Goal: Navigation & Orientation: Understand site structure

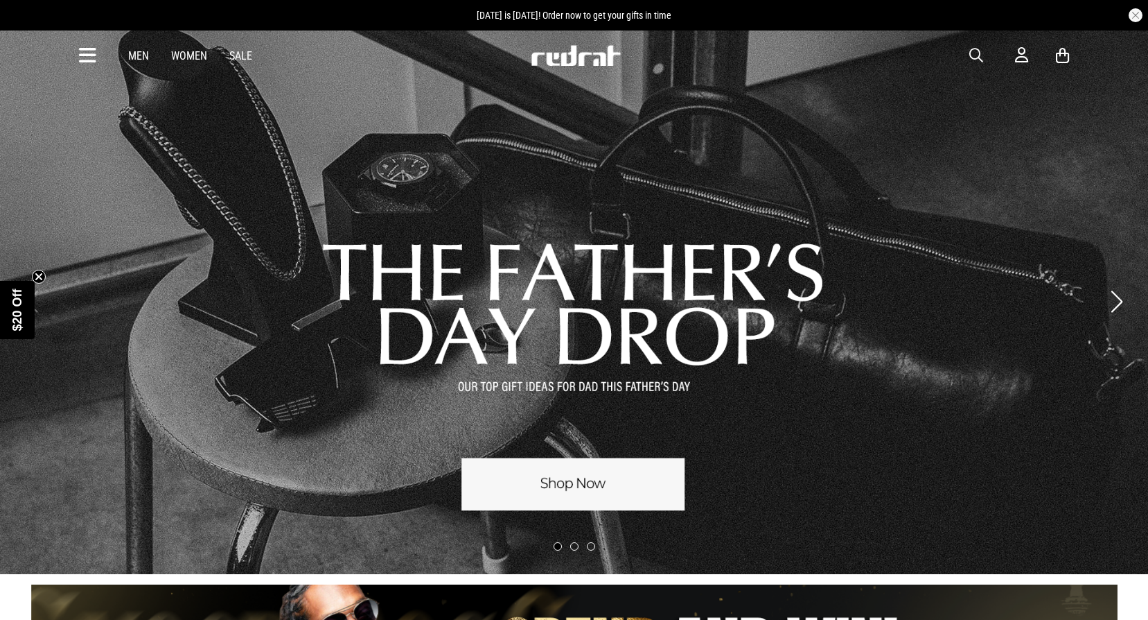
click at [85, 49] on icon at bounding box center [87, 55] width 17 height 23
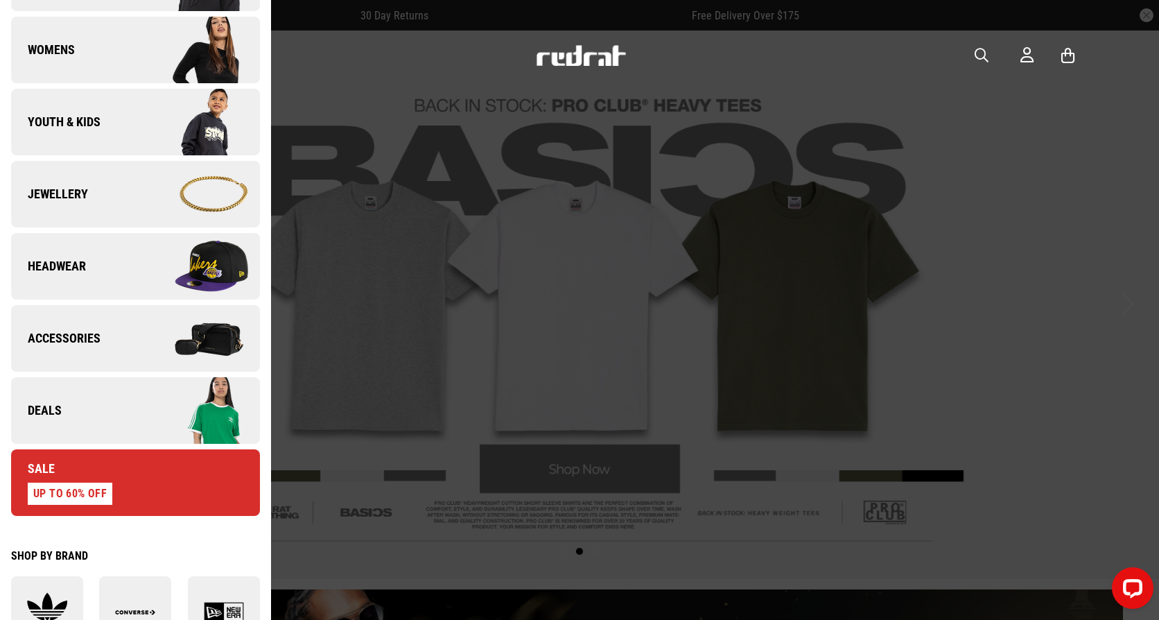
scroll to position [554, 0]
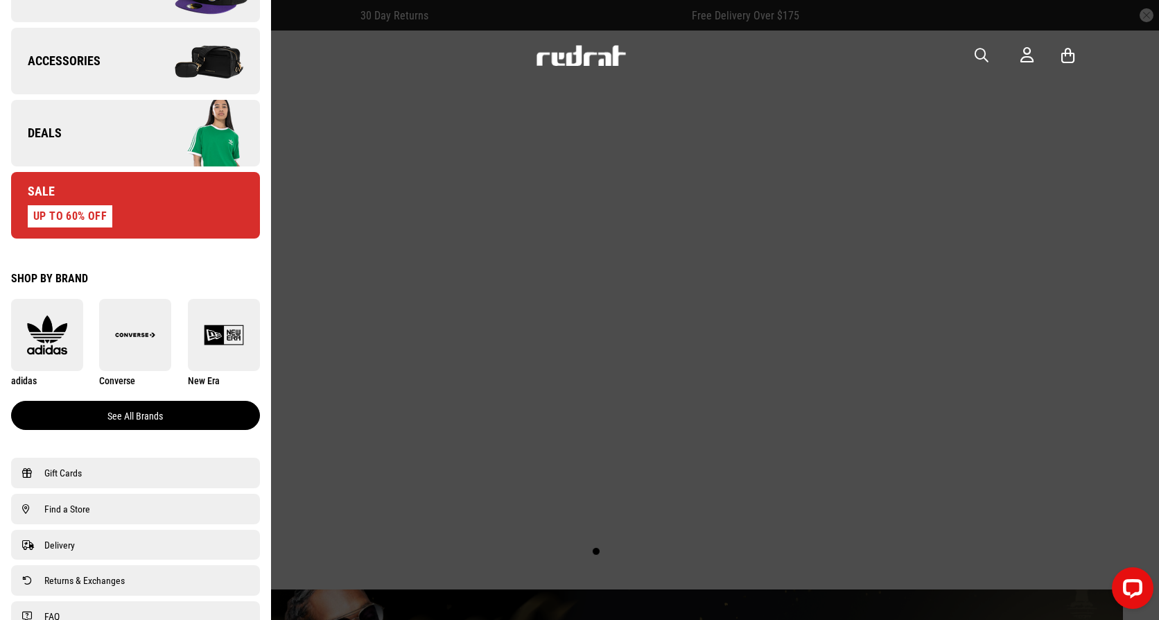
click at [89, 414] on link "See all brands" at bounding box center [135, 415] width 249 height 29
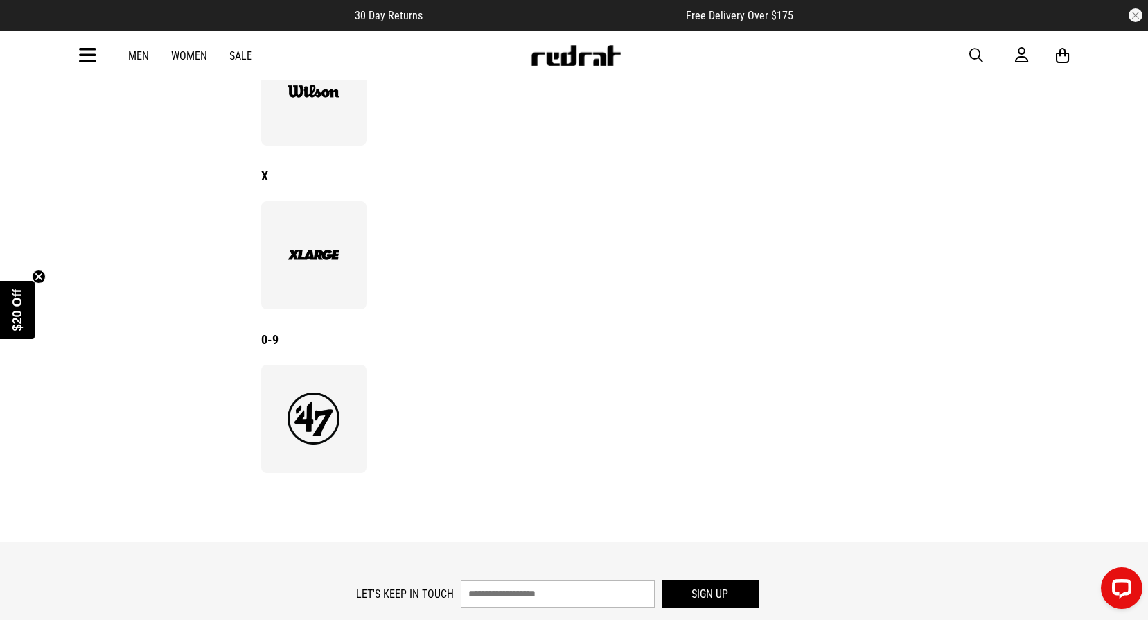
scroll to position [2495, 0]
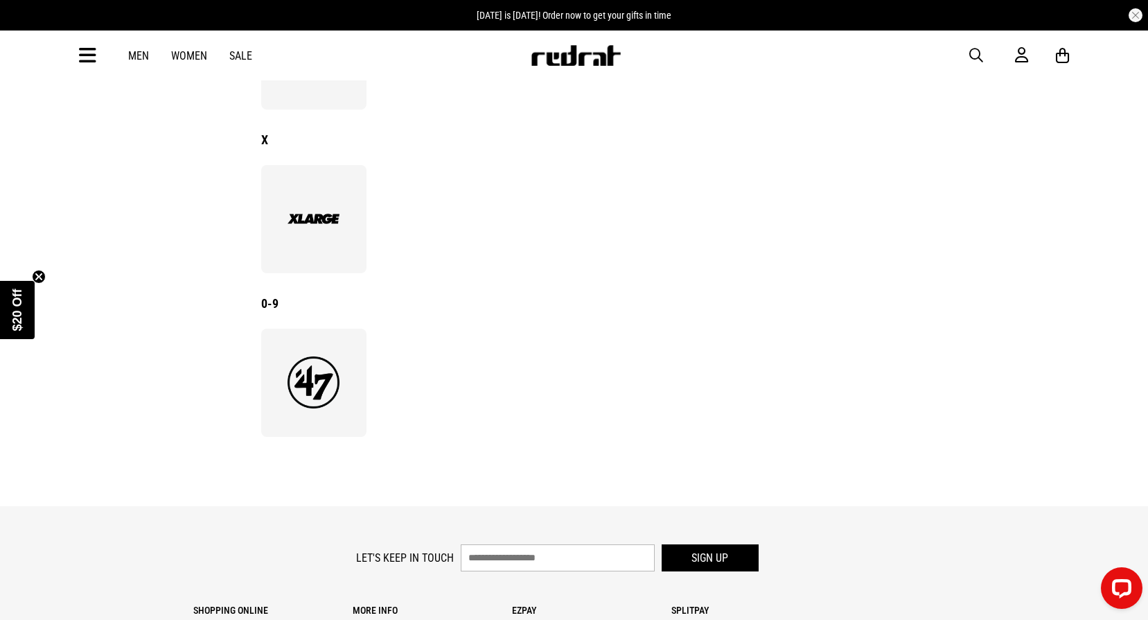
click at [304, 383] on img at bounding box center [314, 382] width 76 height 52
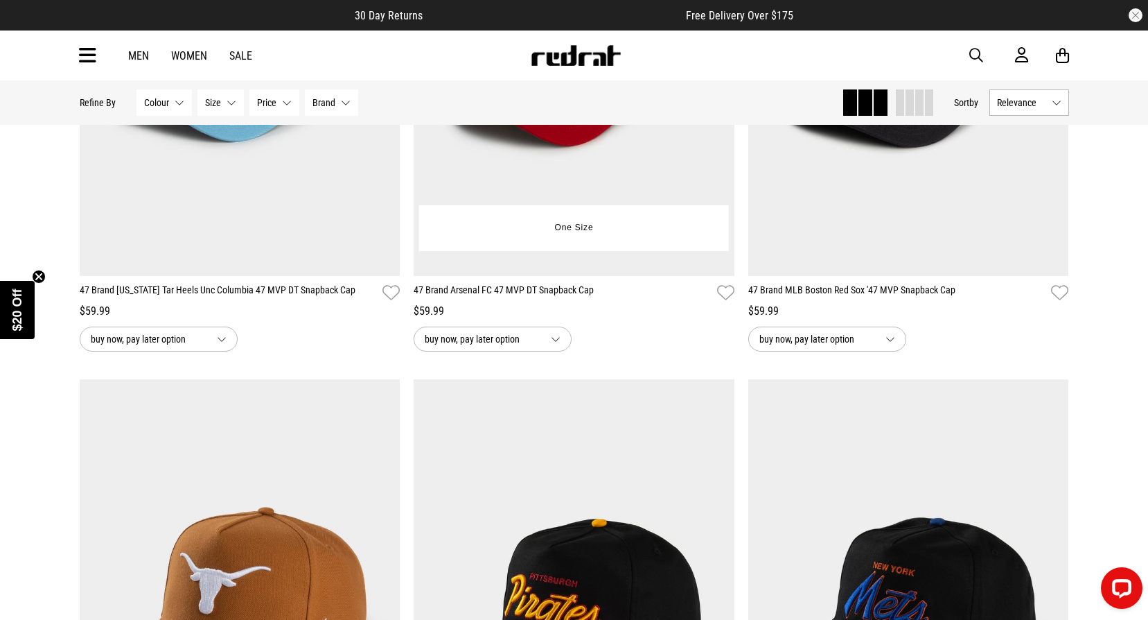
scroll to position [485, 0]
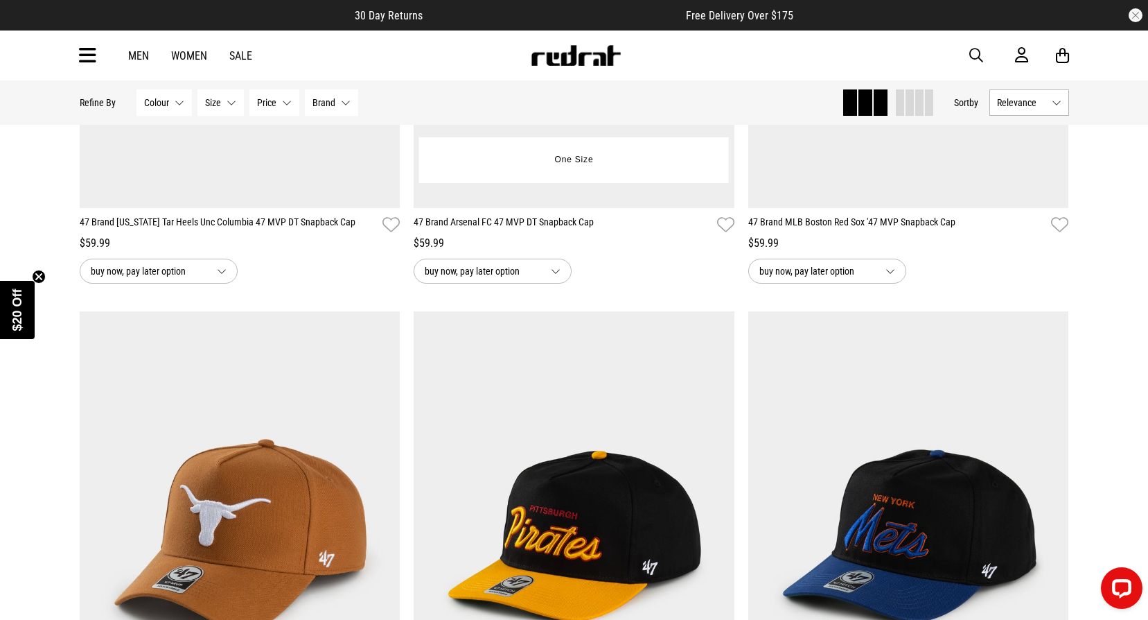
click at [481, 273] on span "buy now, pay later option" at bounding box center [482, 271] width 115 height 17
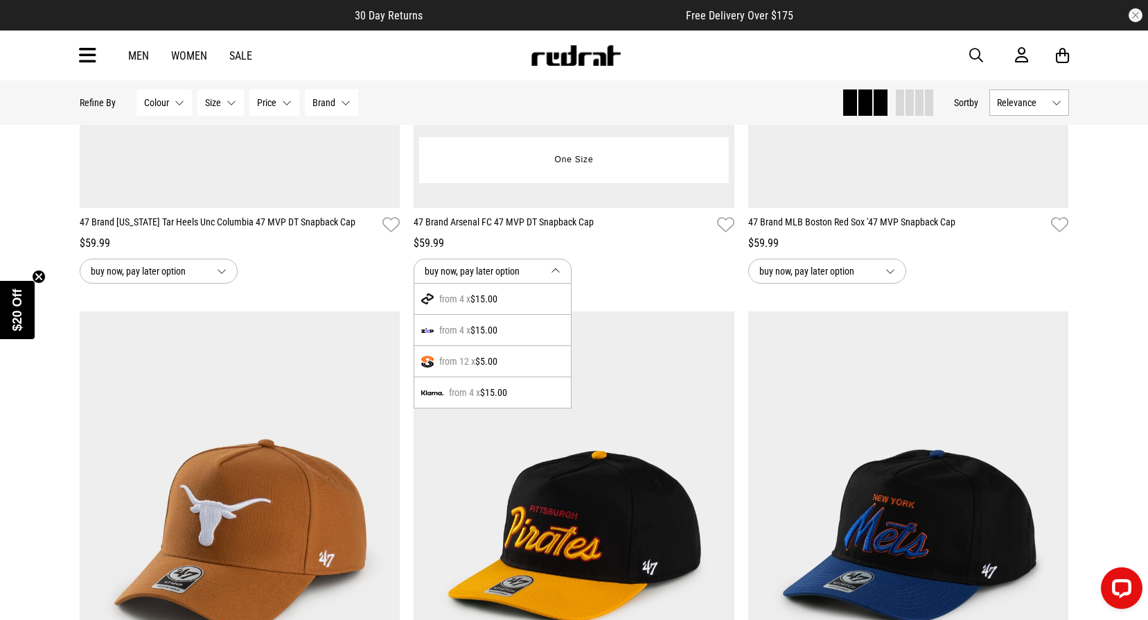
click at [635, 283] on div "buy now, pay later option from 4 x $15.00 from 4 x $15.00 from 12 x $5.00 from …" at bounding box center [574, 270] width 321 height 25
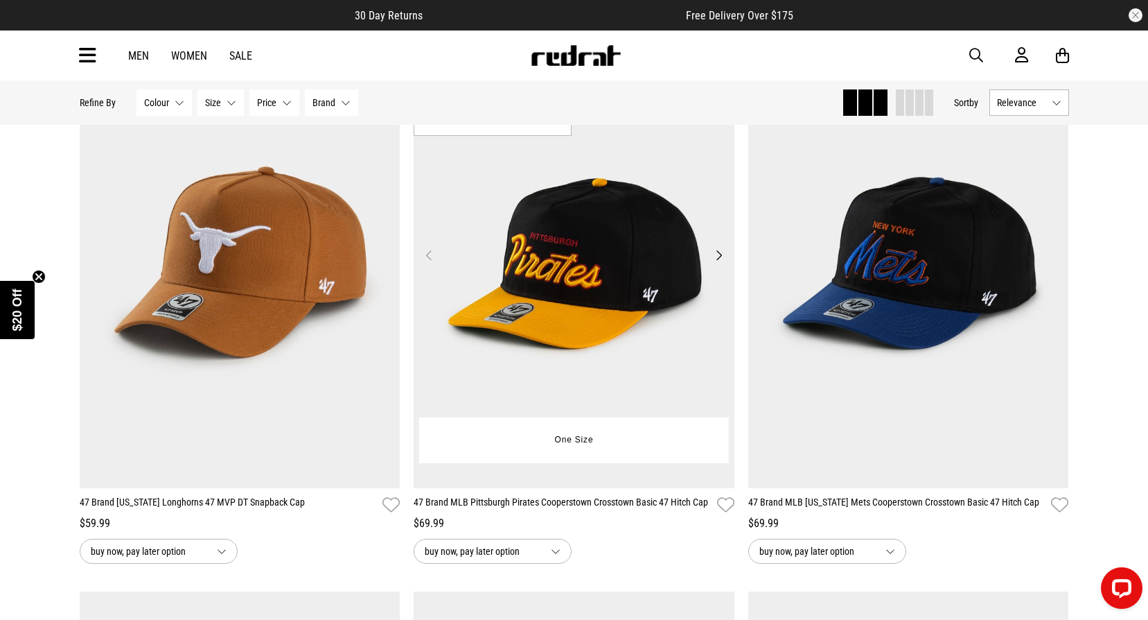
scroll to position [762, 0]
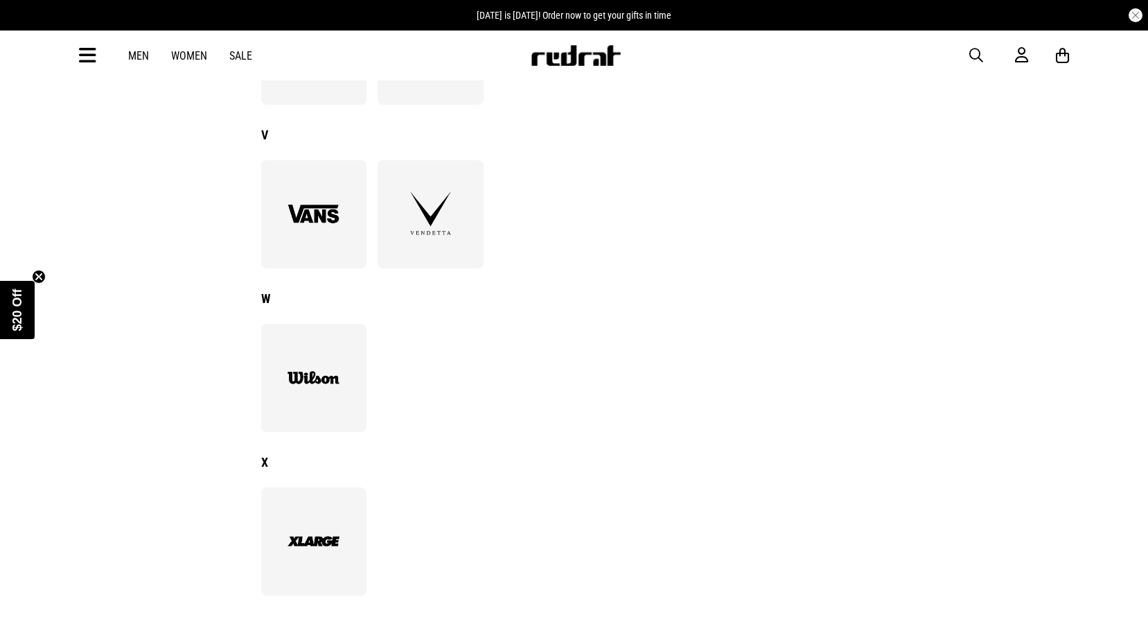
scroll to position [2148, 0]
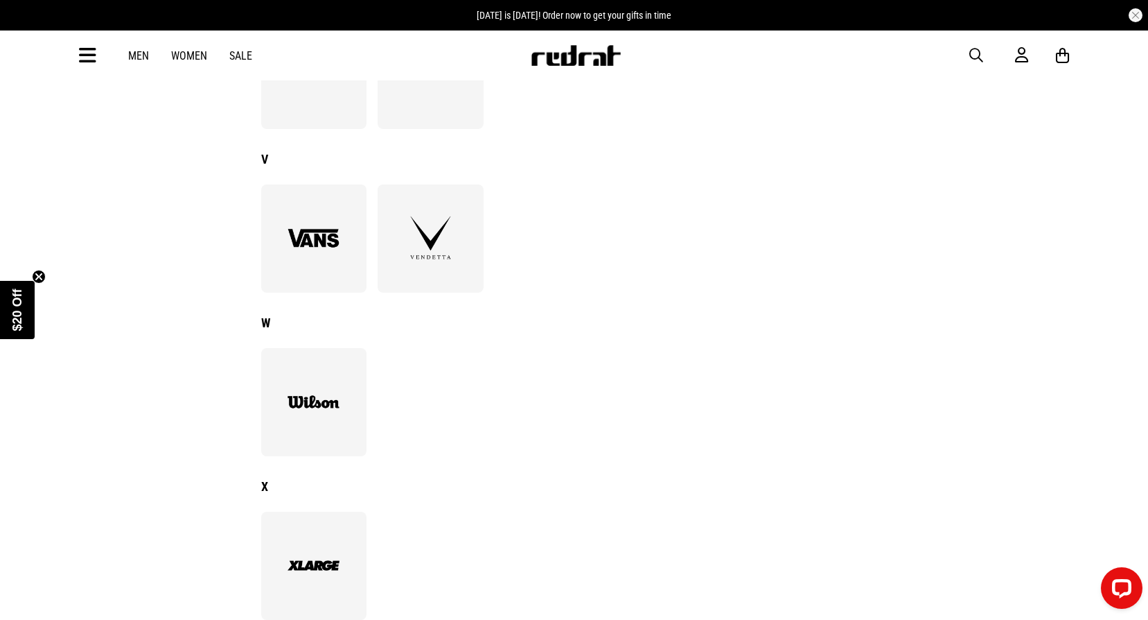
click at [428, 276] on div at bounding box center [431, 238] width 106 height 108
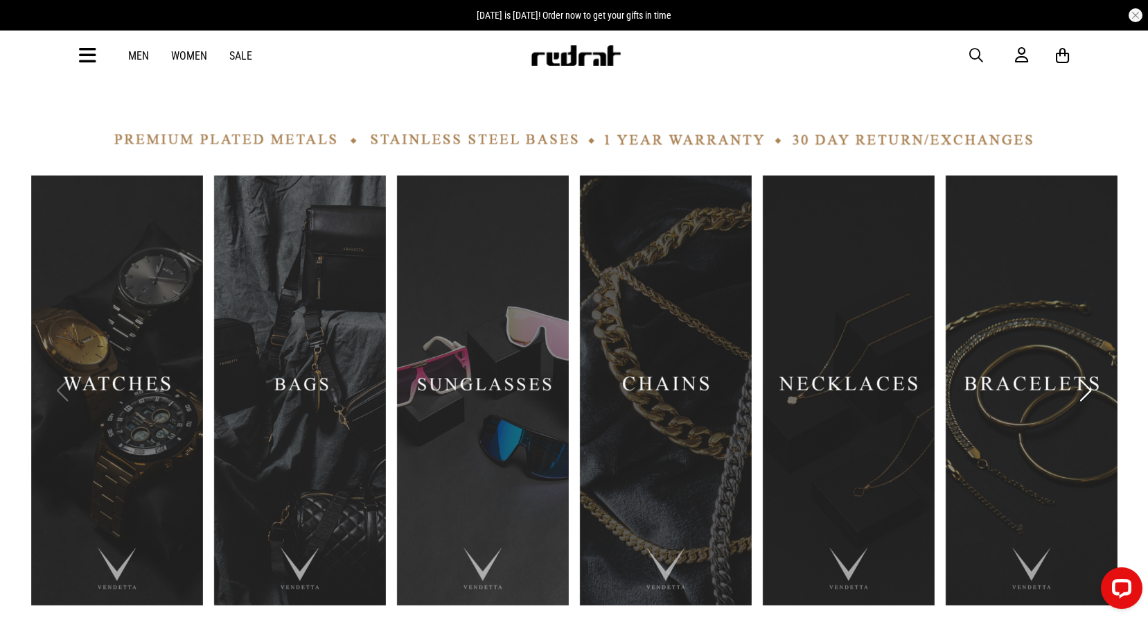
scroll to position [554, 0]
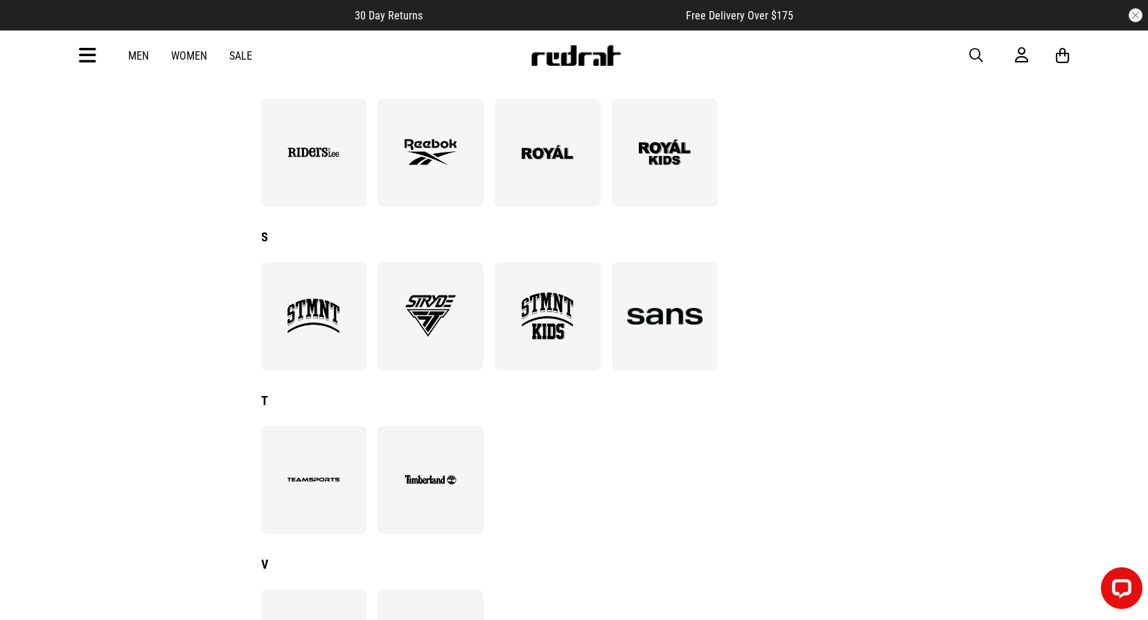
scroll to position [1663, 0]
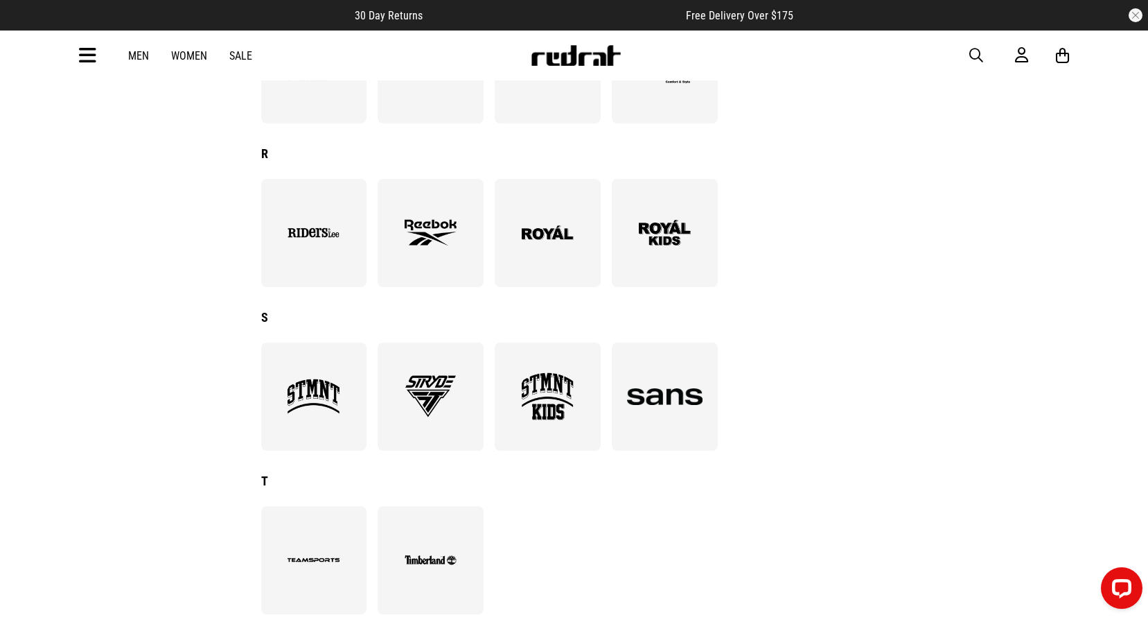
click at [562, 406] on img at bounding box center [548, 396] width 76 height 52
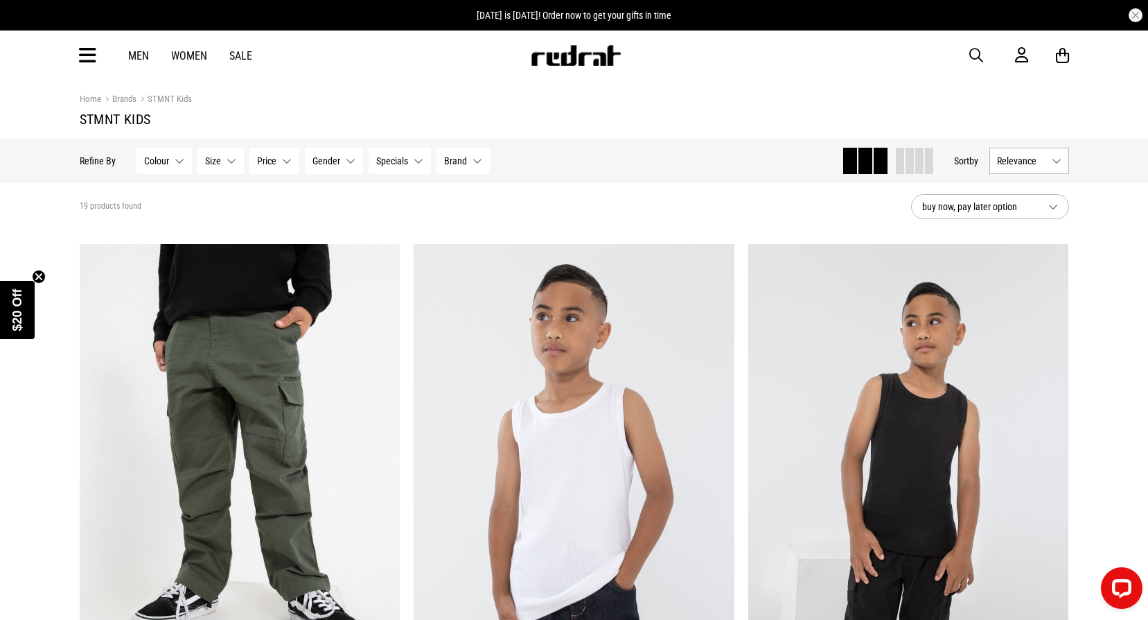
drag, startPoint x: 229, startPoint y: 164, endPoint x: 229, endPoint y: 152, distance: 11.1
click at [229, 161] on button "Size None selected" at bounding box center [220, 161] width 46 height 26
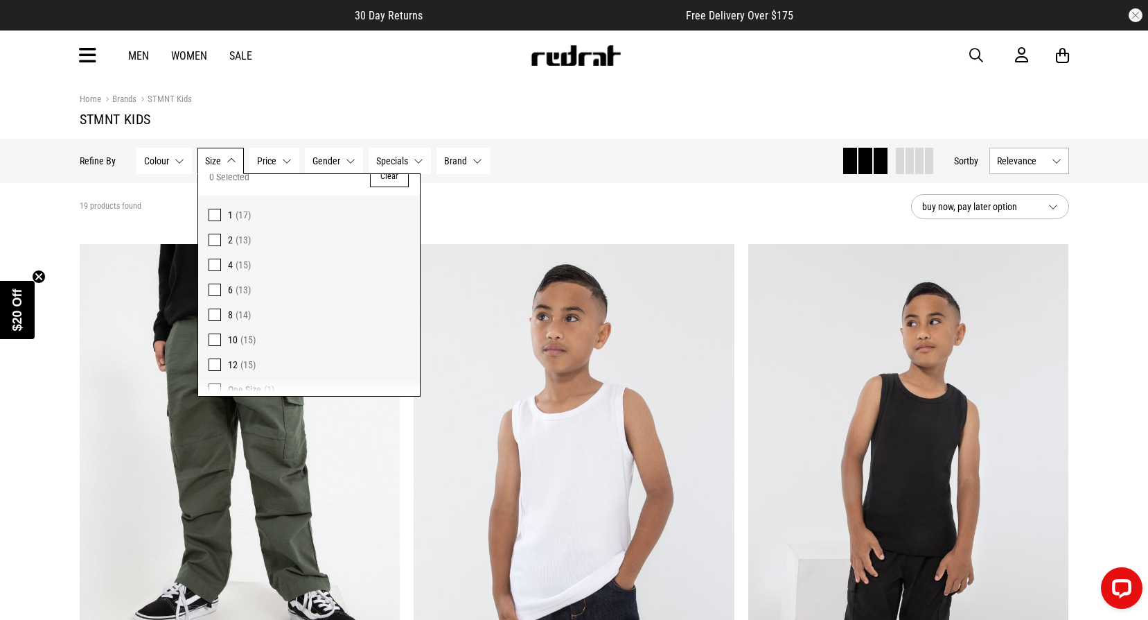
scroll to position [28, 0]
click at [464, 201] on section "19 products found buy now, pay later option" at bounding box center [575, 206] width 1012 height 47
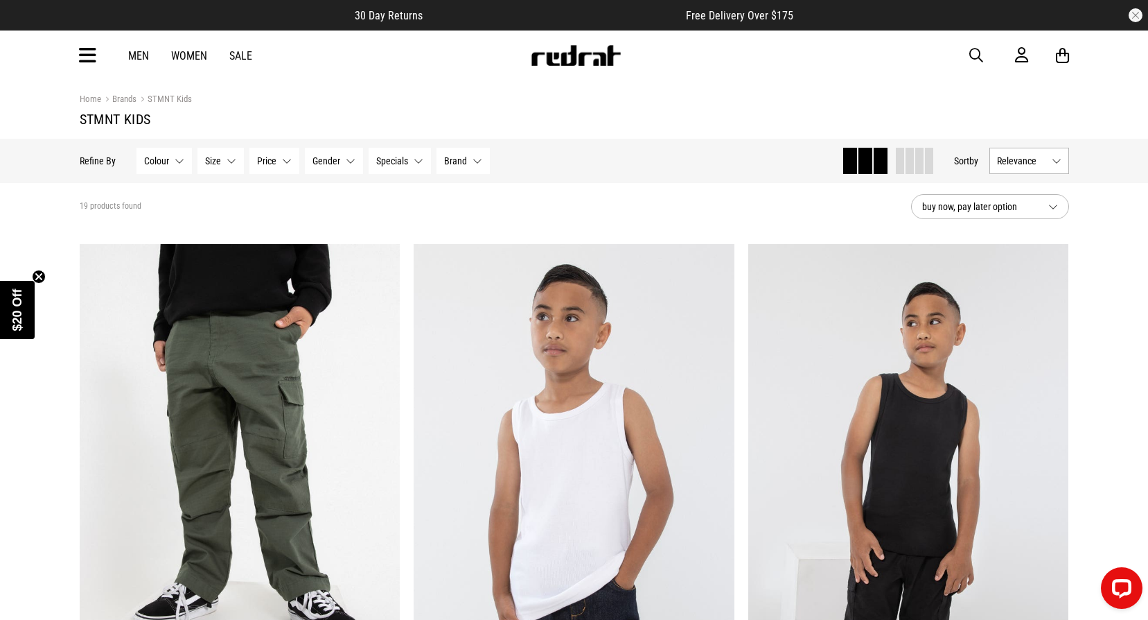
click at [244, 163] on div "Colour None selected Colour 0 Selected Clear Black (6) Blue (5) Brown (2) Green…" at bounding box center [313, 161] width 353 height 26
click at [233, 164] on button "Size None selected" at bounding box center [220, 161] width 46 height 26
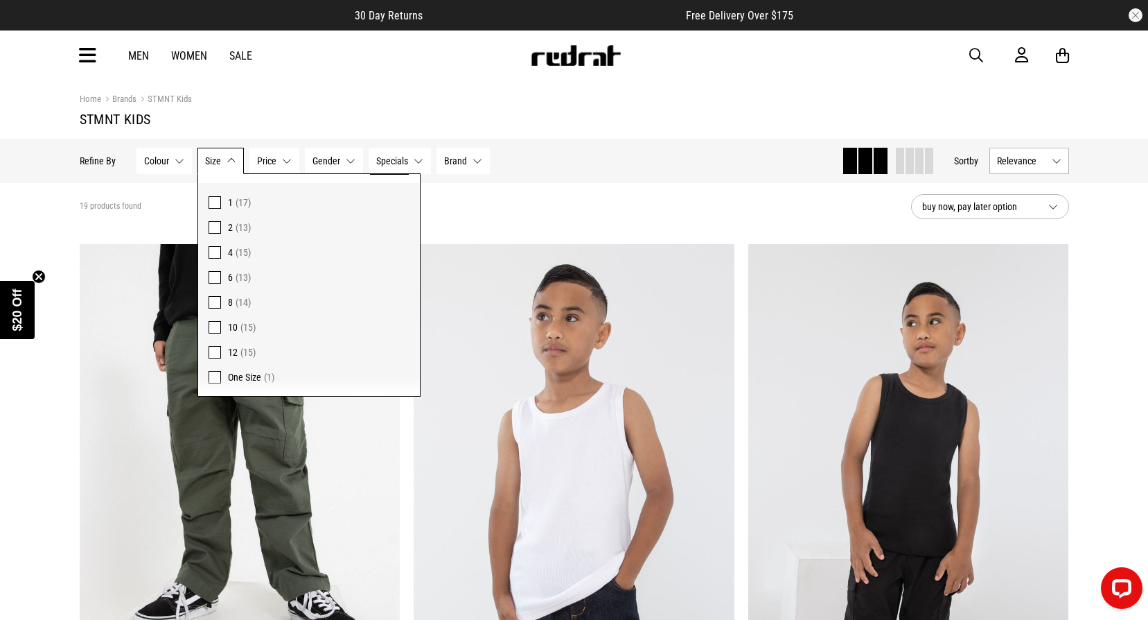
drag, startPoint x: 8, startPoint y: 109, endPoint x: 17, endPoint y: 109, distance: 9.0
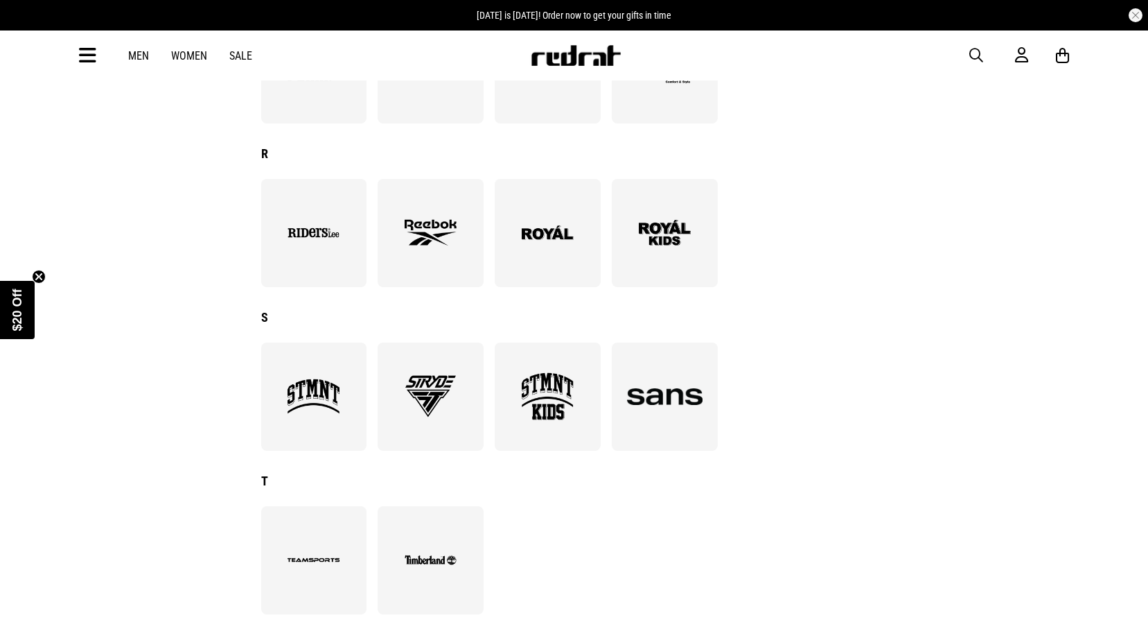
click at [656, 225] on img at bounding box center [665, 233] width 76 height 52
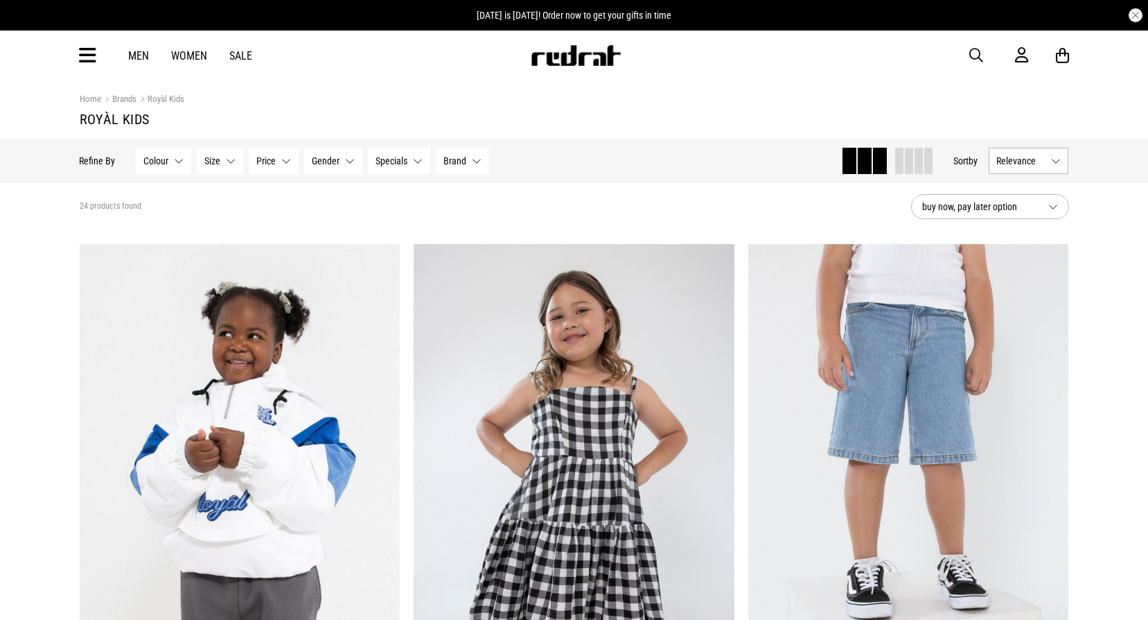
click at [225, 141] on div "Hide Refine s Refine By Filters Colour None selected Colour 0 Selected Clear Be…" at bounding box center [575, 161] width 1012 height 44
click at [225, 151] on button "Size None selected" at bounding box center [220, 161] width 46 height 26
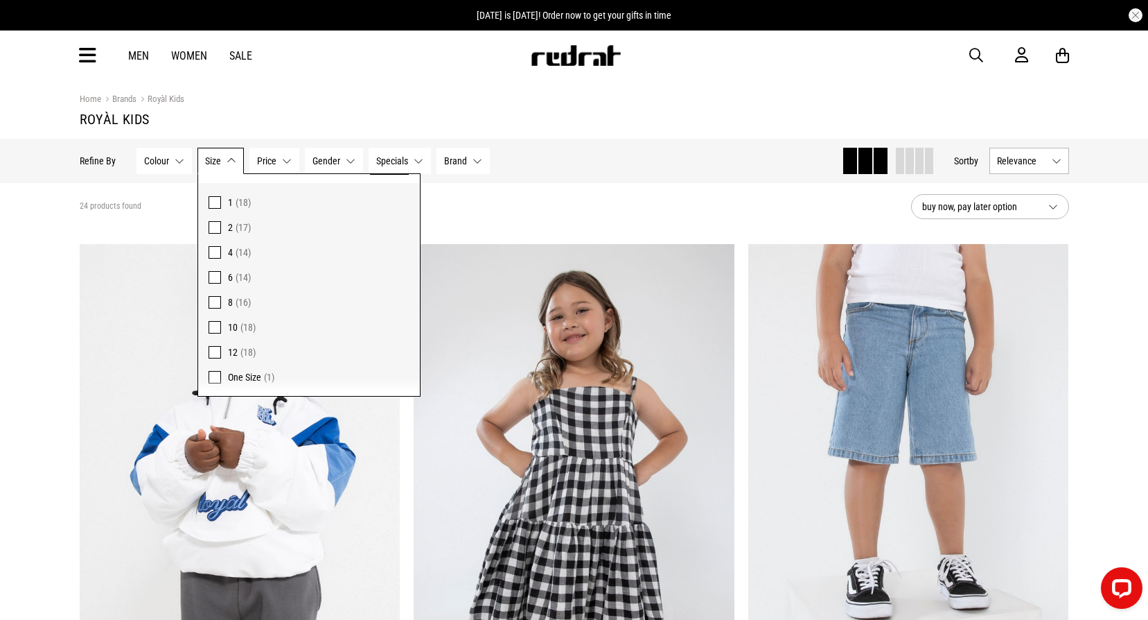
click at [326, 114] on h1 "Royàl Kids" at bounding box center [575, 119] width 990 height 17
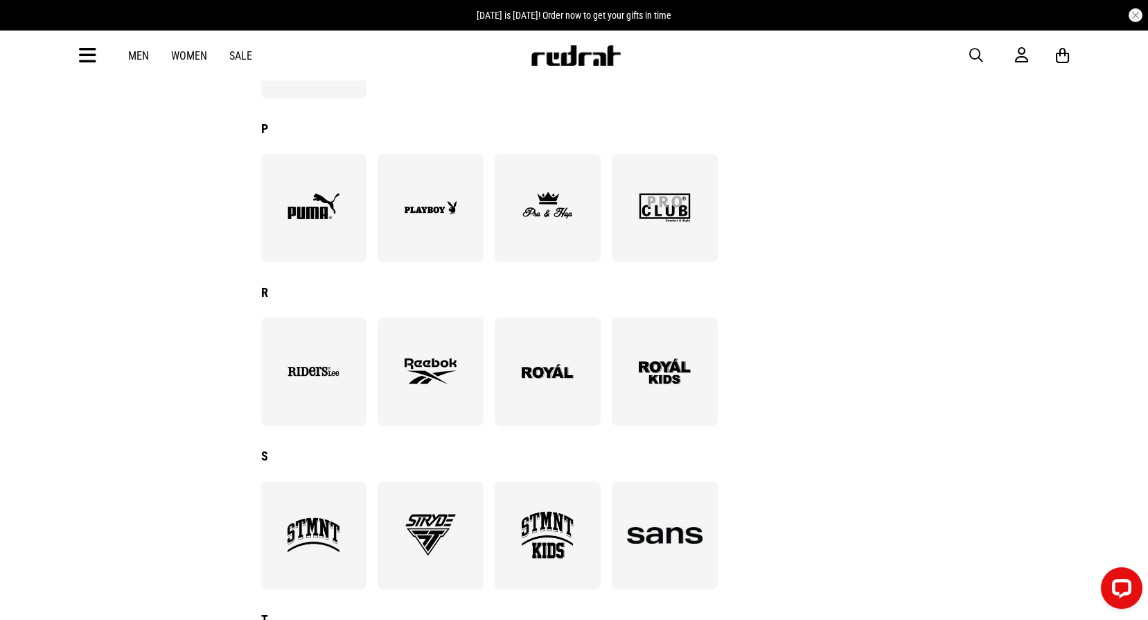
click at [573, 358] on img at bounding box center [548, 371] width 76 height 52
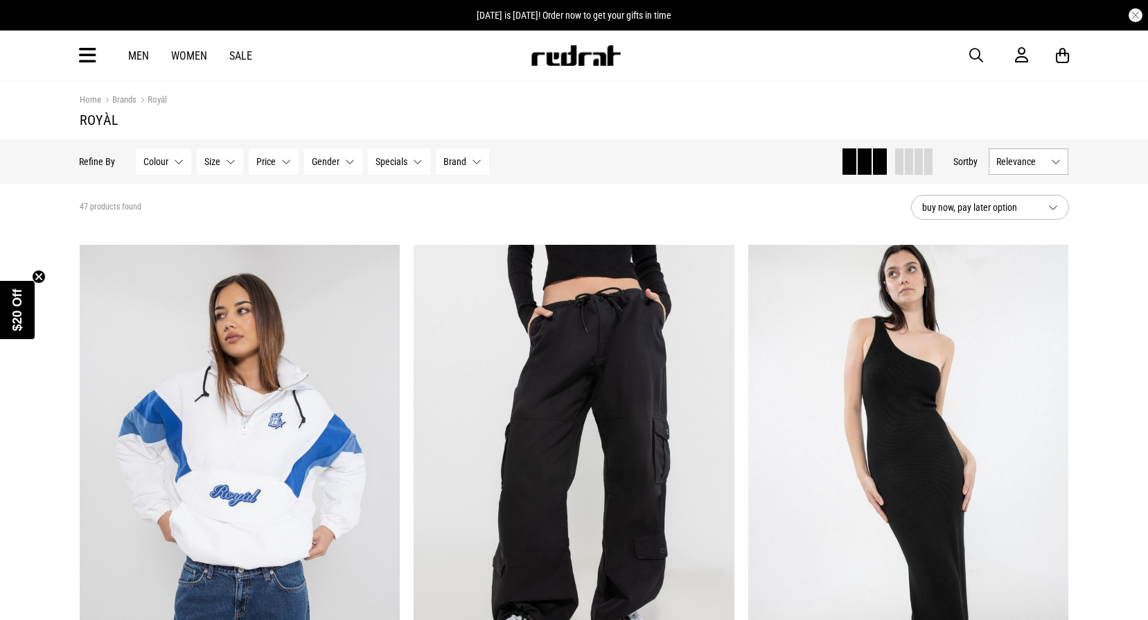
click at [228, 156] on button "Size None selected" at bounding box center [220, 161] width 46 height 26
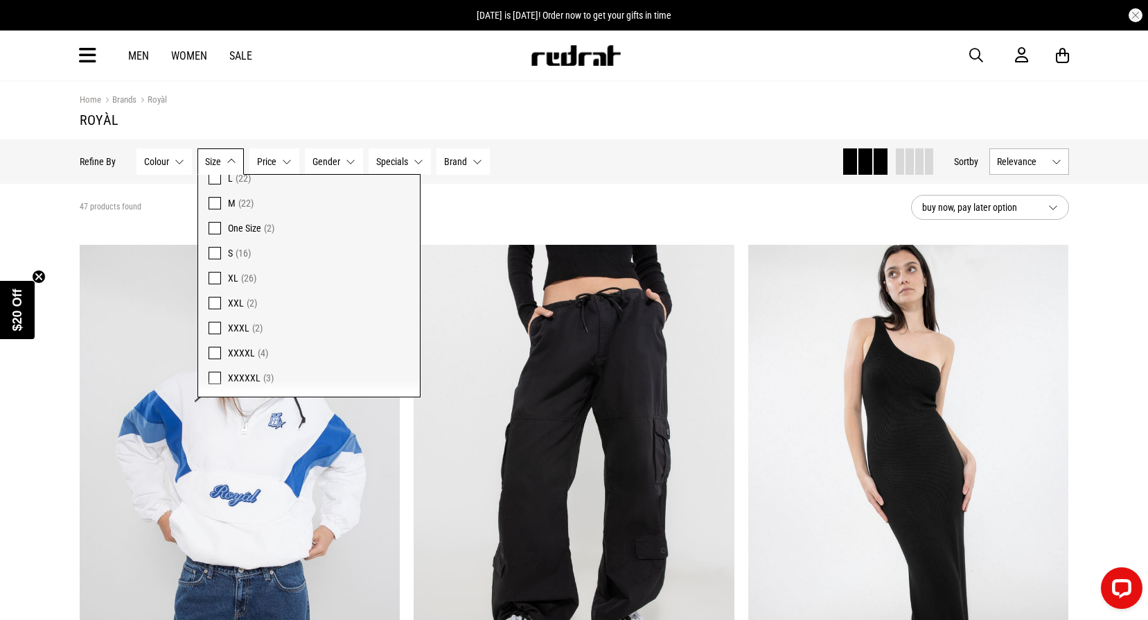
drag, startPoint x: 497, startPoint y: 213, endPoint x: 340, endPoint y: 190, distance: 159.0
click at [496, 213] on div "47 products found" at bounding box center [490, 207] width 820 height 11
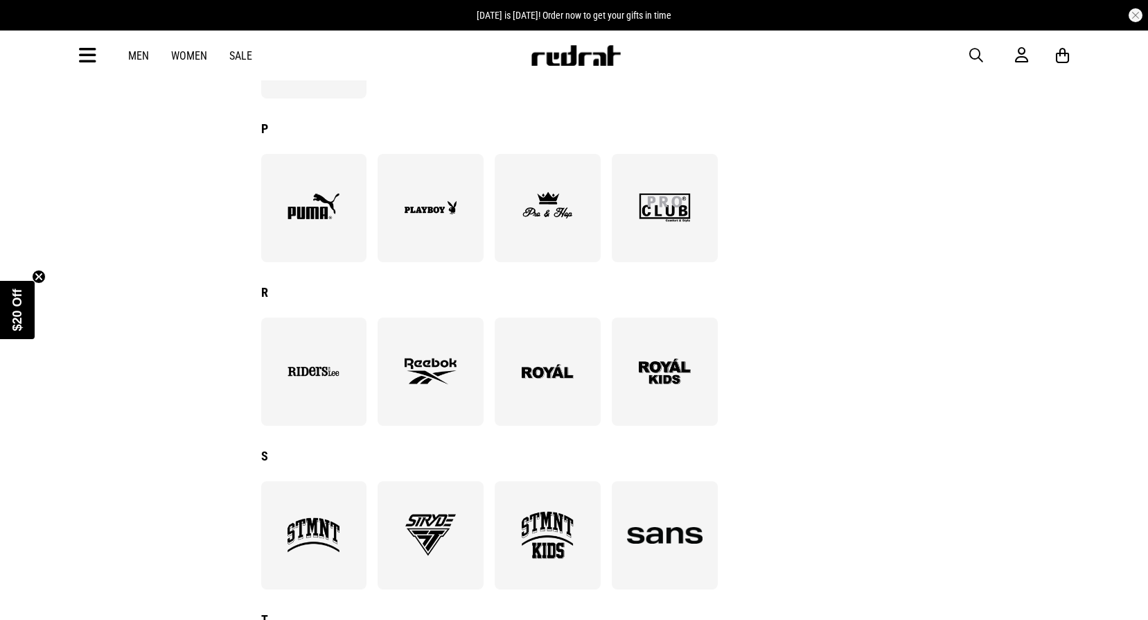
click at [665, 216] on img at bounding box center [665, 208] width 76 height 52
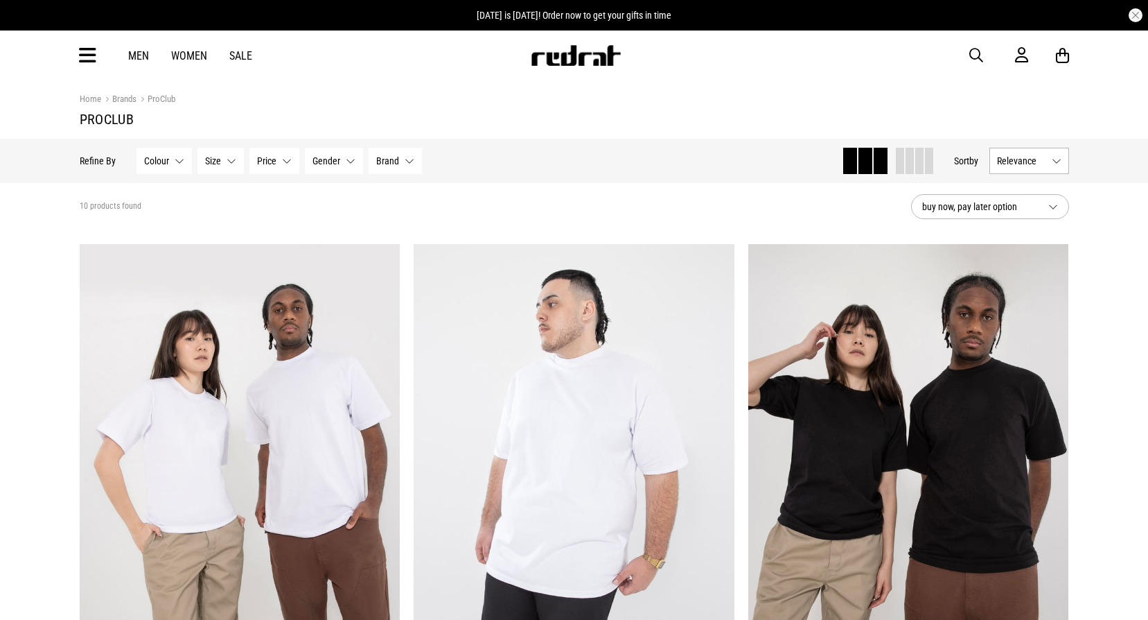
click at [225, 161] on button "Size None selected" at bounding box center [220, 161] width 46 height 26
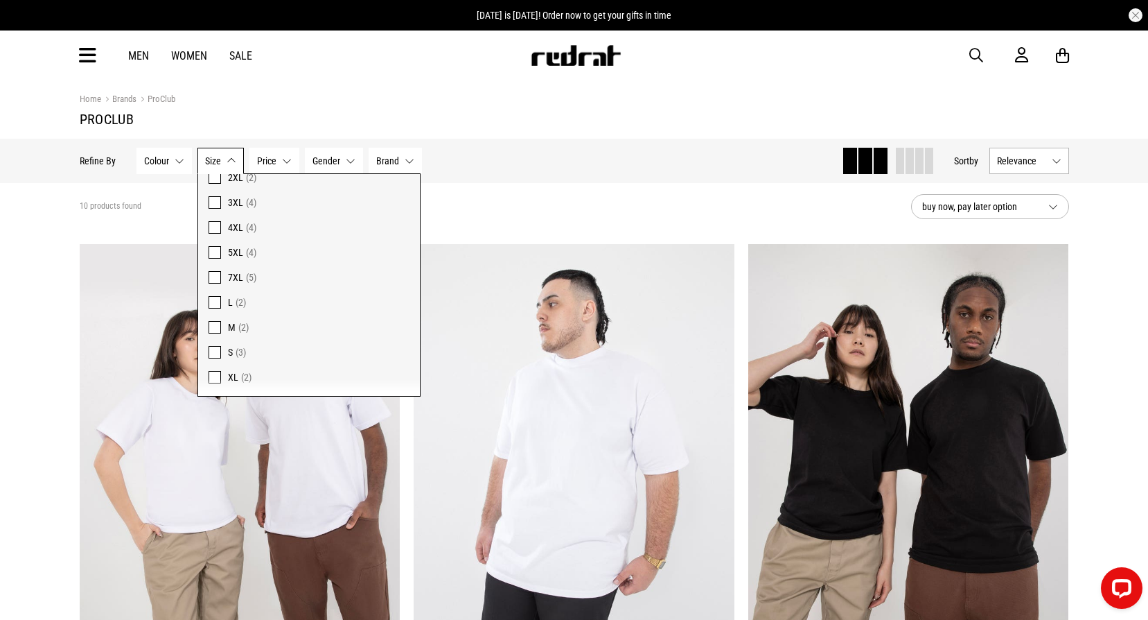
click at [509, 191] on section "10 products found buy now, pay later option" at bounding box center [575, 206] width 1012 height 47
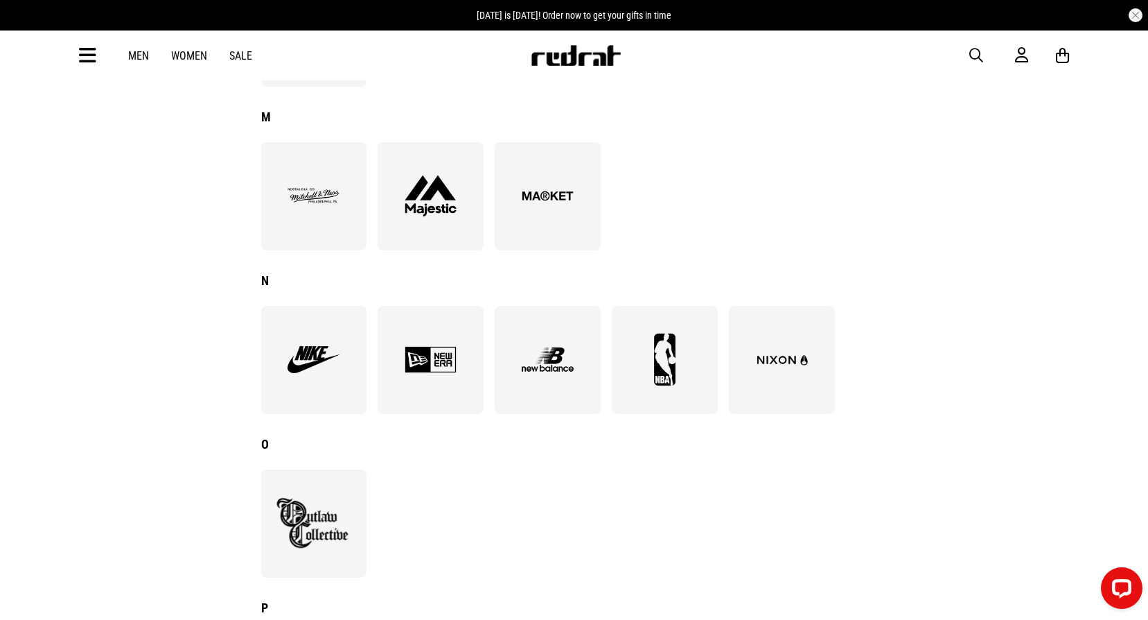
scroll to position [1039, 0]
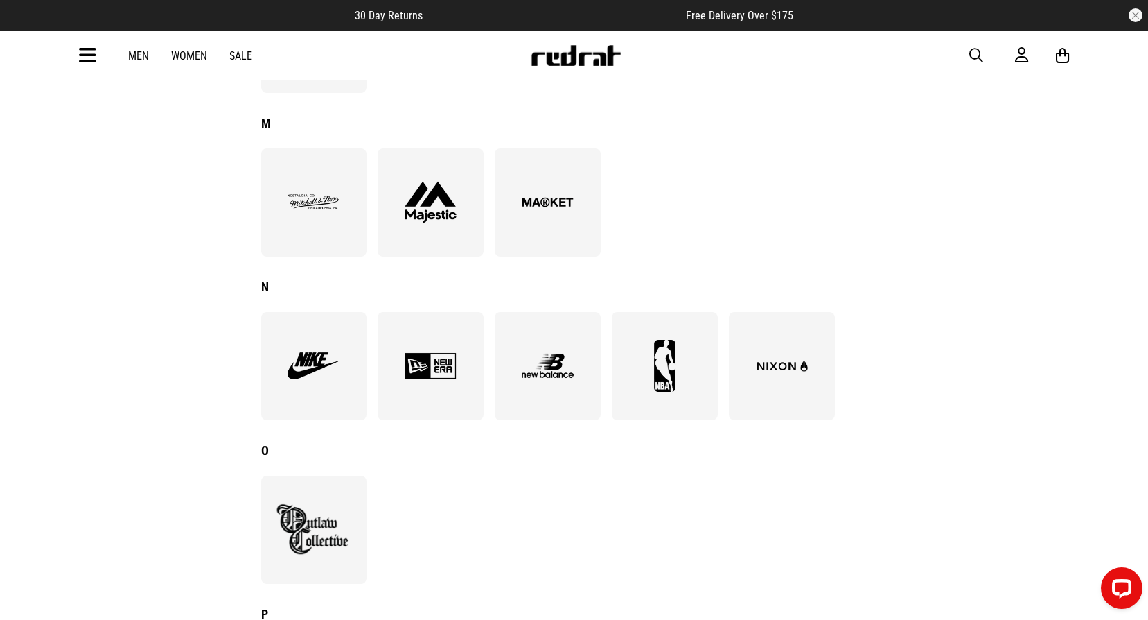
click at [577, 227] on img at bounding box center [548, 202] width 76 height 52
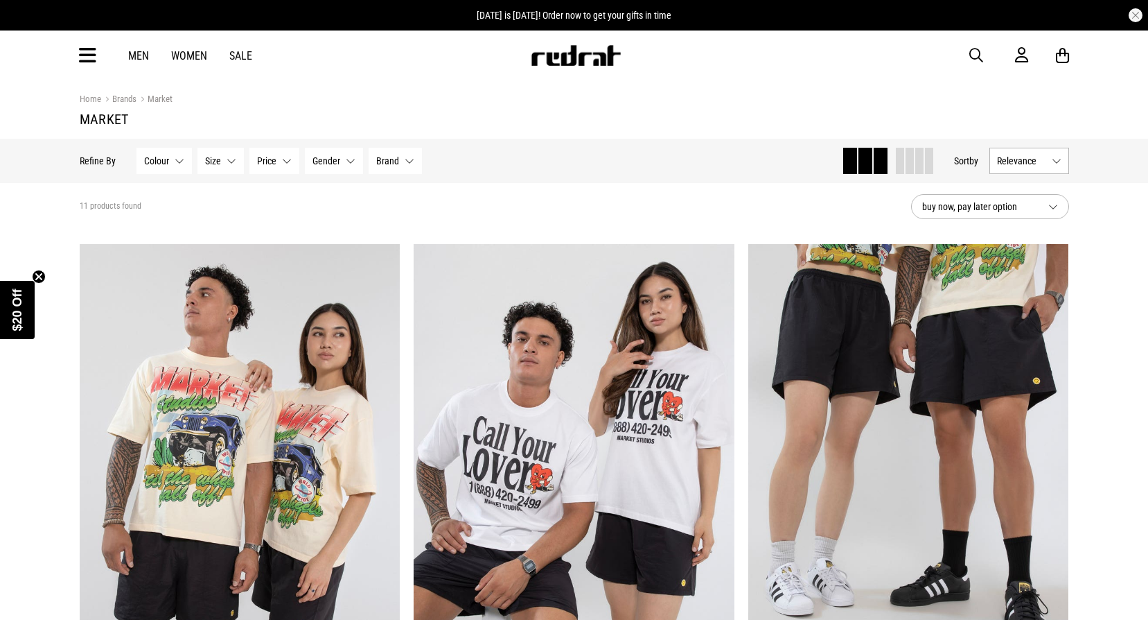
click at [224, 167] on button "Size None selected" at bounding box center [220, 161] width 46 height 26
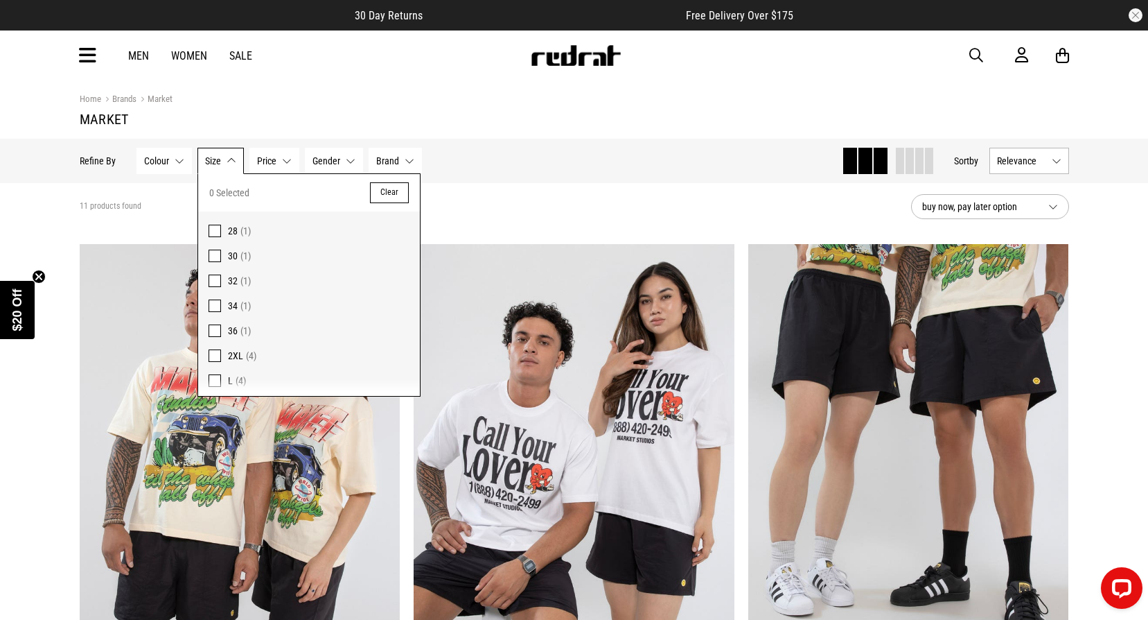
click at [541, 230] on section "11 products found buy now, pay later option" at bounding box center [575, 206] width 1012 height 47
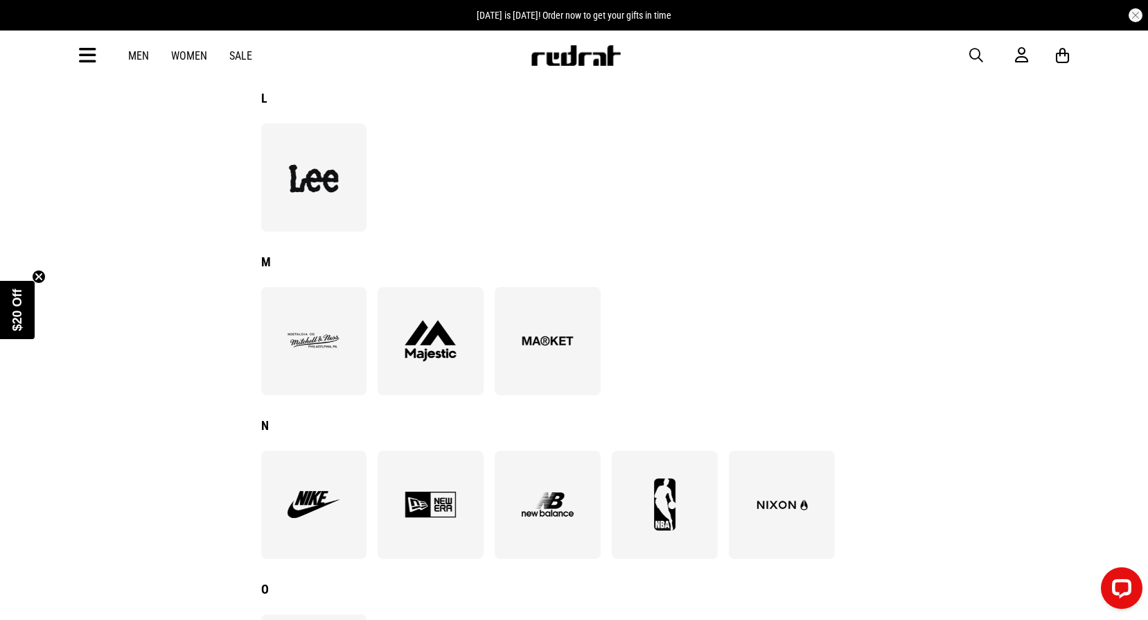
scroll to position [970, 0]
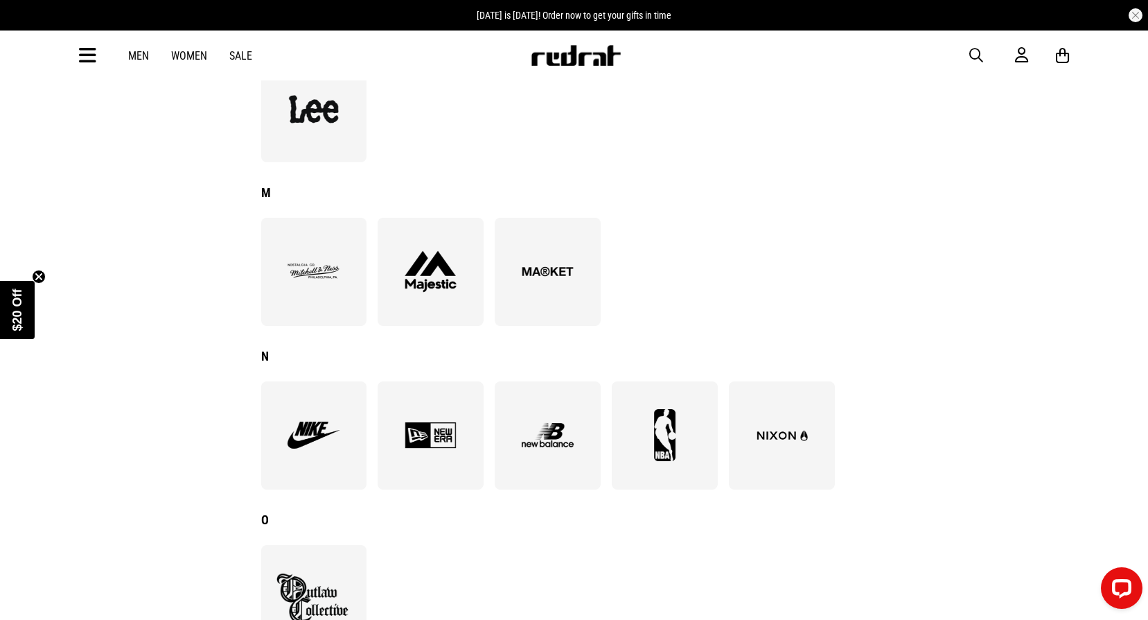
click at [685, 464] on div at bounding box center [665, 435] width 106 height 108
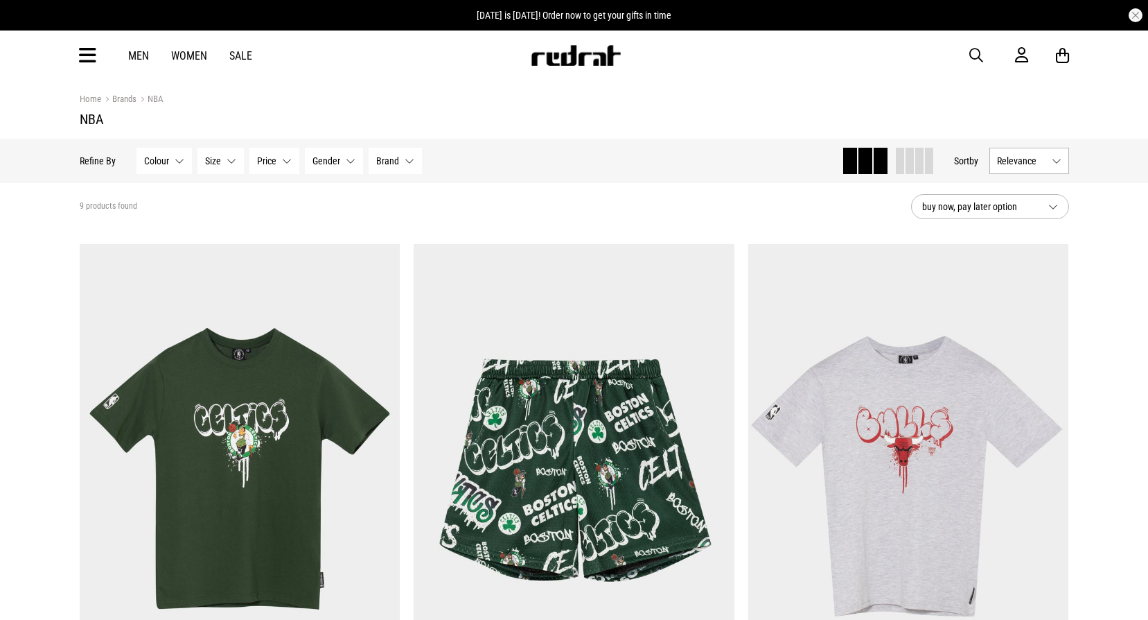
click at [213, 157] on span "Size" at bounding box center [213, 160] width 16 height 11
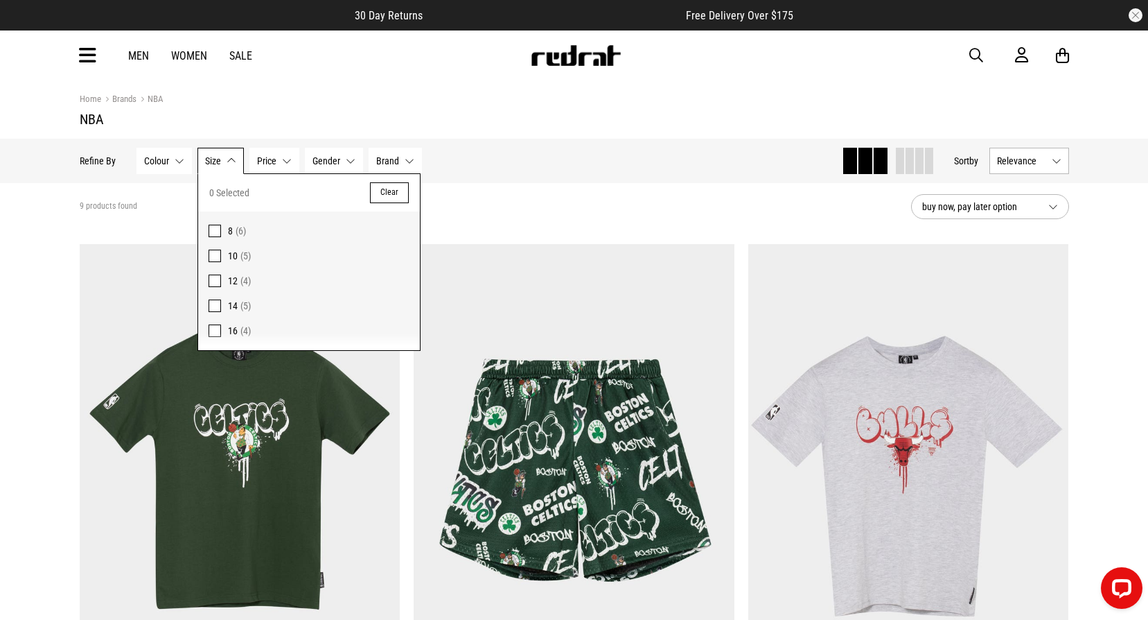
click at [486, 211] on div "9 products found" at bounding box center [490, 206] width 820 height 11
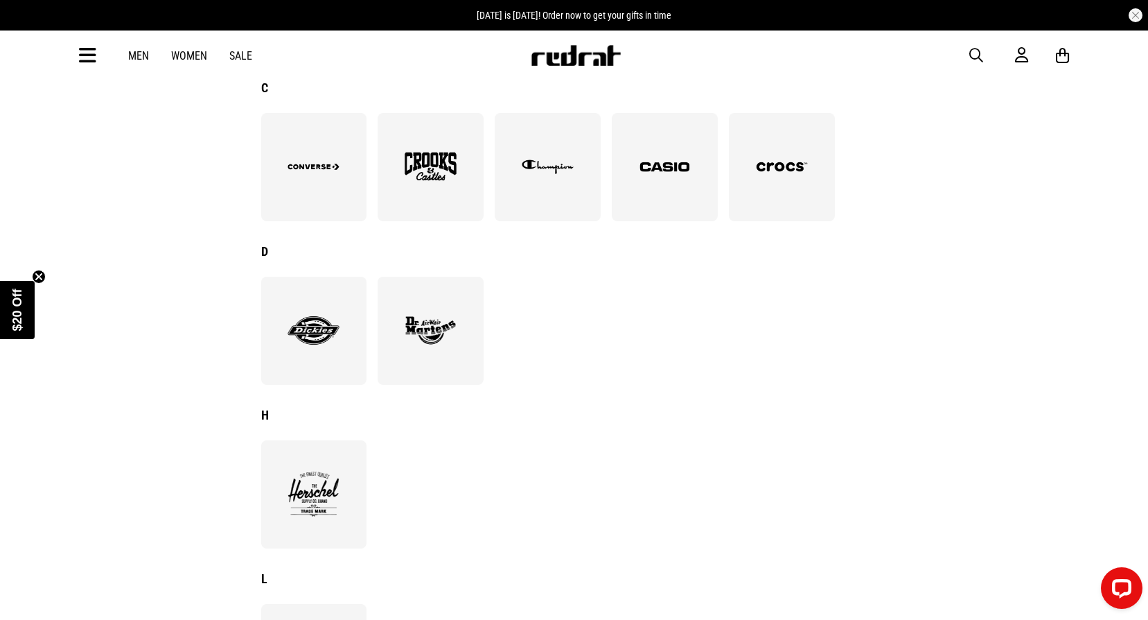
scroll to position [416, 0]
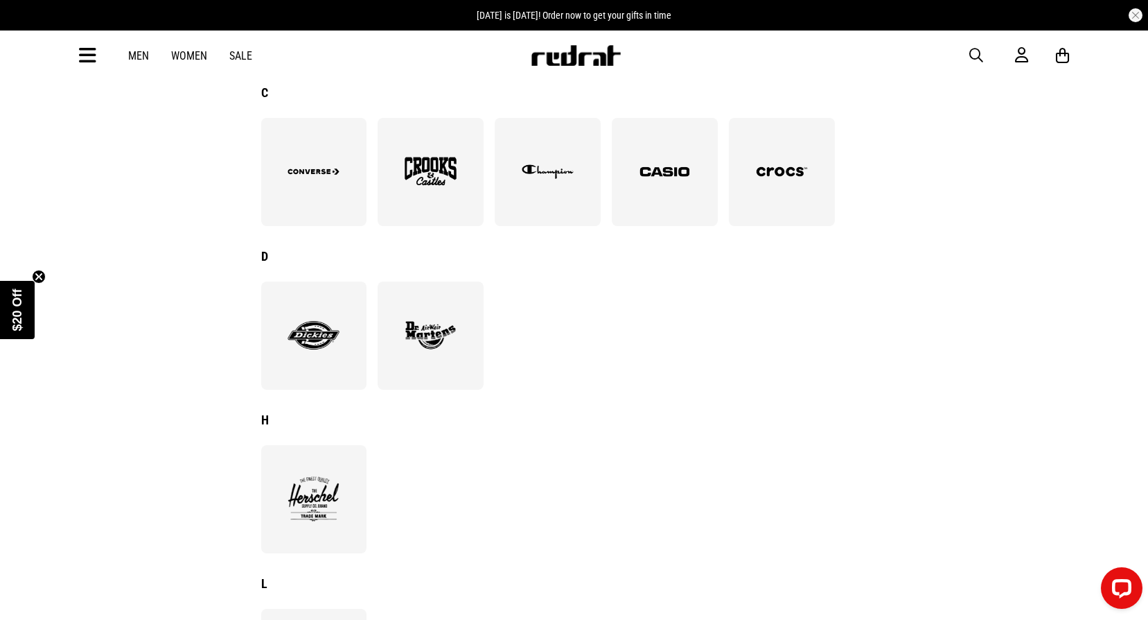
click at [344, 322] on img at bounding box center [314, 335] width 76 height 52
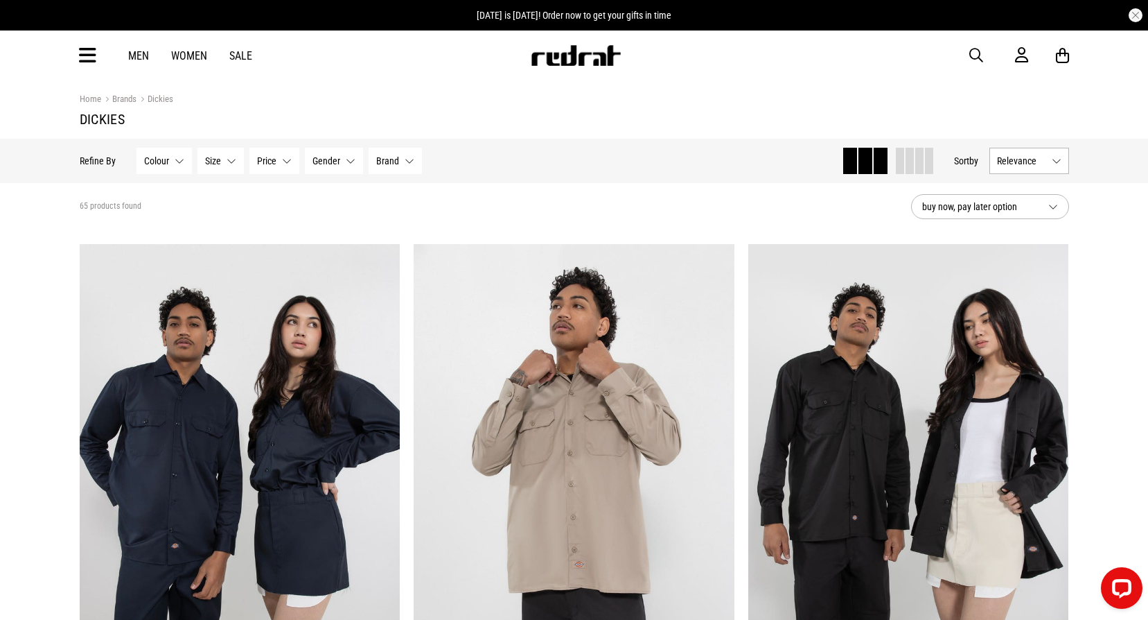
click at [221, 170] on button "Size None selected" at bounding box center [220, 161] width 46 height 26
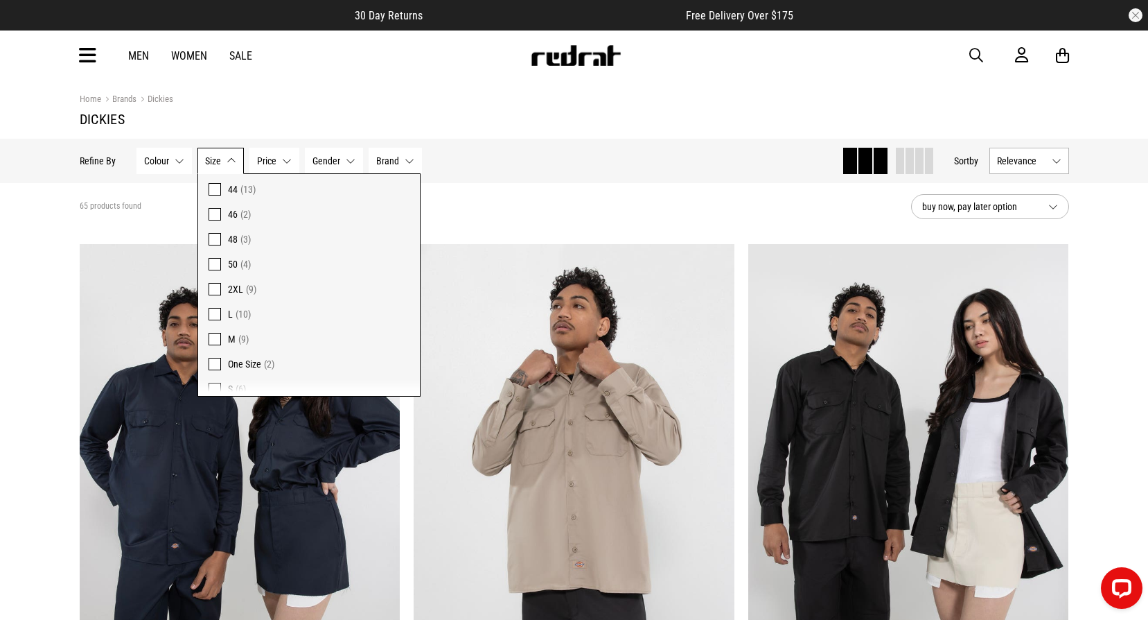
scroll to position [453, 0]
click at [529, 207] on div "65 products found" at bounding box center [490, 206] width 820 height 11
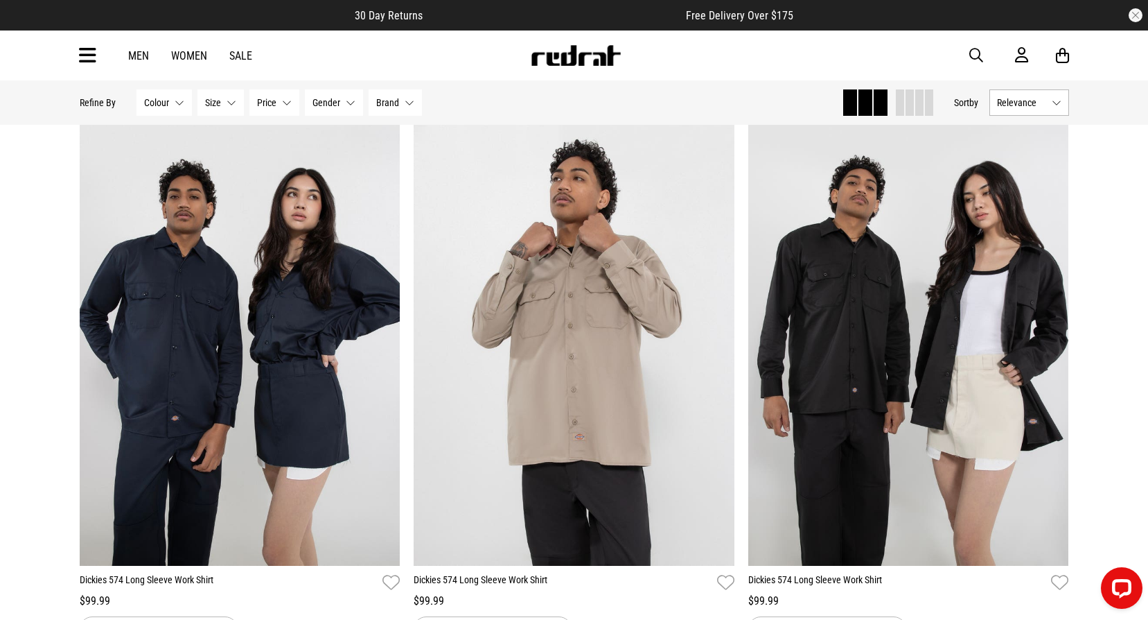
scroll to position [0, 0]
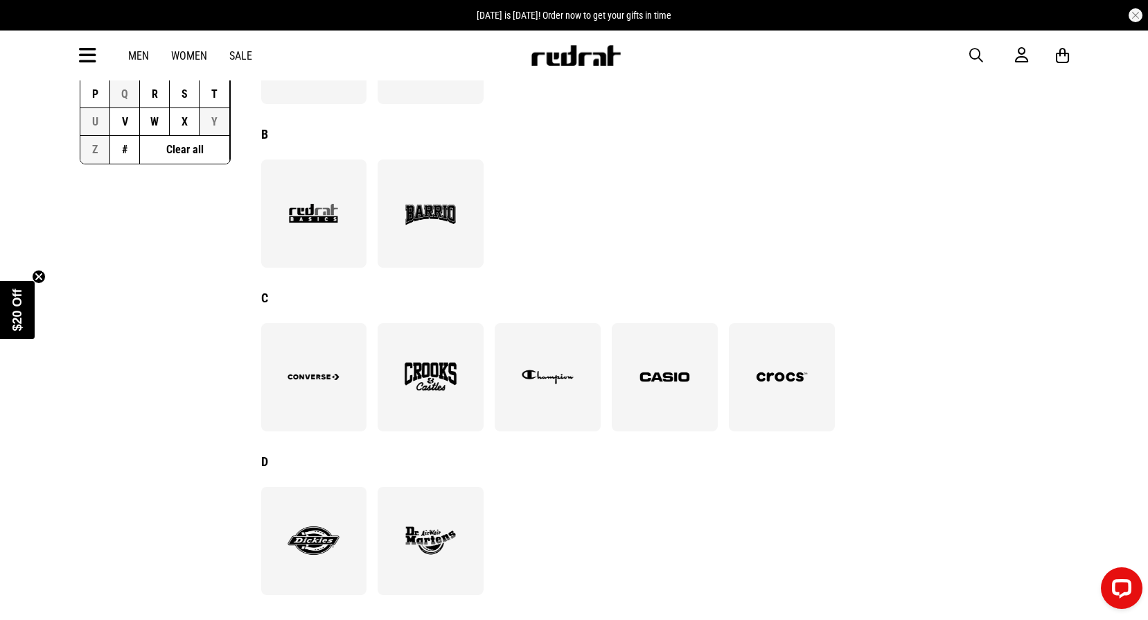
scroll to position [208, 0]
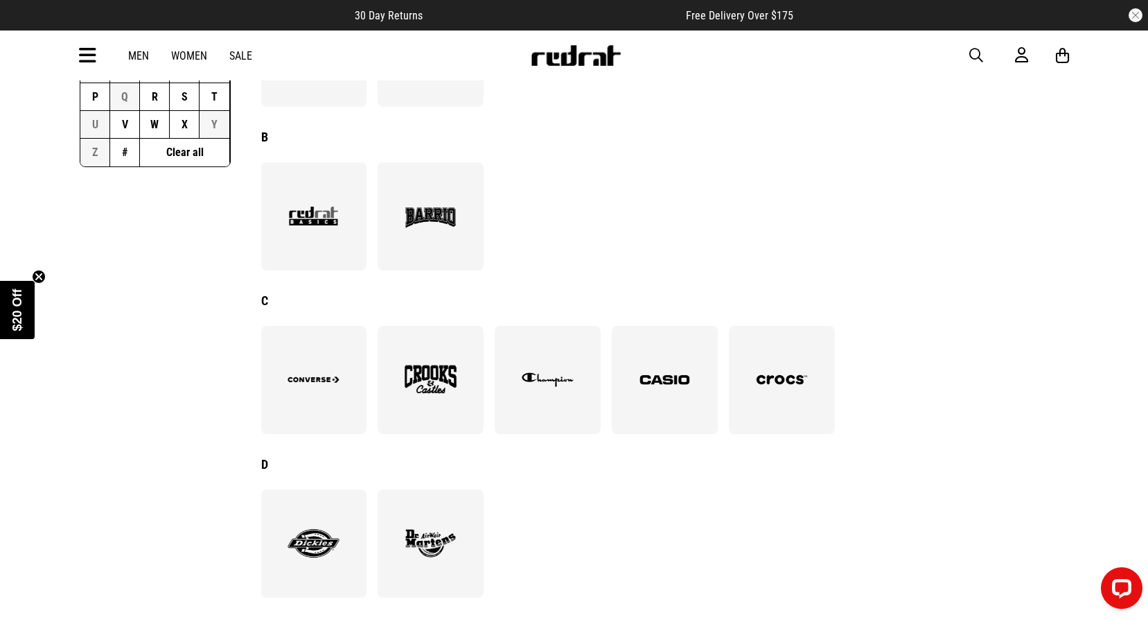
click at [322, 241] on img at bounding box center [314, 216] width 76 height 52
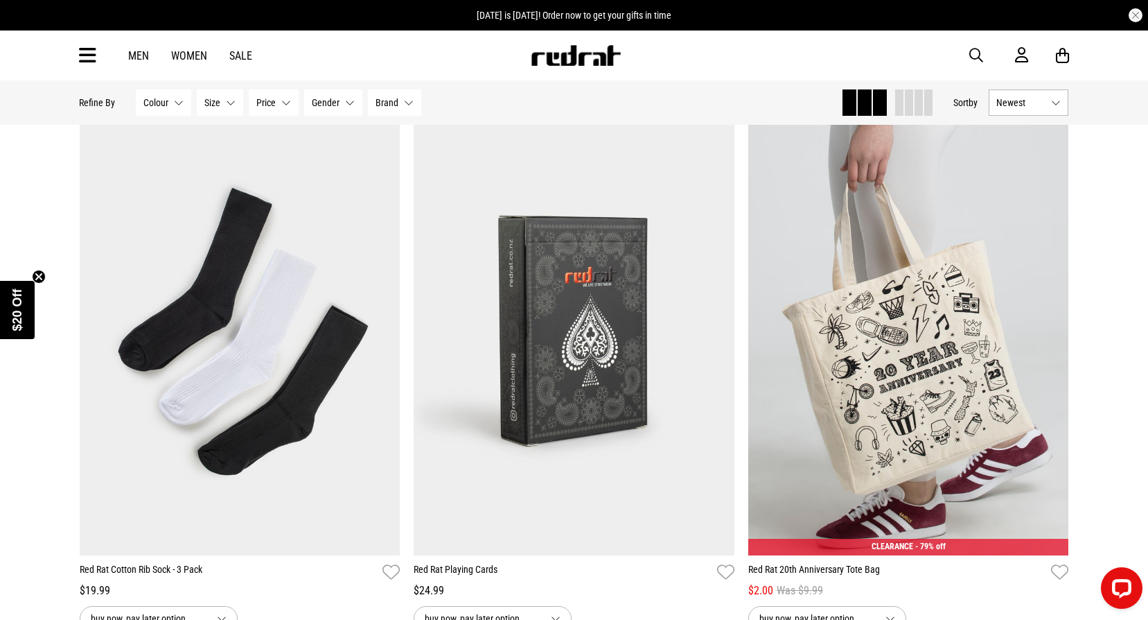
click at [218, 107] on span "Size" at bounding box center [213, 102] width 16 height 11
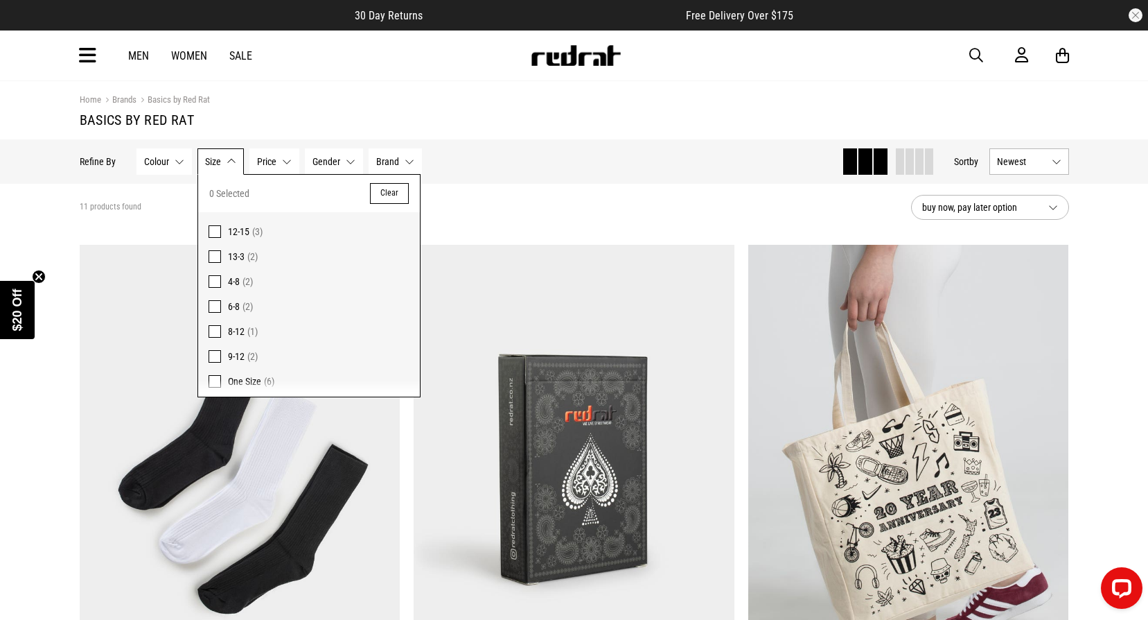
click at [504, 214] on section "11 products found buy now, pay later option" at bounding box center [575, 207] width 1012 height 47
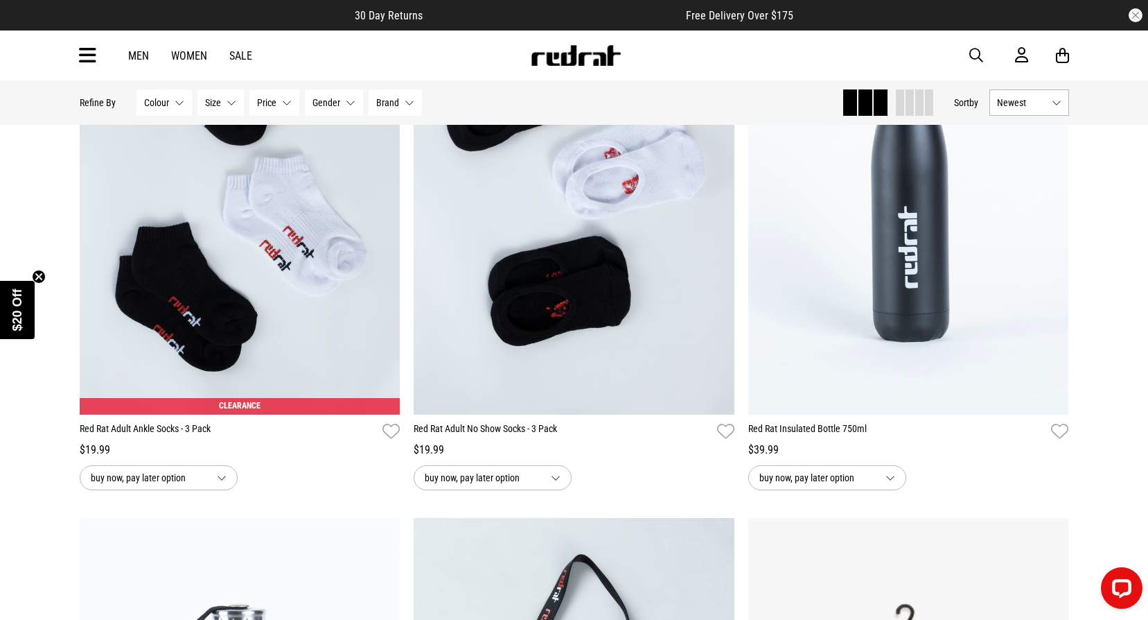
scroll to position [1056, 0]
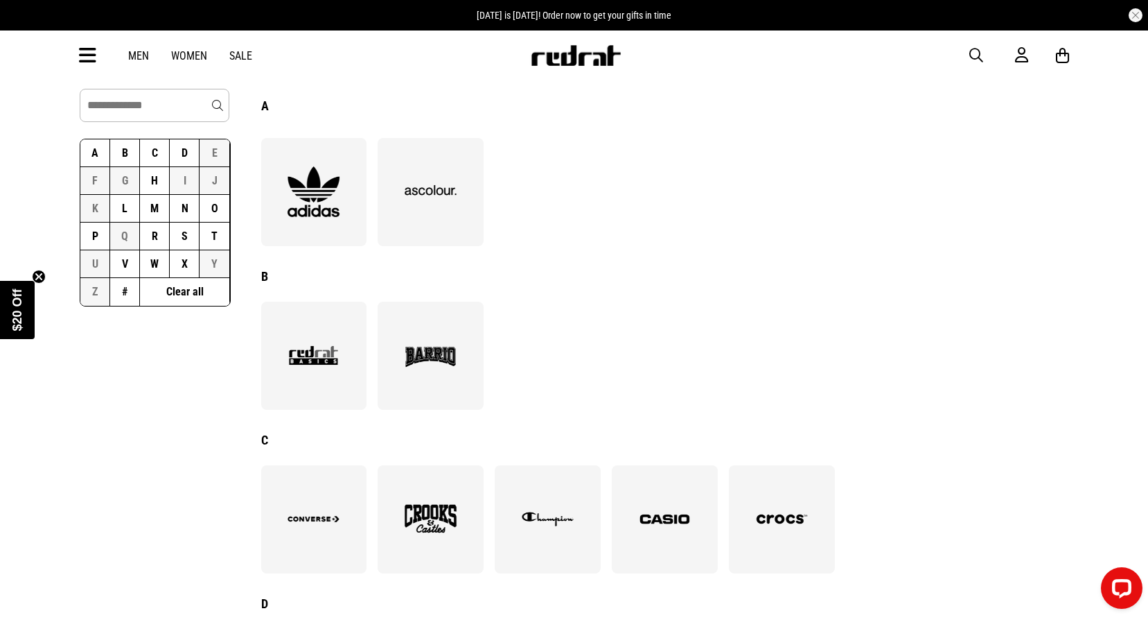
click at [434, 500] on img at bounding box center [431, 519] width 76 height 52
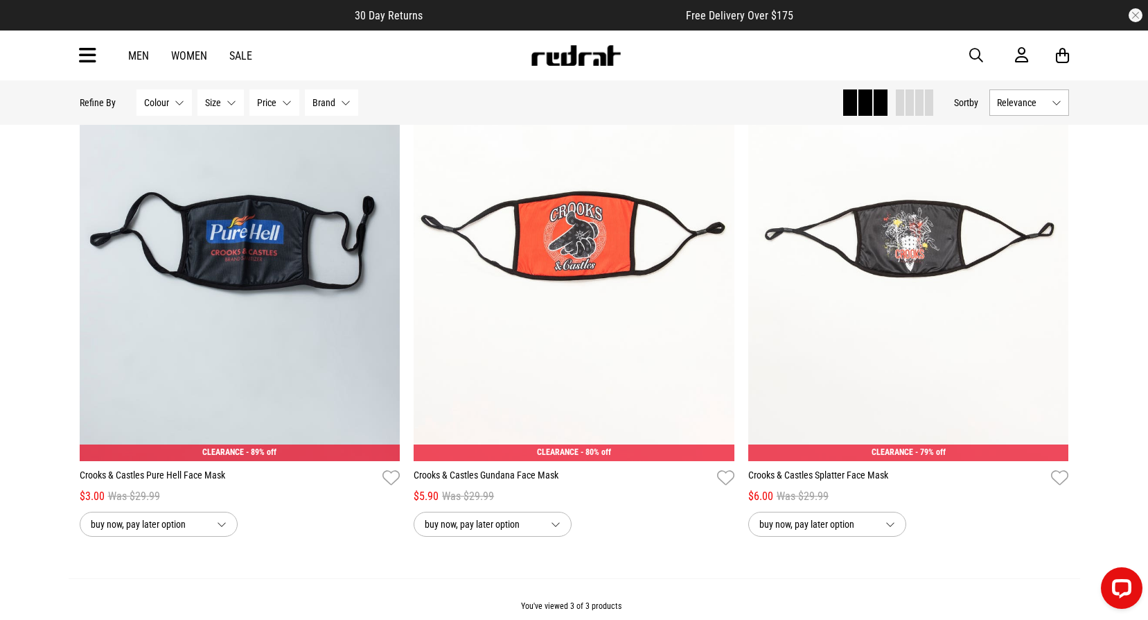
scroll to position [139, 0]
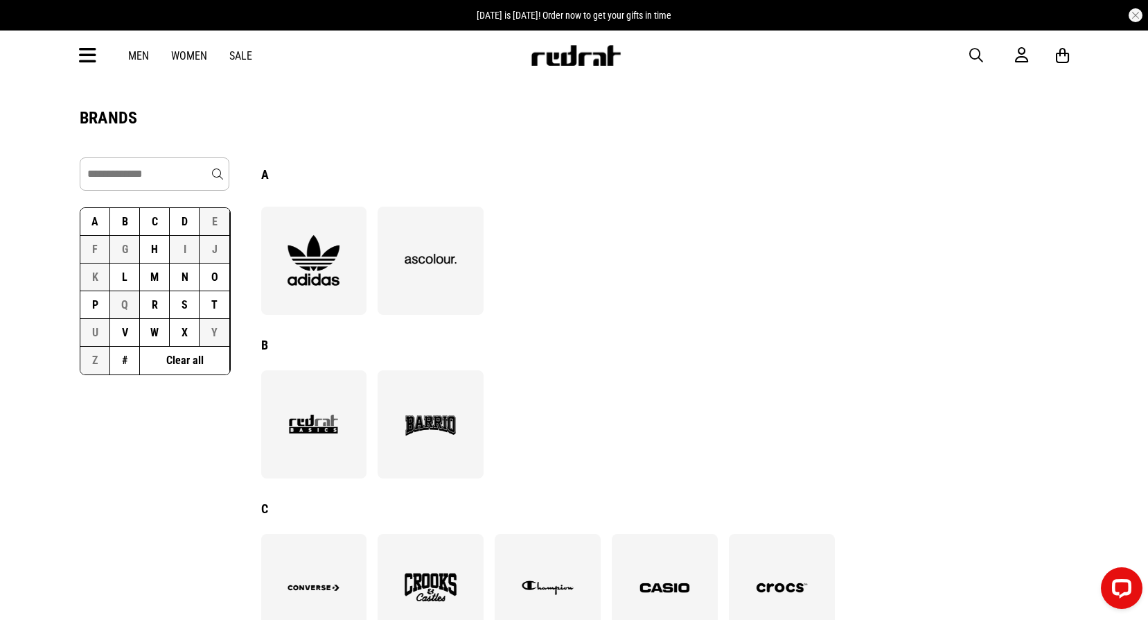
click at [425, 244] on img at bounding box center [431, 260] width 76 height 52
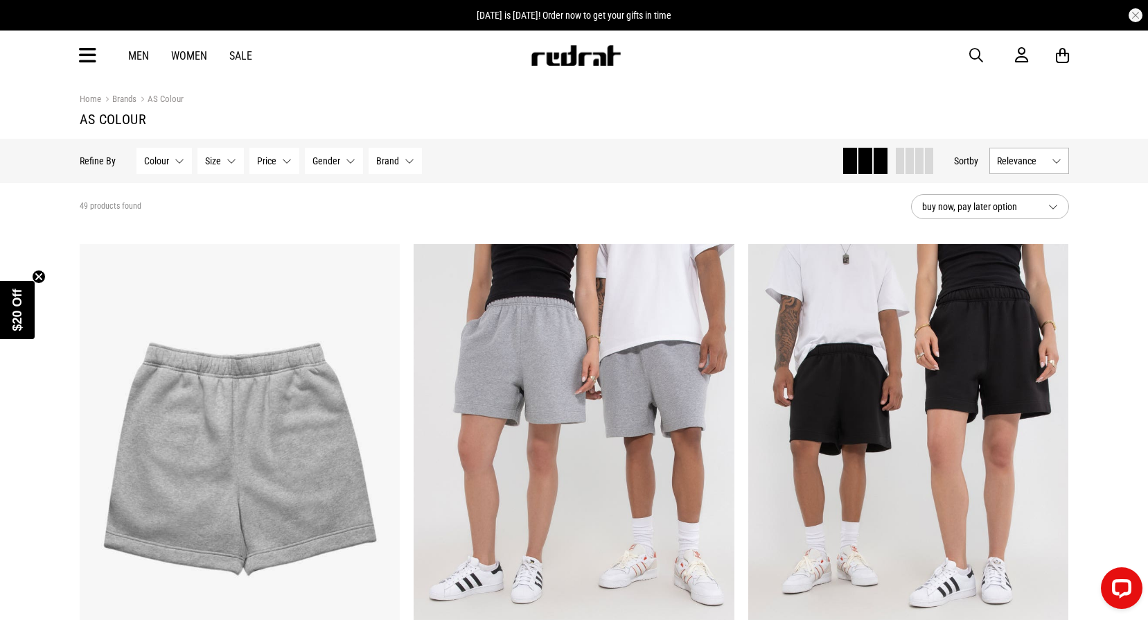
click at [228, 162] on button "Size None selected" at bounding box center [220, 161] width 46 height 26
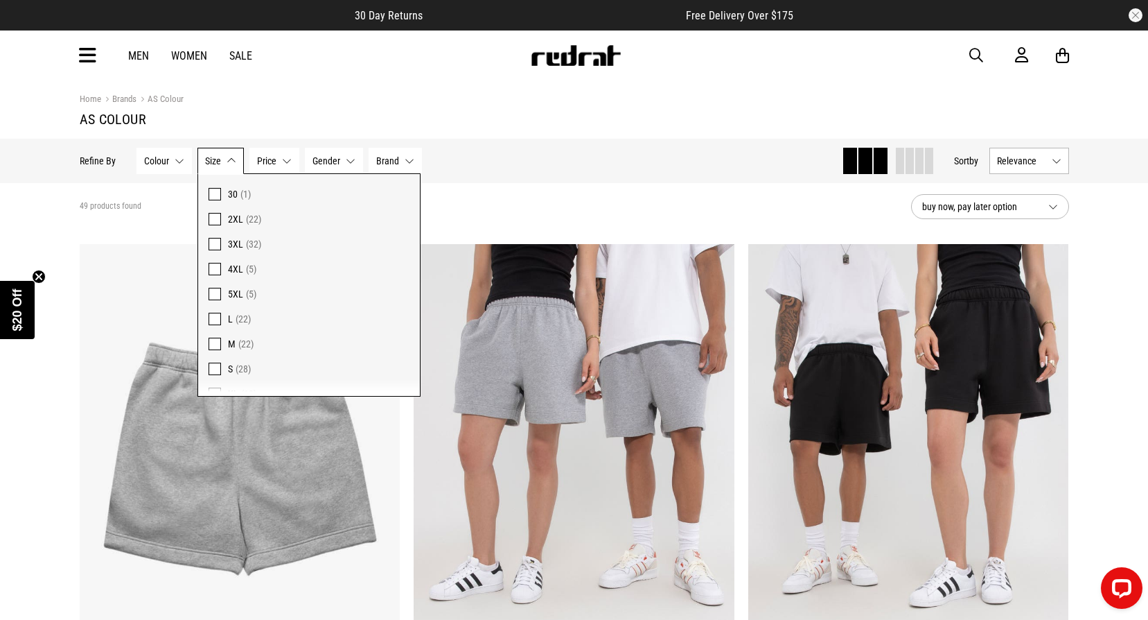
scroll to position [53, 0]
click at [453, 216] on section "49 products found buy now, pay later option" at bounding box center [575, 206] width 1012 height 47
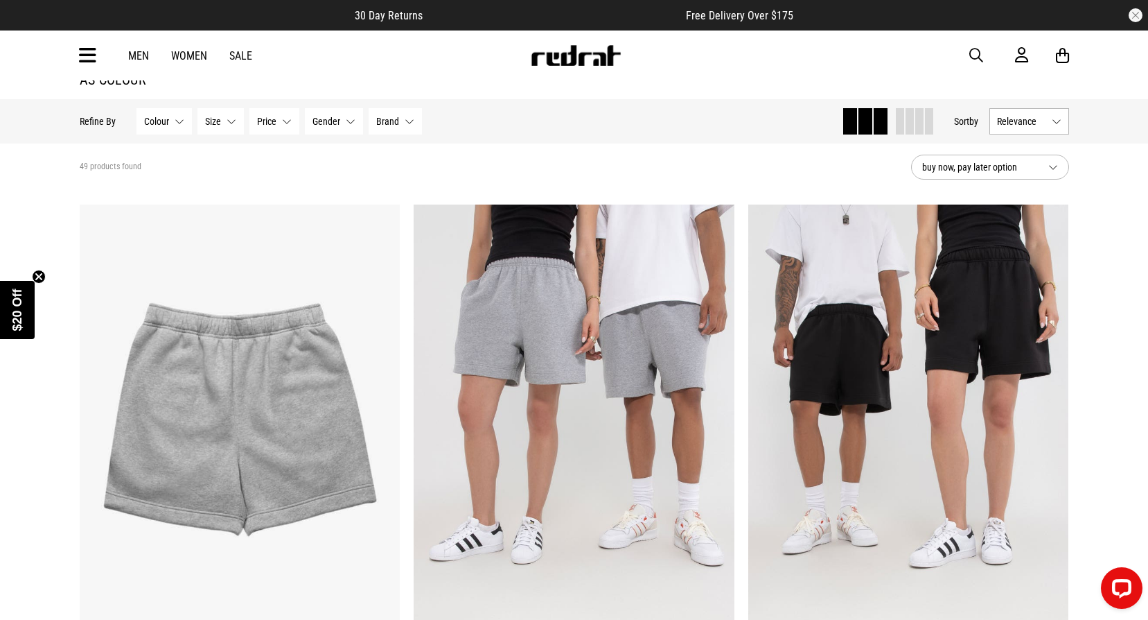
scroll to position [0, 0]
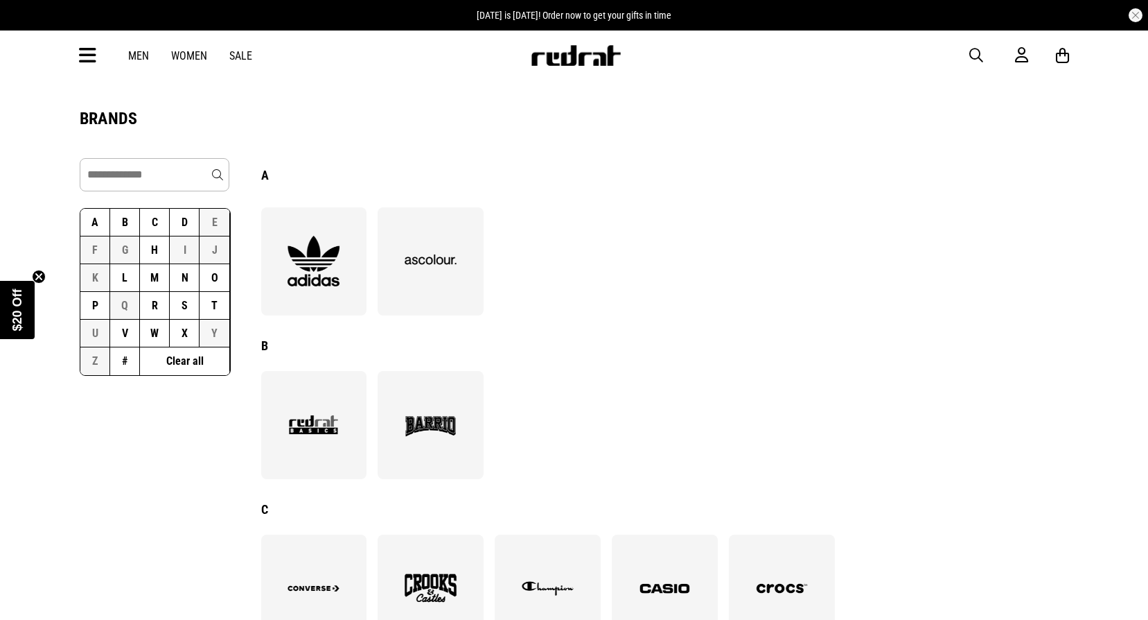
scroll to position [1, 0]
click at [347, 302] on div at bounding box center [314, 261] width 106 height 108
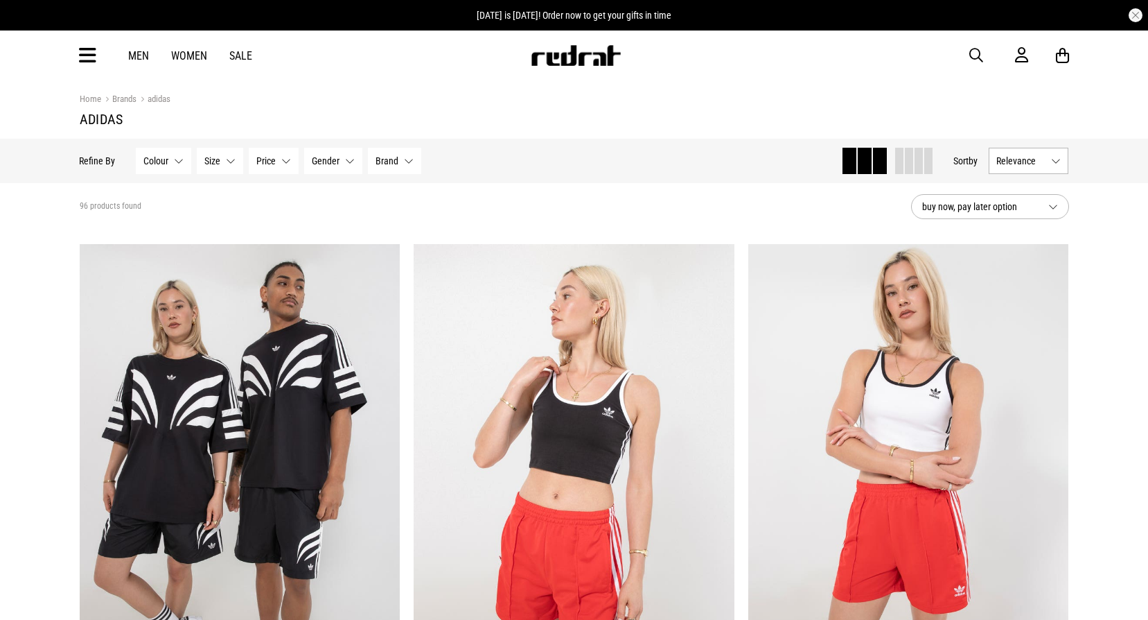
click at [218, 168] on button "Size None selected" at bounding box center [220, 161] width 46 height 26
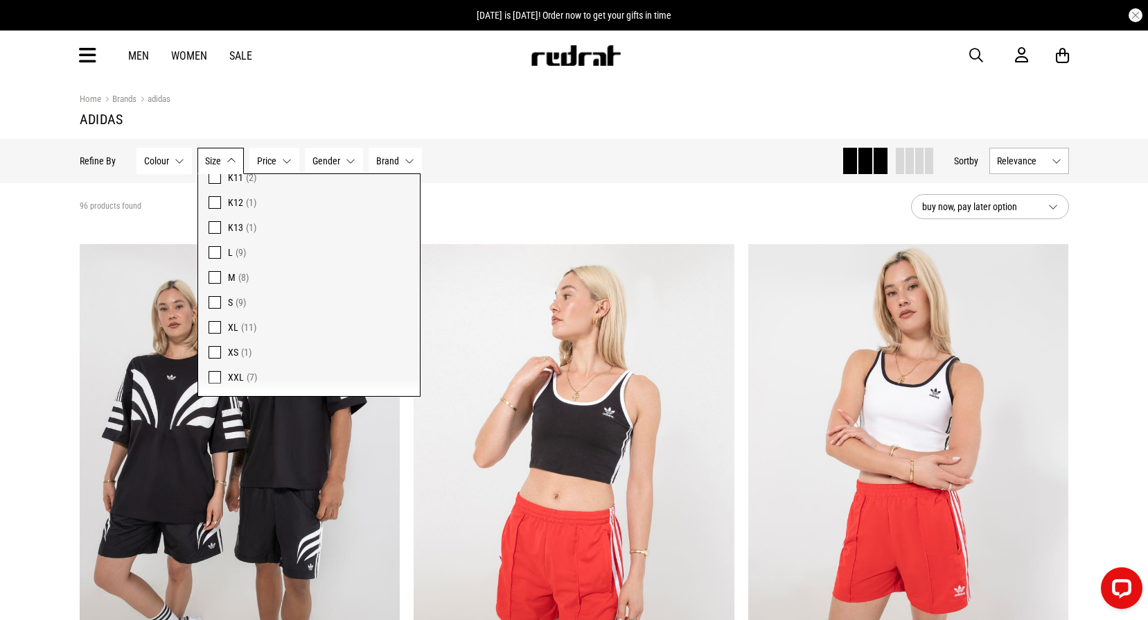
drag, startPoint x: 495, startPoint y: 239, endPoint x: 398, endPoint y: 200, distance: 104.5
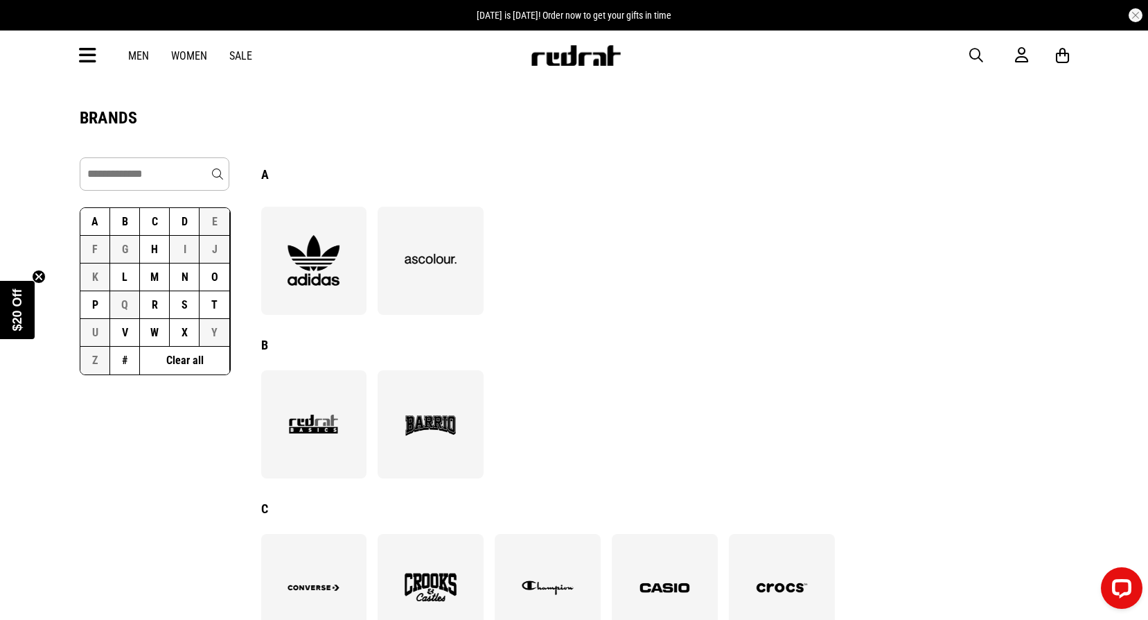
click at [453, 286] on img at bounding box center [431, 260] width 76 height 52
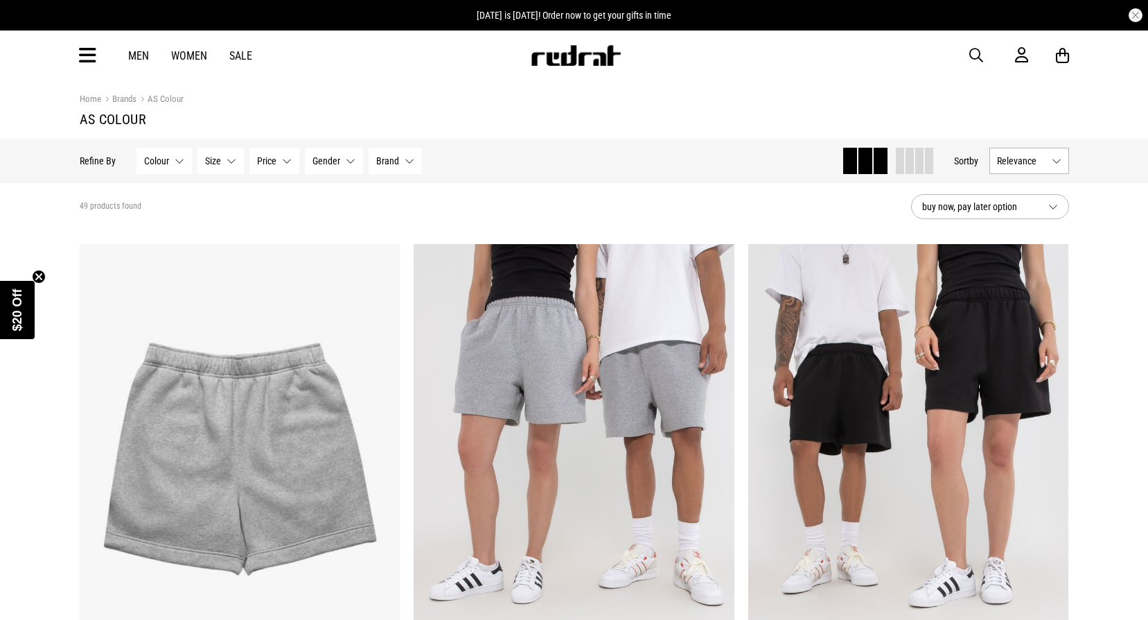
click at [216, 157] on span "Size" at bounding box center [213, 160] width 16 height 11
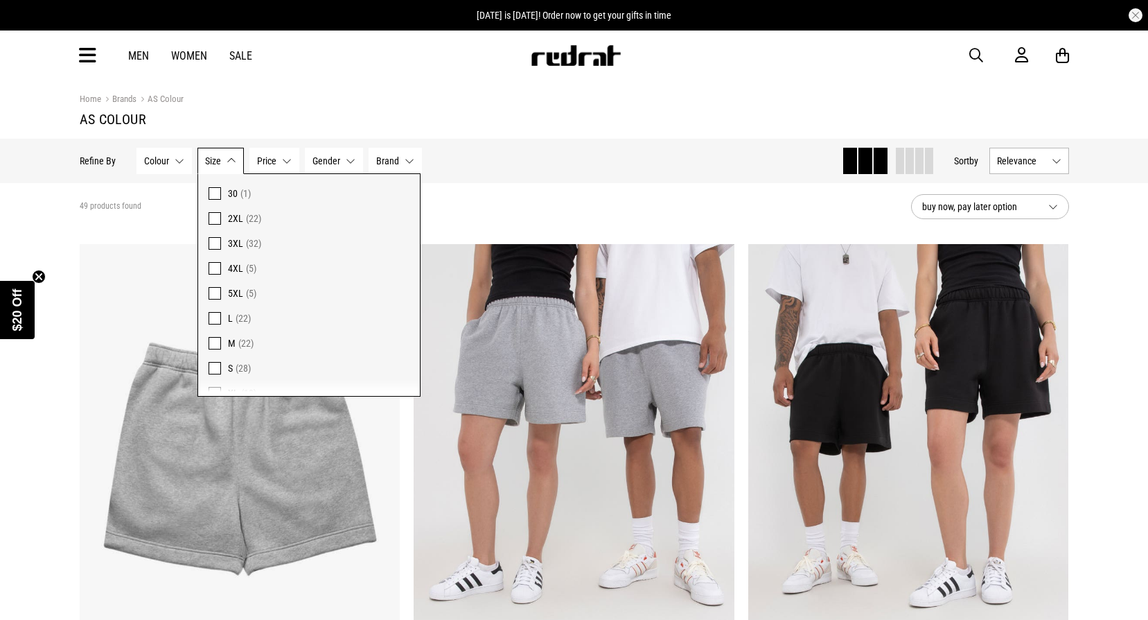
scroll to position [53, 0]
drag, startPoint x: 10, startPoint y: 123, endPoint x: 17, endPoint y: 56, distance: 67.6
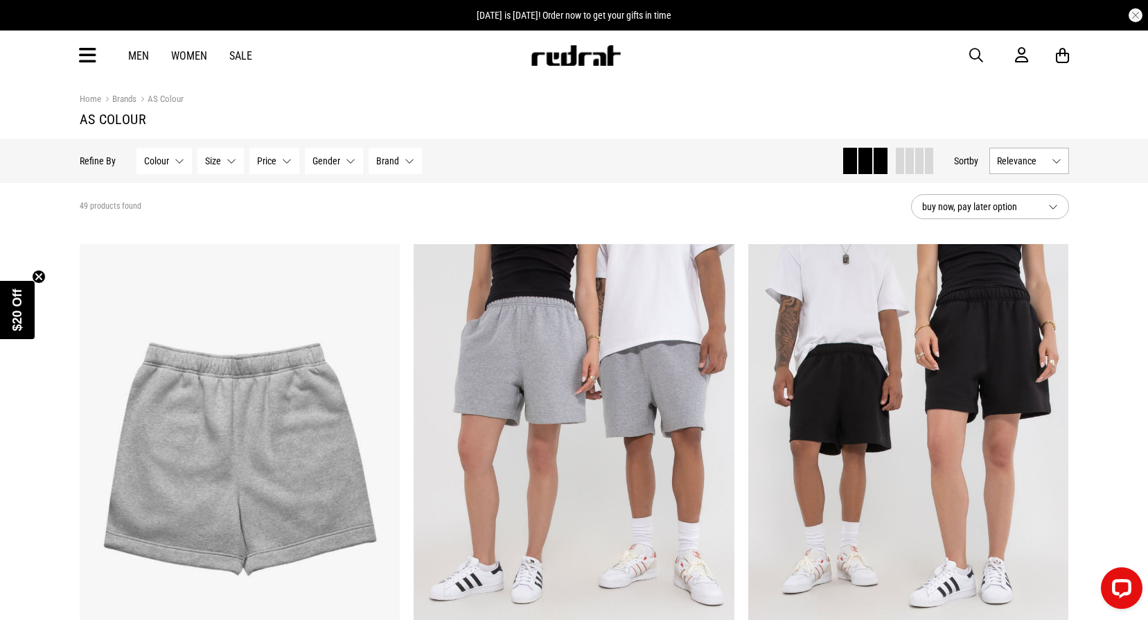
scroll to position [0, 0]
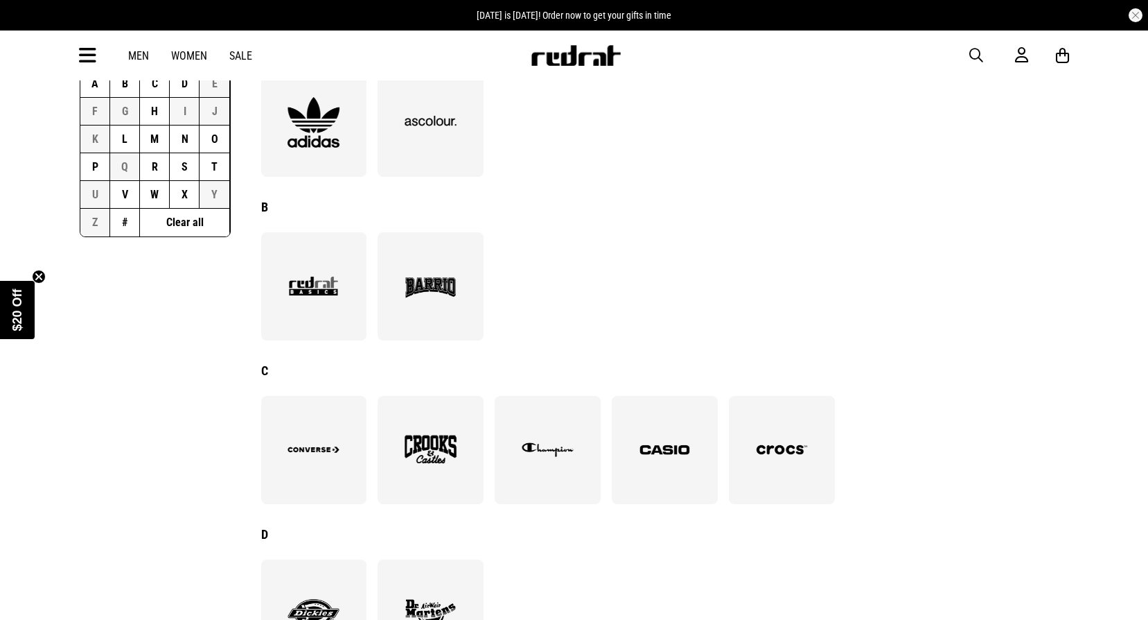
scroll to position [139, 0]
click at [317, 278] on img at bounding box center [314, 285] width 76 height 52
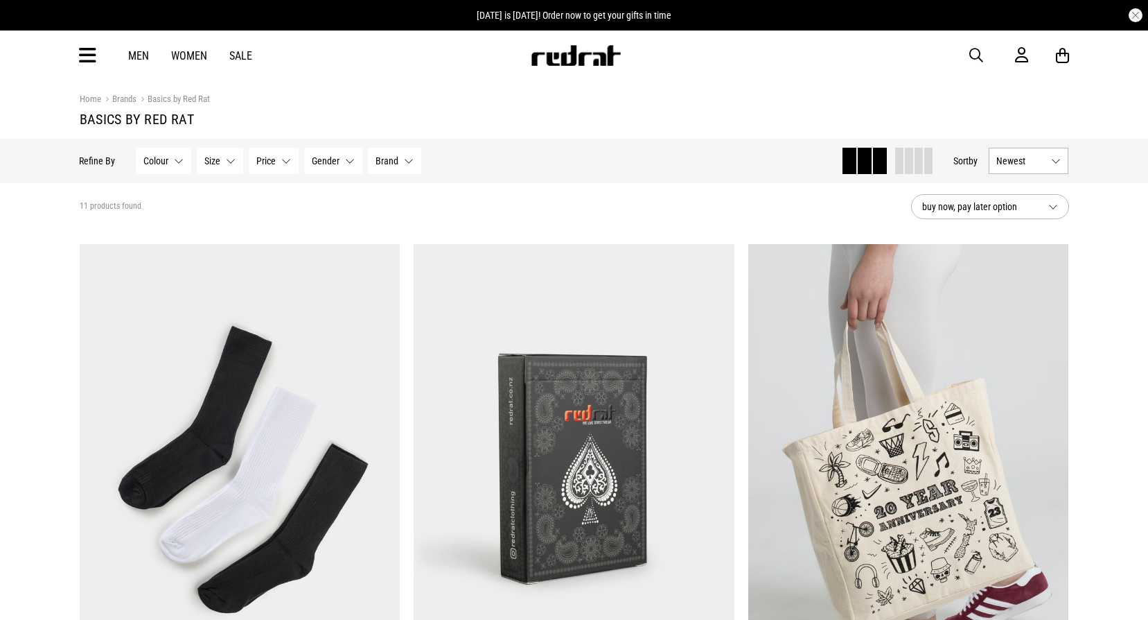
click at [220, 166] on button "Size None selected" at bounding box center [220, 161] width 46 height 26
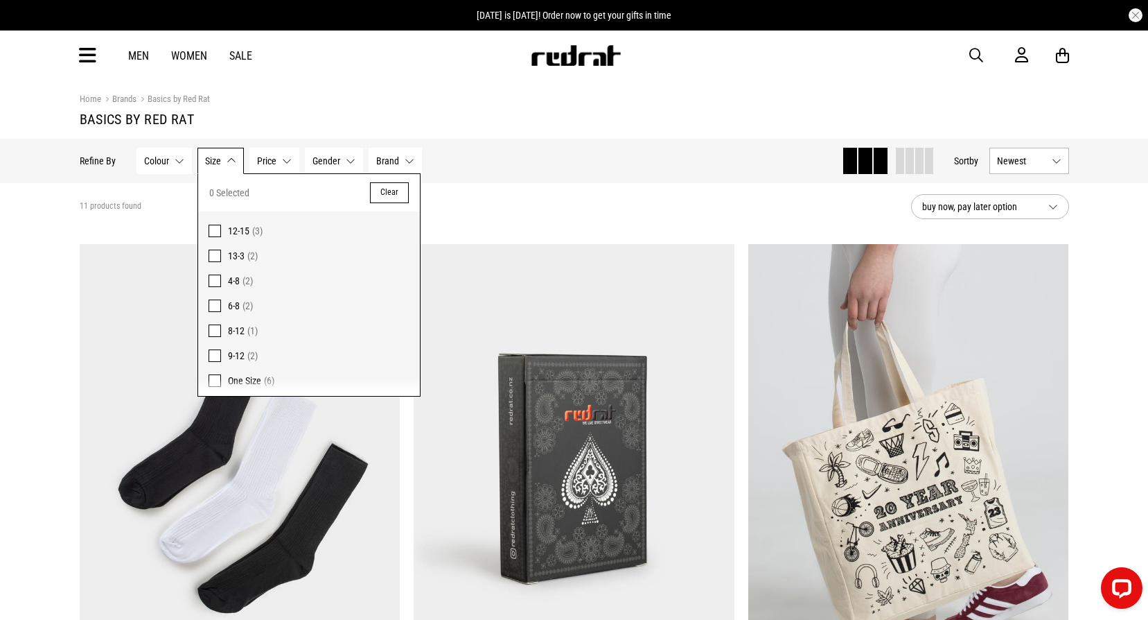
click at [220, 166] on button "Size None selected" at bounding box center [220, 161] width 46 height 26
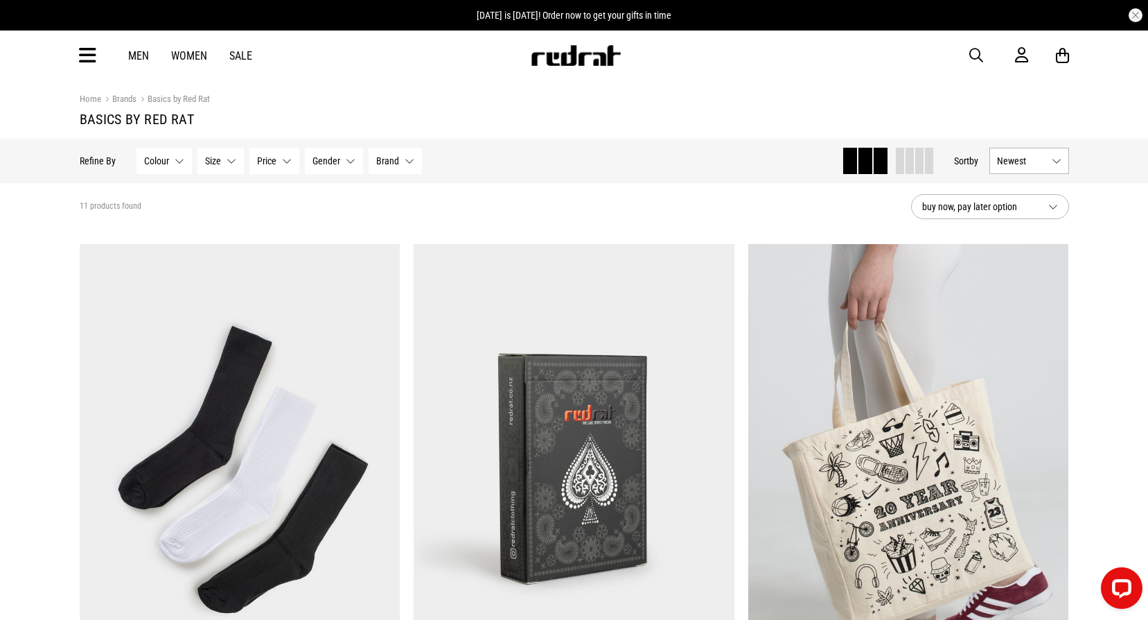
click at [222, 159] on button "Size None selected" at bounding box center [220, 161] width 46 height 26
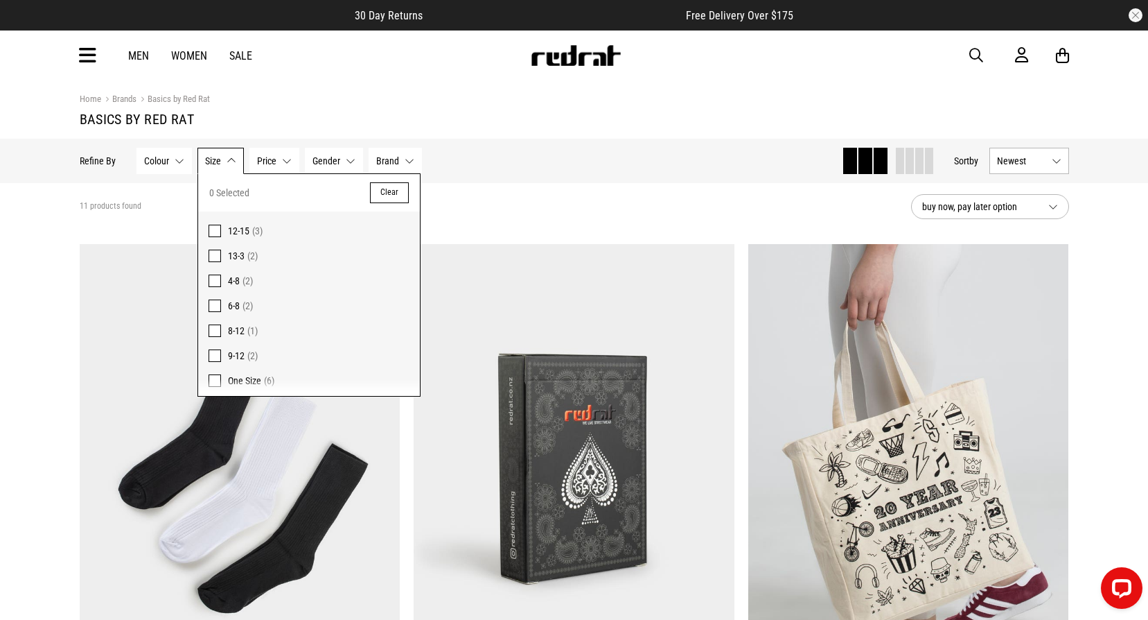
click at [223, 157] on button "Size None selected" at bounding box center [220, 161] width 46 height 26
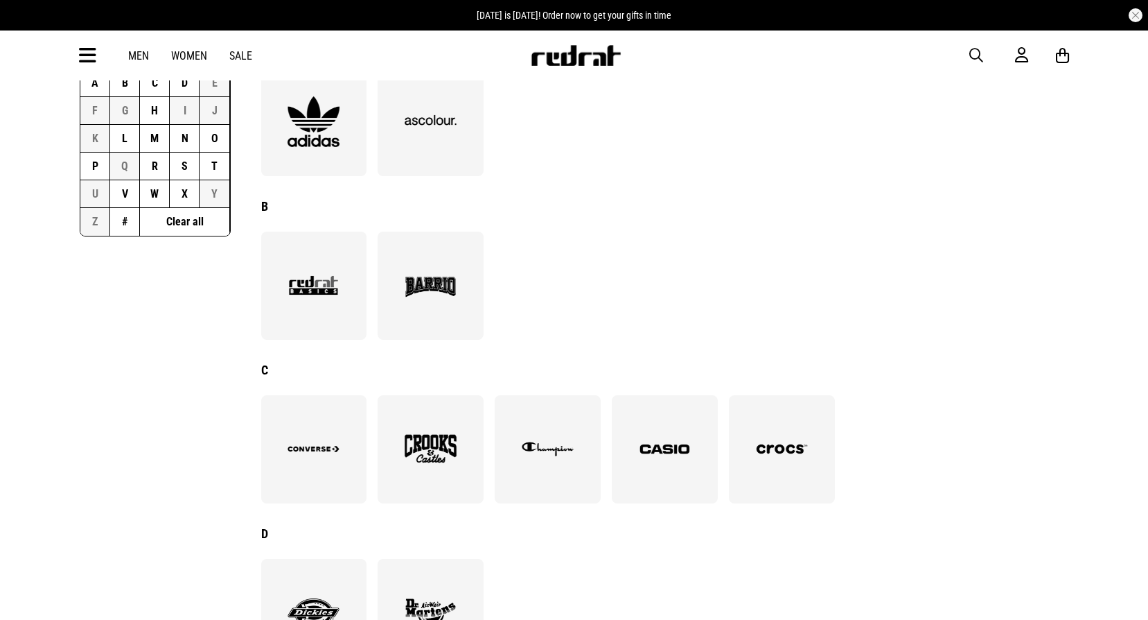
click at [469, 267] on div at bounding box center [431, 285] width 106 height 108
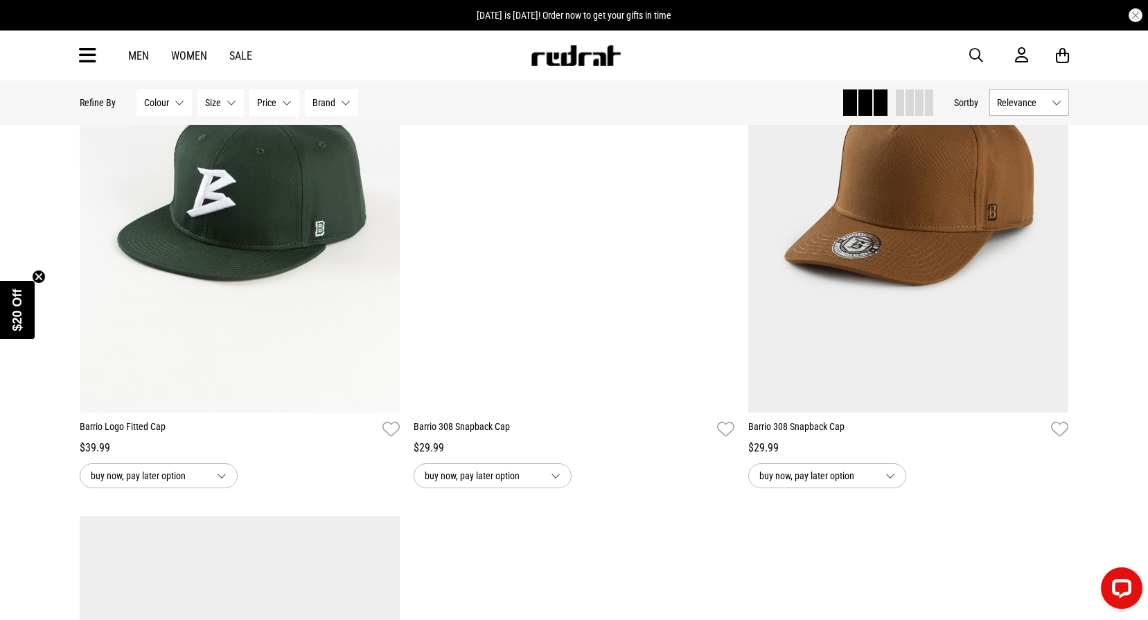
scroll to position [1386, 0]
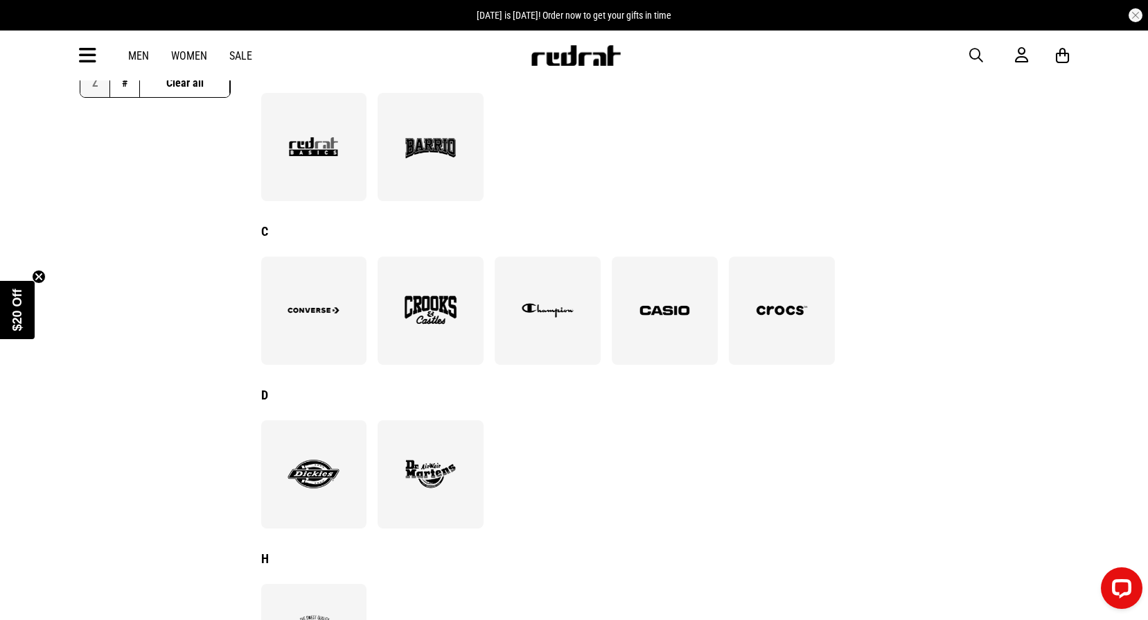
click at [328, 328] on img at bounding box center [314, 310] width 76 height 52
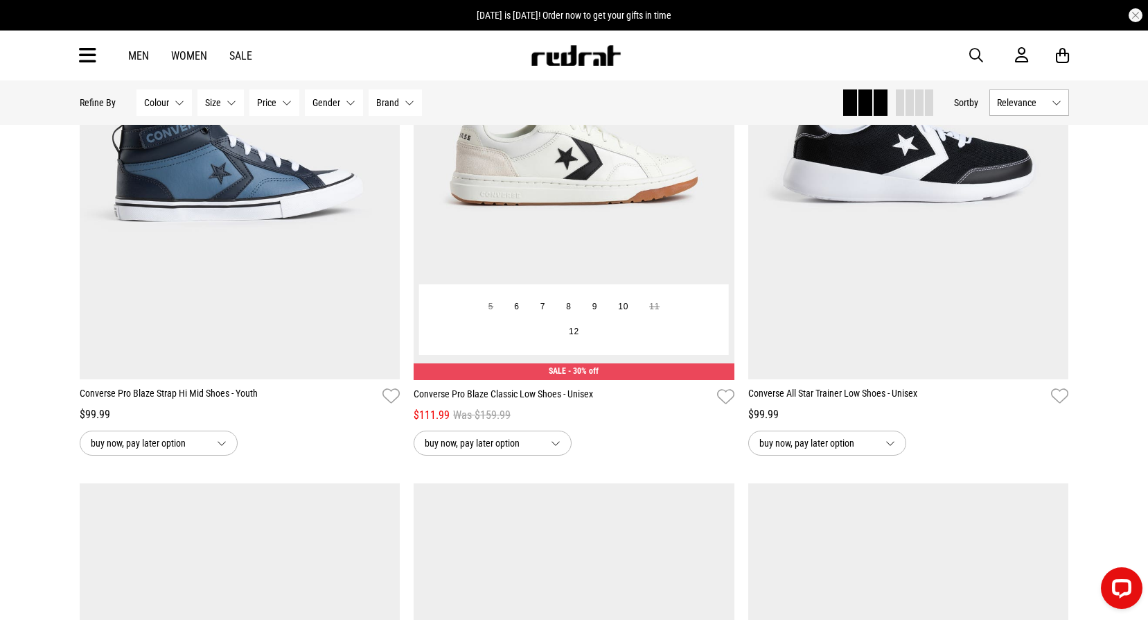
scroll to position [2010, 0]
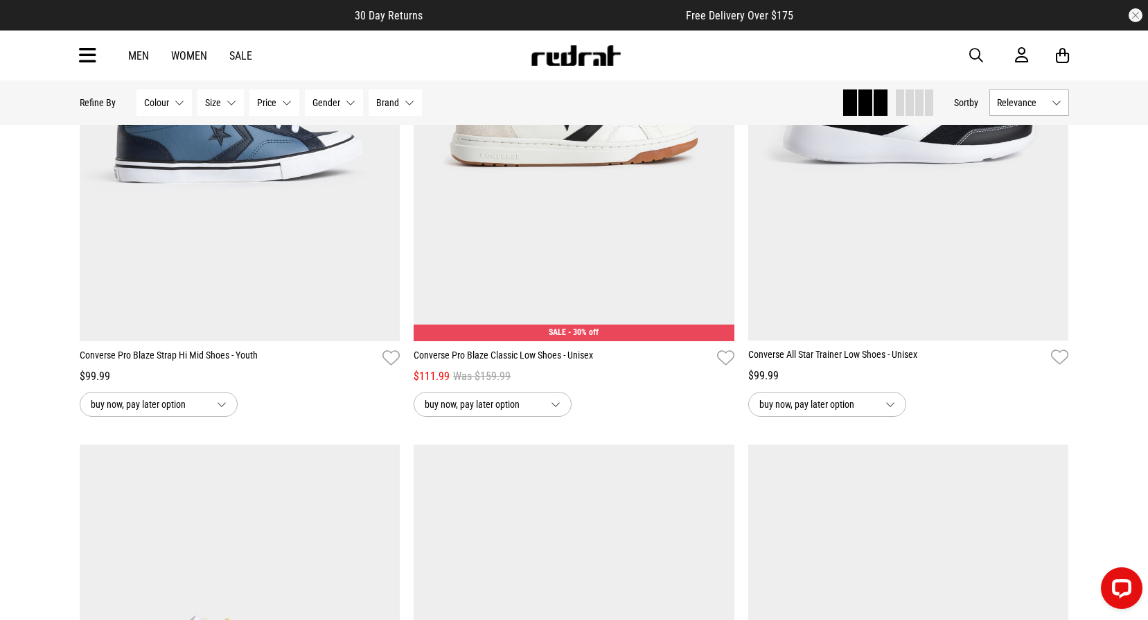
click at [236, 106] on button "Size None selected" at bounding box center [220, 102] width 46 height 26
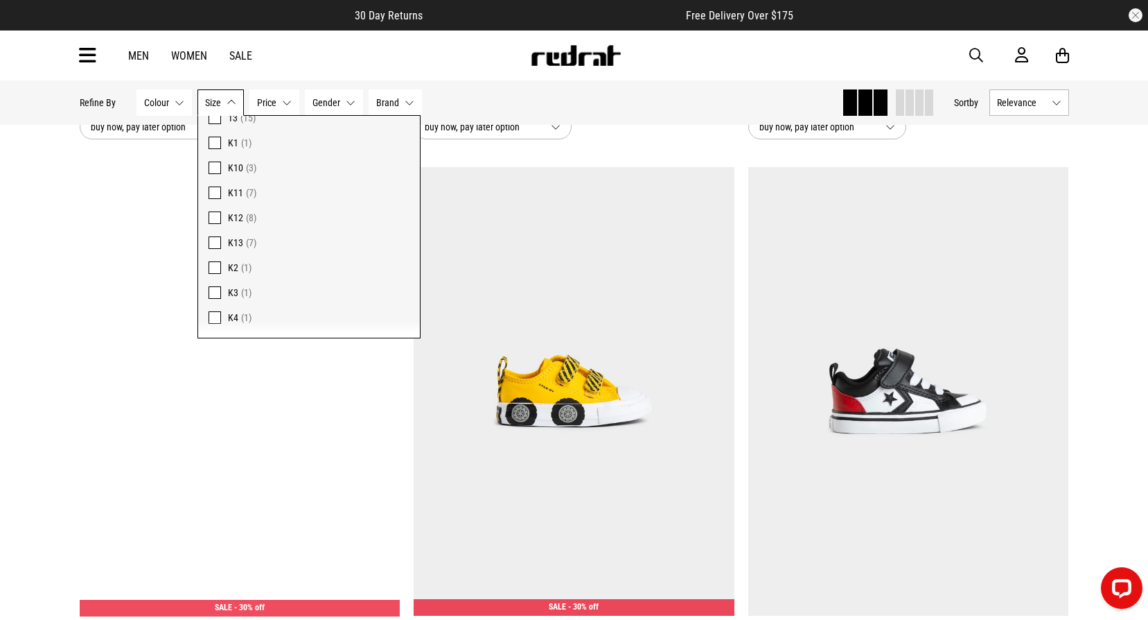
scroll to position [339, 0]
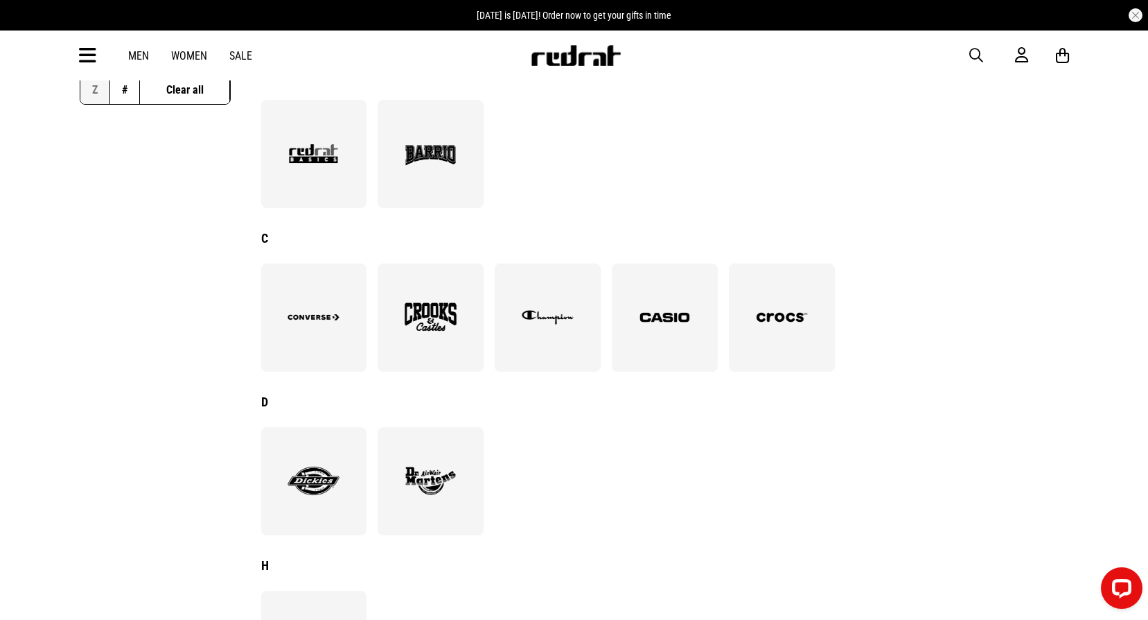
click at [674, 343] on img at bounding box center [665, 317] width 76 height 52
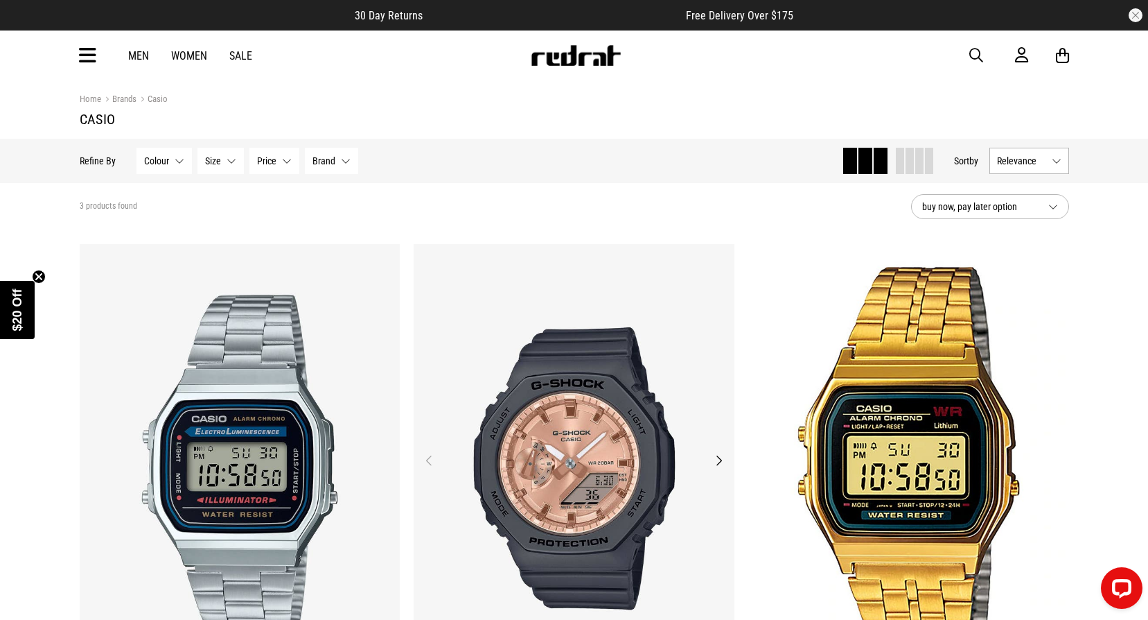
click at [721, 467] on button "Next" at bounding box center [718, 460] width 17 height 17
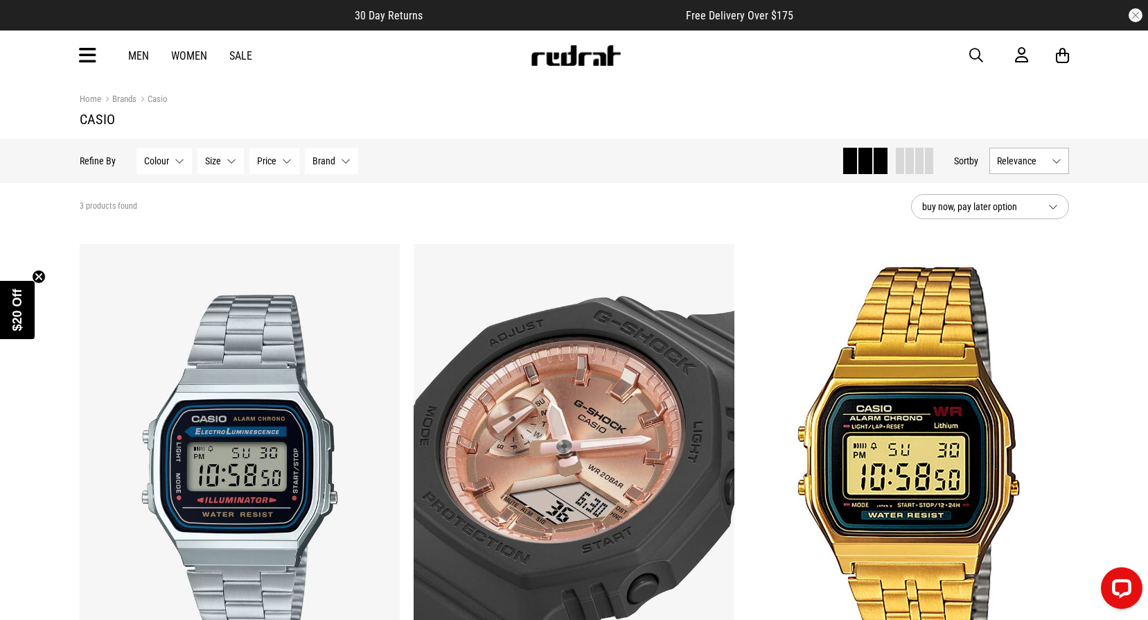
click at [209, 154] on button "Size None selected" at bounding box center [220, 161] width 46 height 26
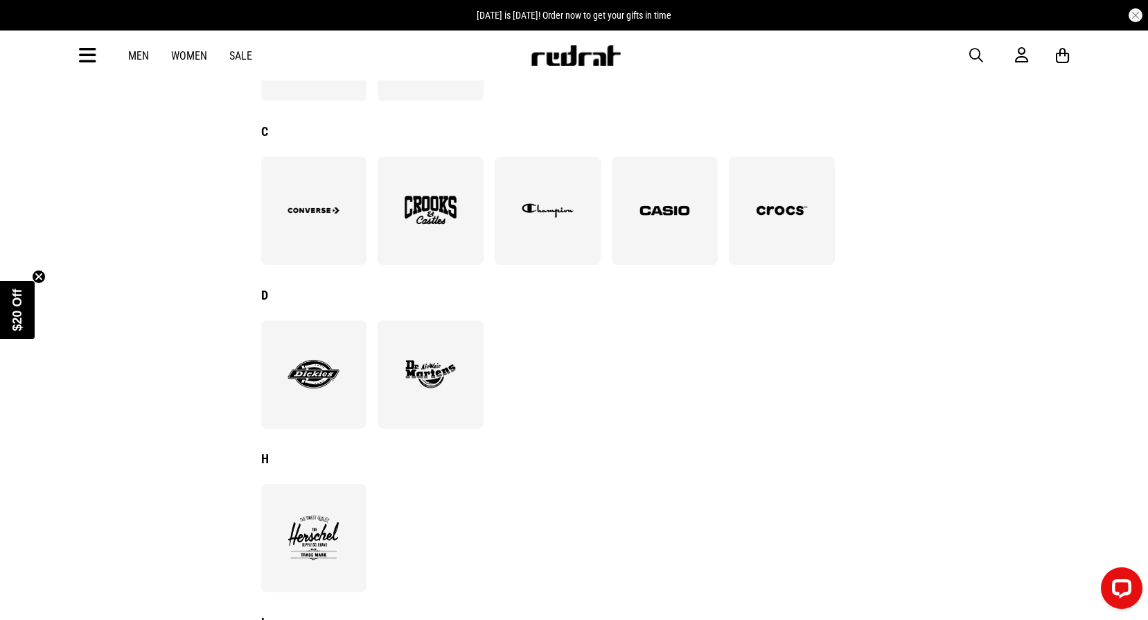
scroll to position [402, 0]
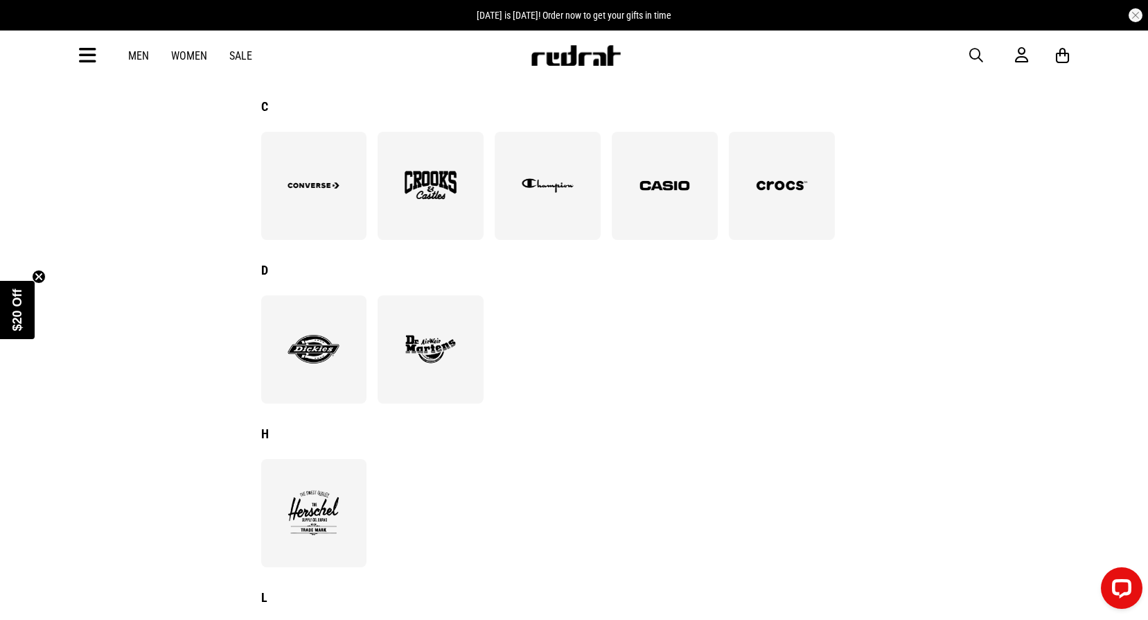
click at [581, 202] on img at bounding box center [548, 185] width 76 height 52
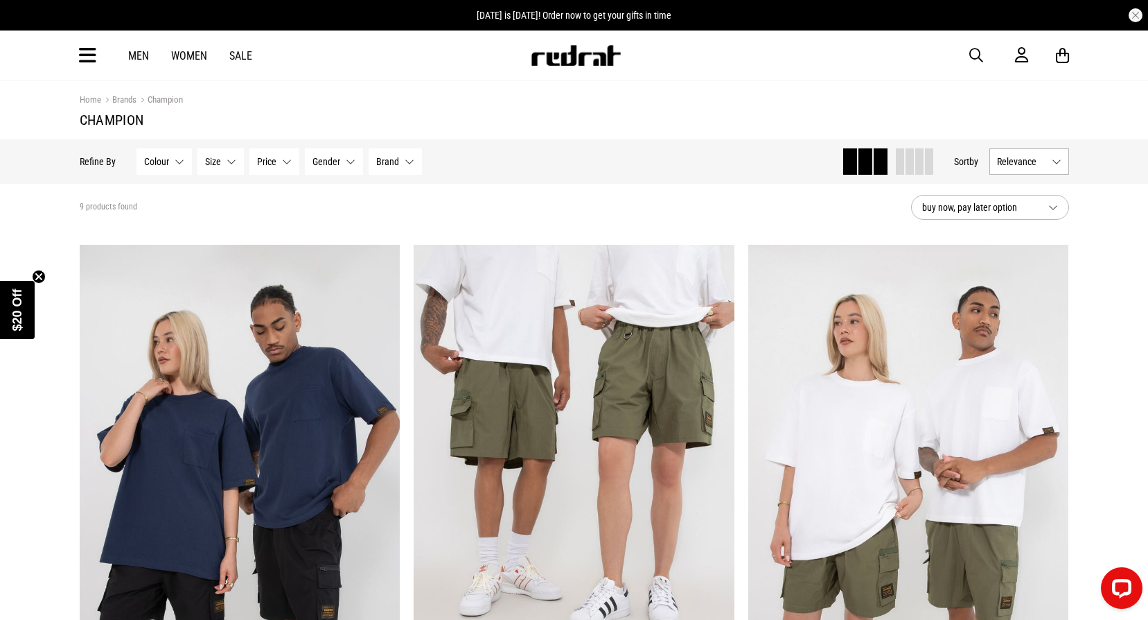
click at [231, 168] on button "Size None selected" at bounding box center [220, 161] width 46 height 26
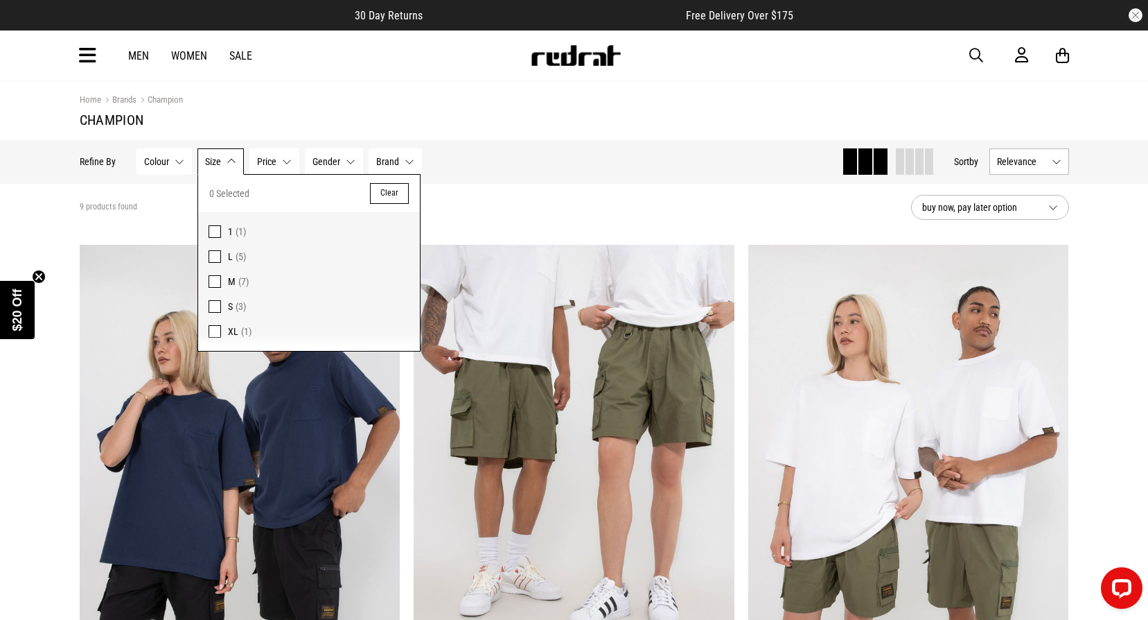
click at [575, 211] on div "9 products found" at bounding box center [490, 207] width 820 height 11
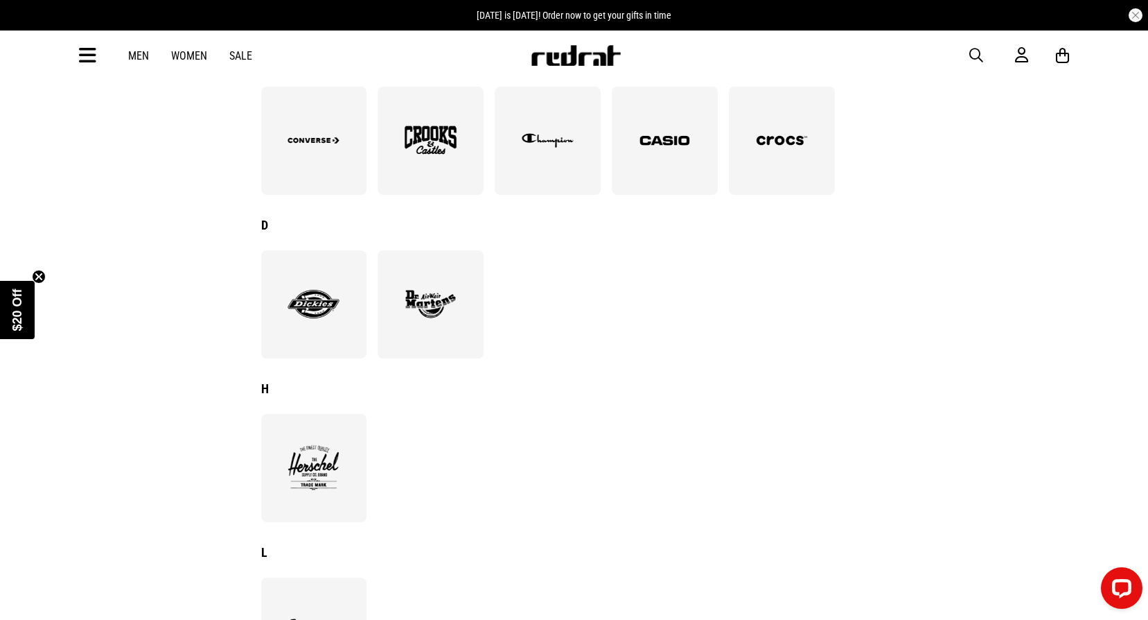
scroll to position [471, 0]
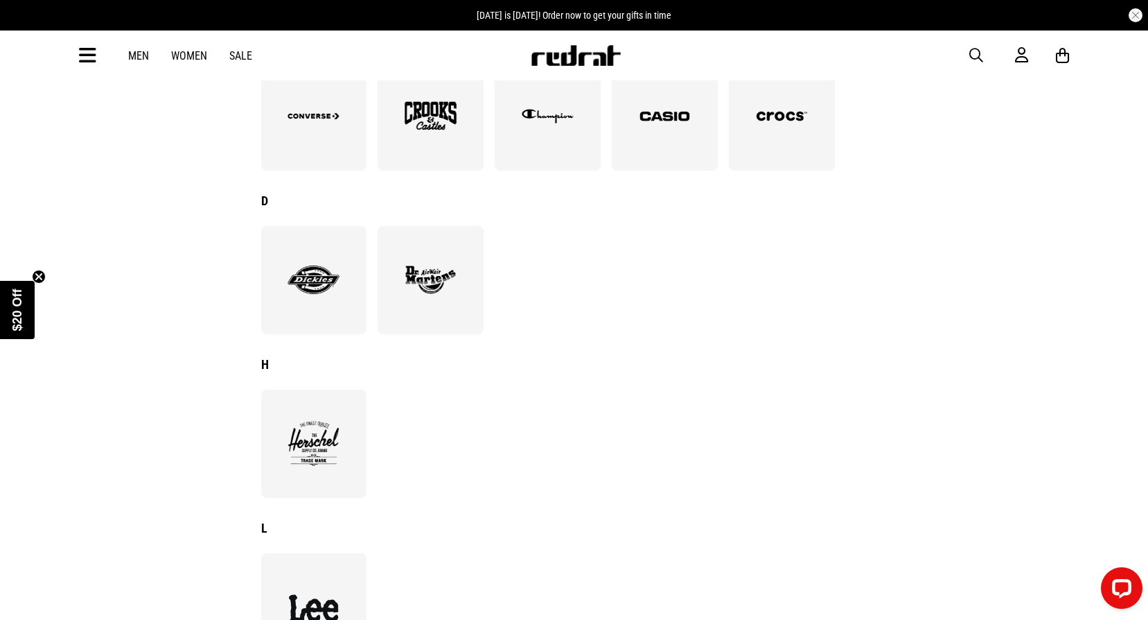
click at [412, 274] on img at bounding box center [431, 280] width 76 height 52
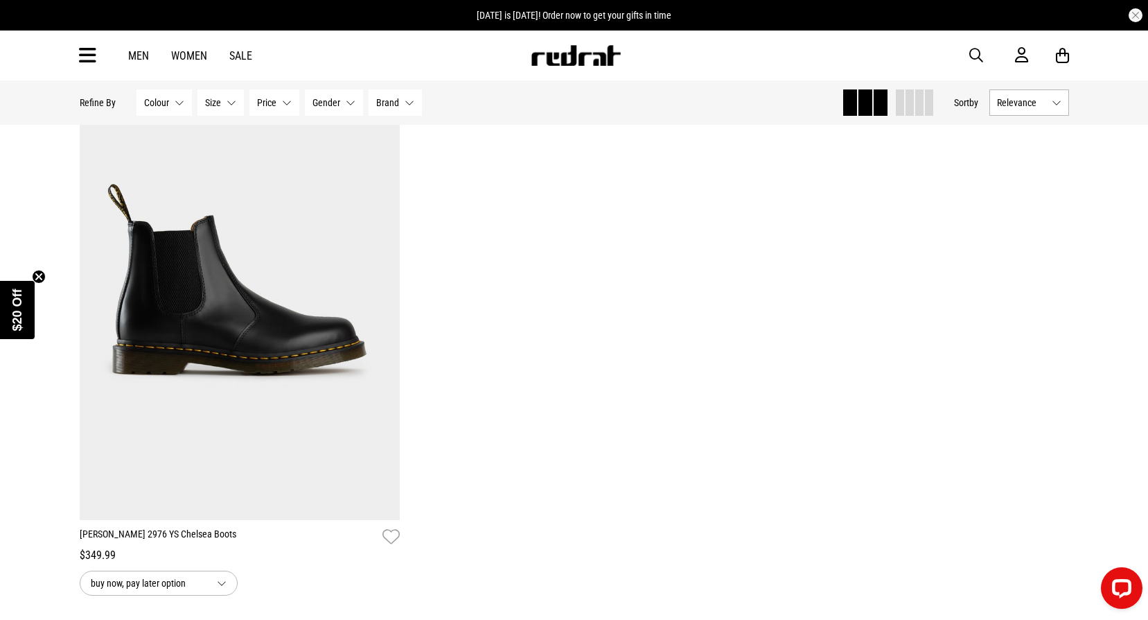
scroll to position [139, 0]
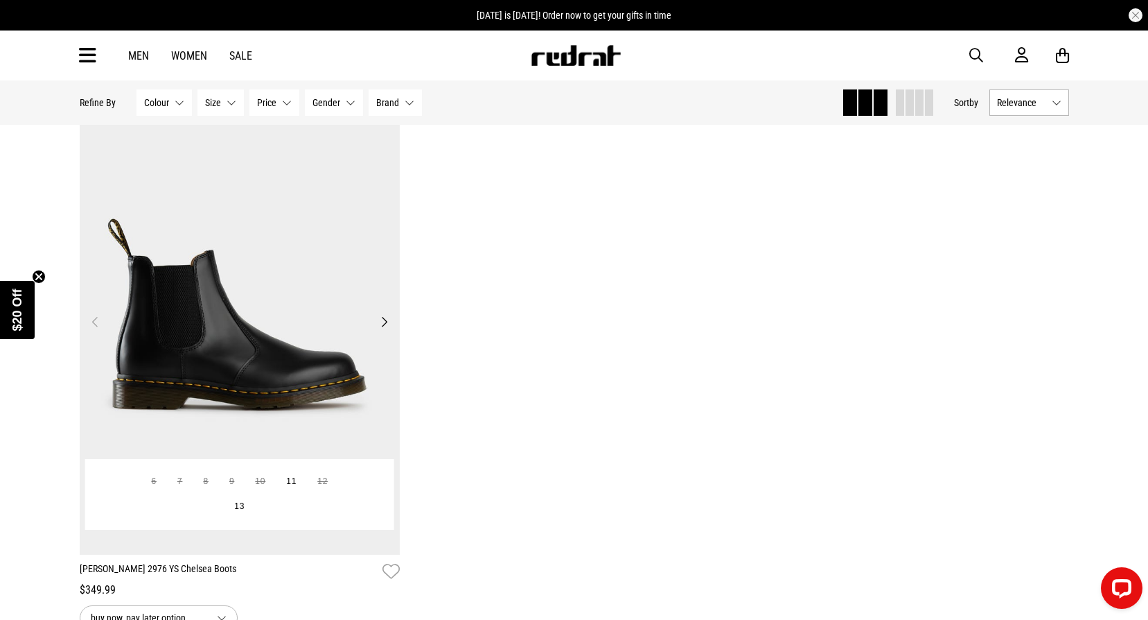
click at [385, 325] on button "Next" at bounding box center [384, 321] width 17 height 17
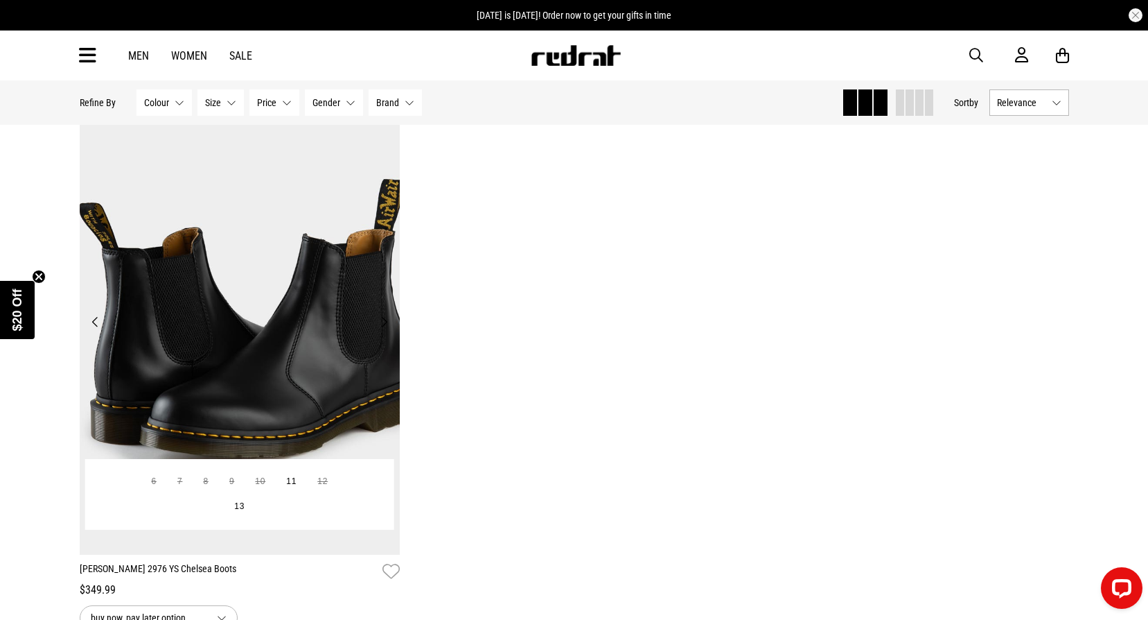
click at [385, 322] on button "Next" at bounding box center [384, 321] width 17 height 17
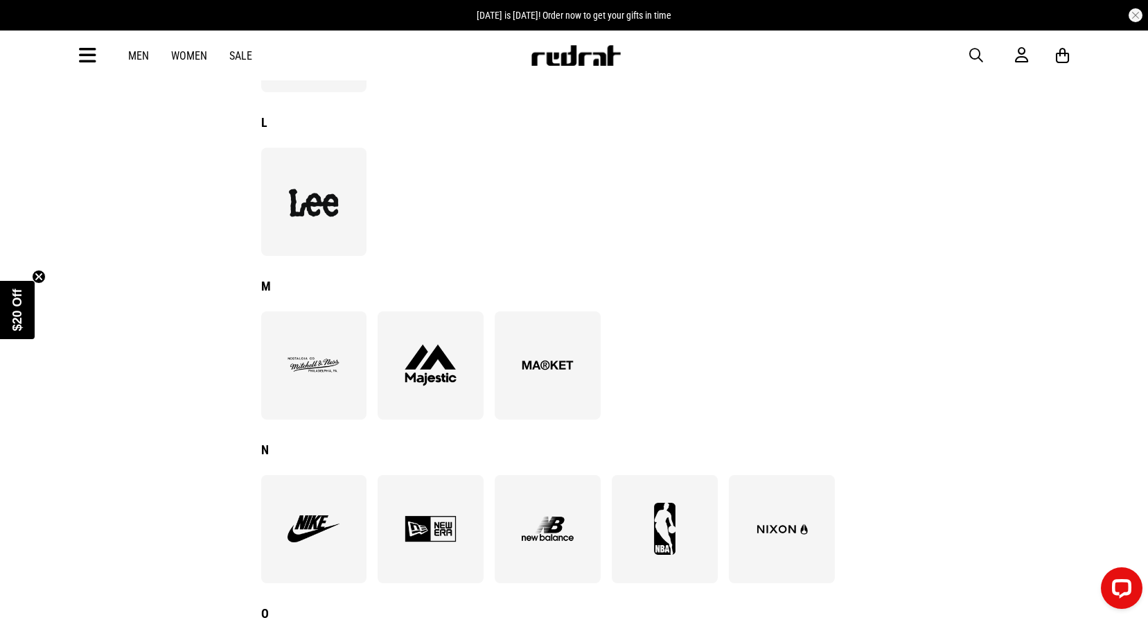
scroll to position [956, 0]
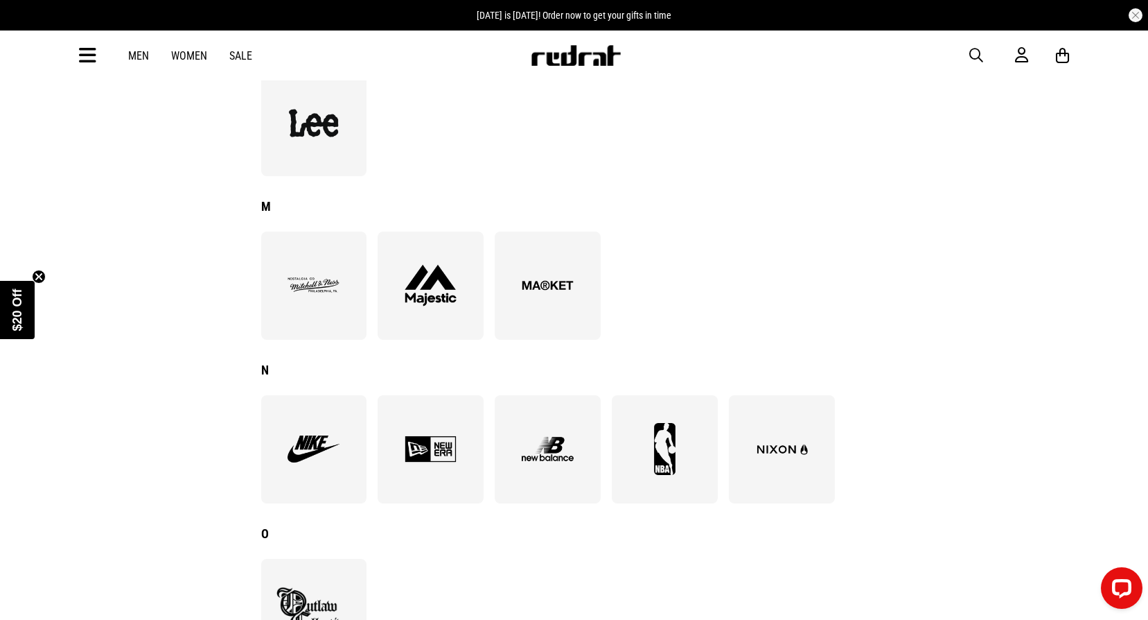
click at [322, 254] on div at bounding box center [314, 285] width 106 height 108
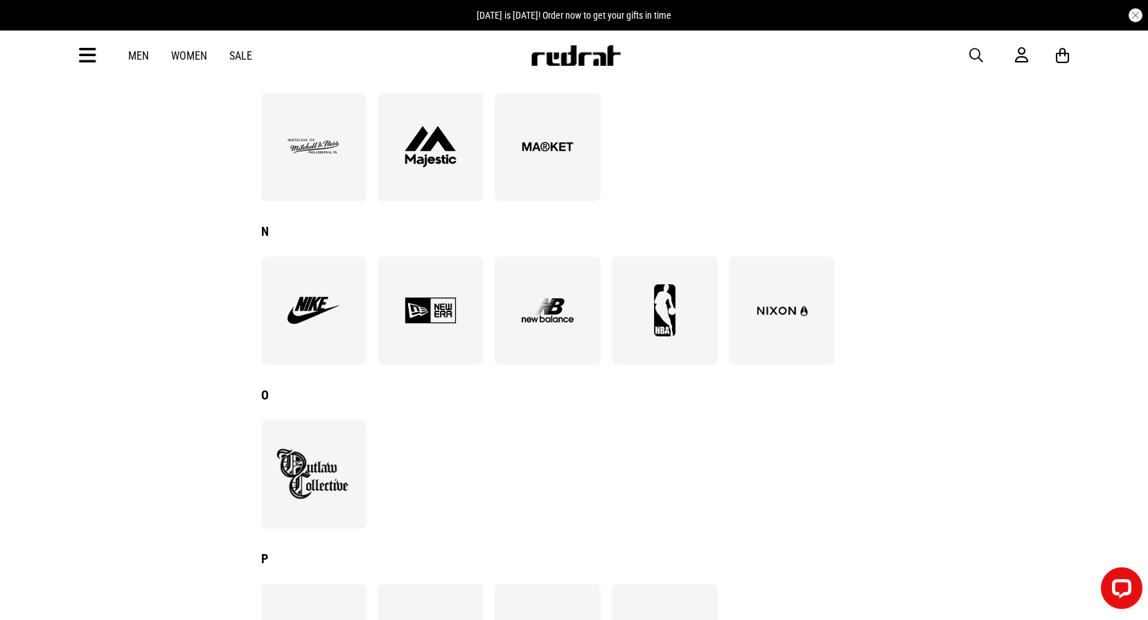
click at [670, 362] on div at bounding box center [665, 310] width 106 height 108
click at [448, 331] on img at bounding box center [431, 310] width 76 height 52
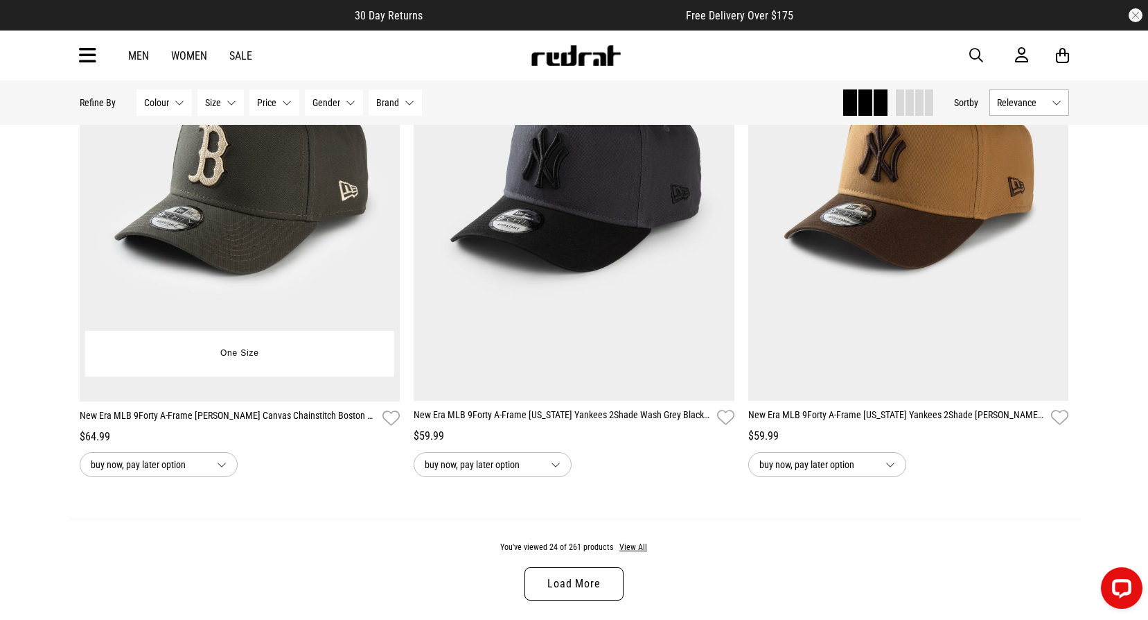
scroll to position [4158, 0]
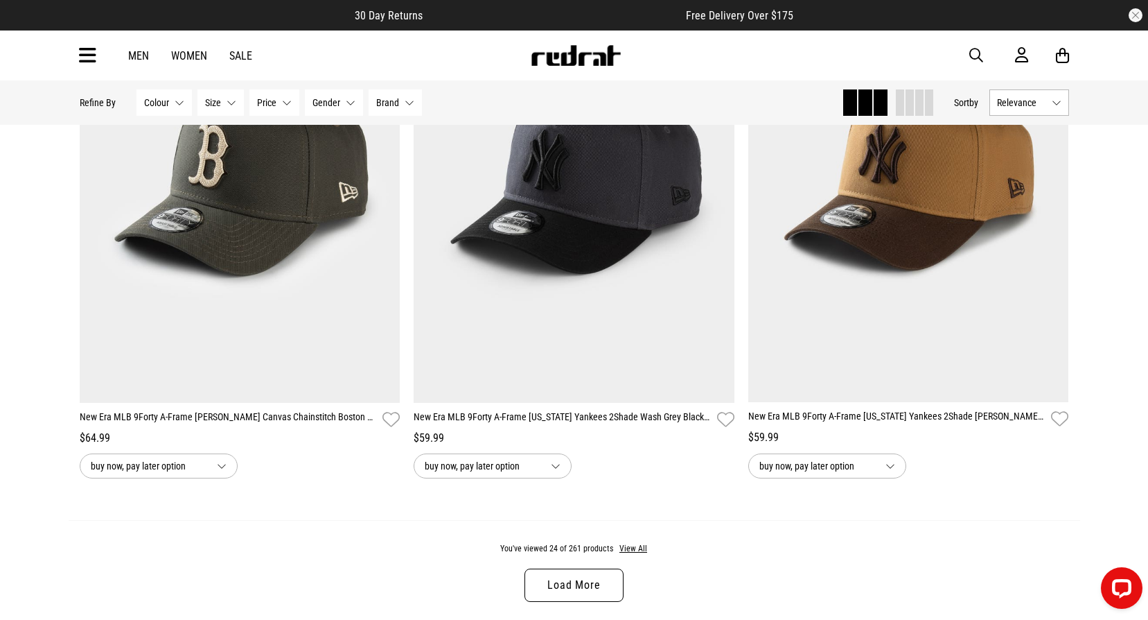
drag, startPoint x: 479, startPoint y: 520, endPoint x: 473, endPoint y: 513, distance: 9.3
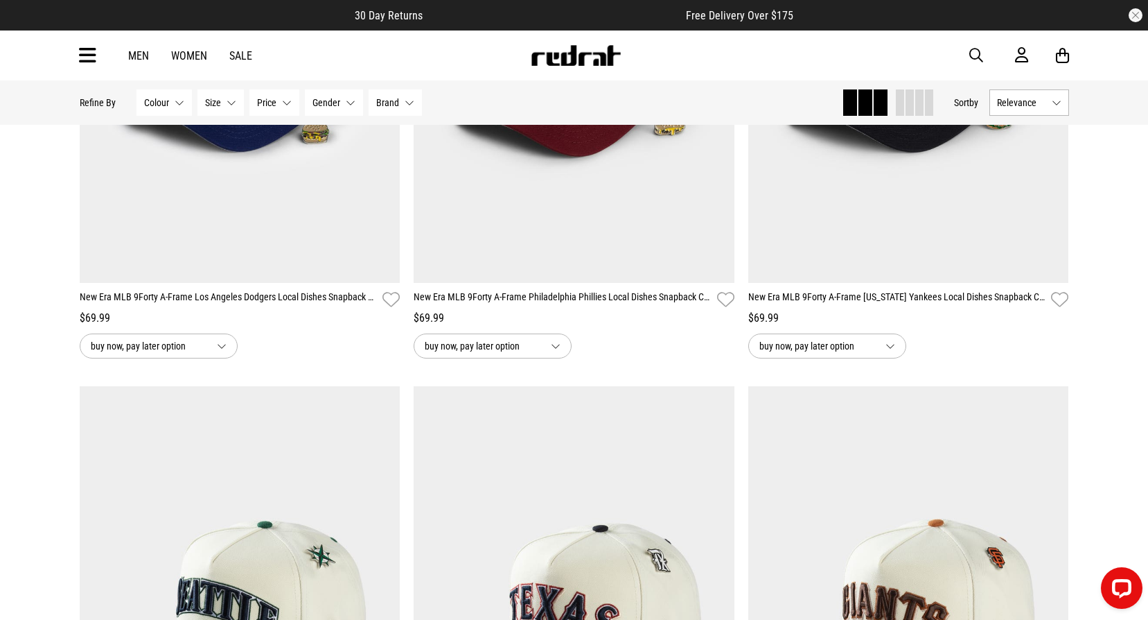
scroll to position [0, 0]
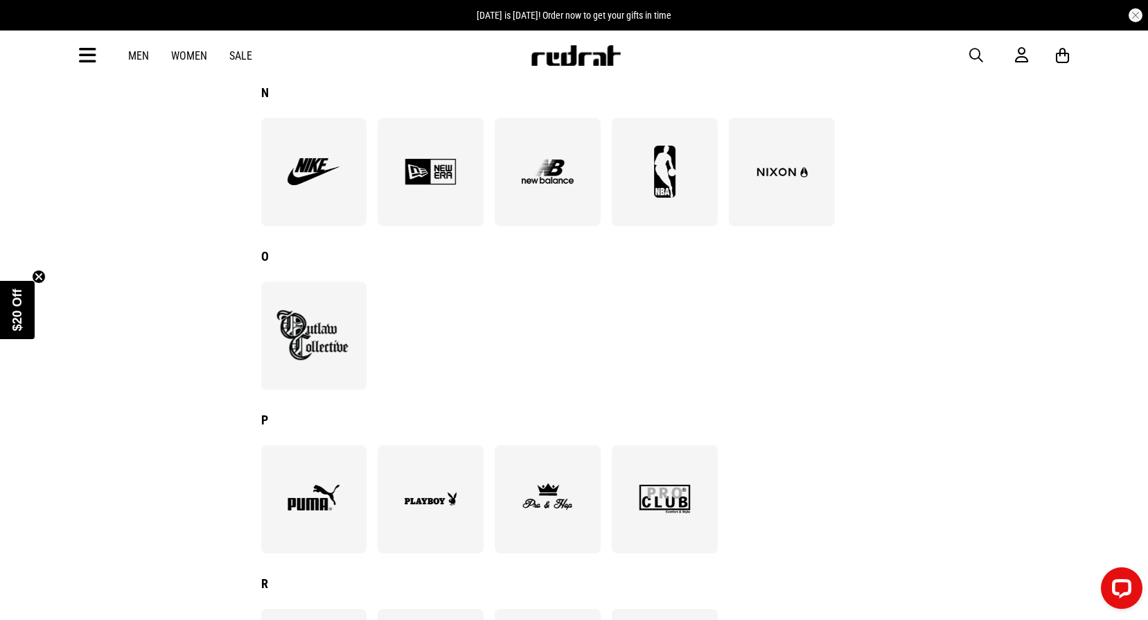
click at [475, 475] on div at bounding box center [431, 499] width 106 height 108
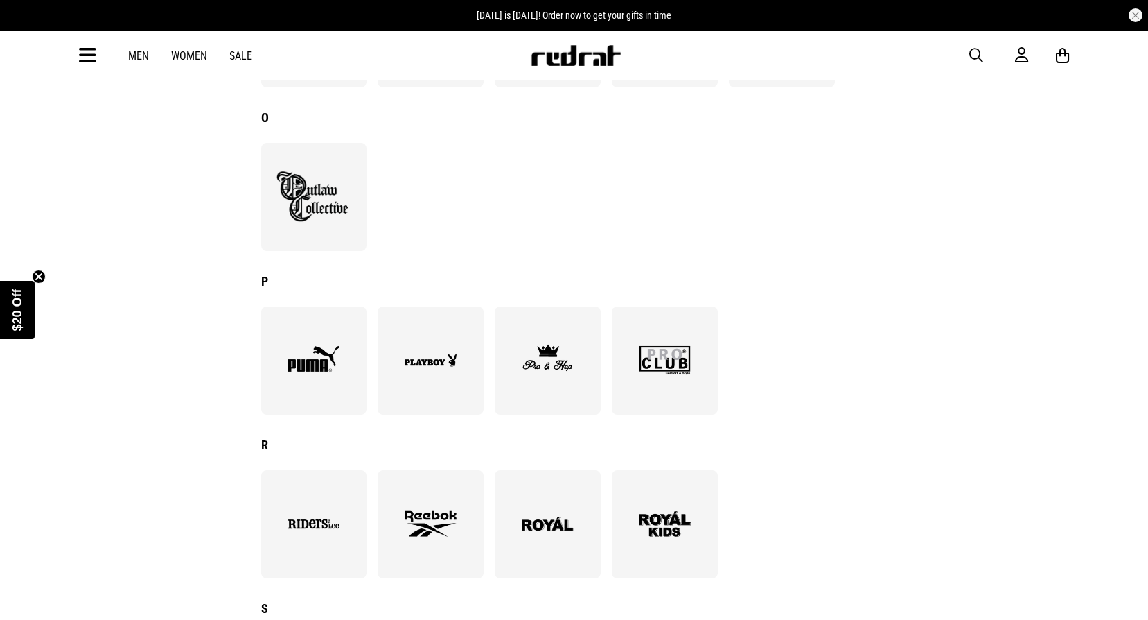
click at [567, 405] on div at bounding box center [548, 360] width 106 height 108
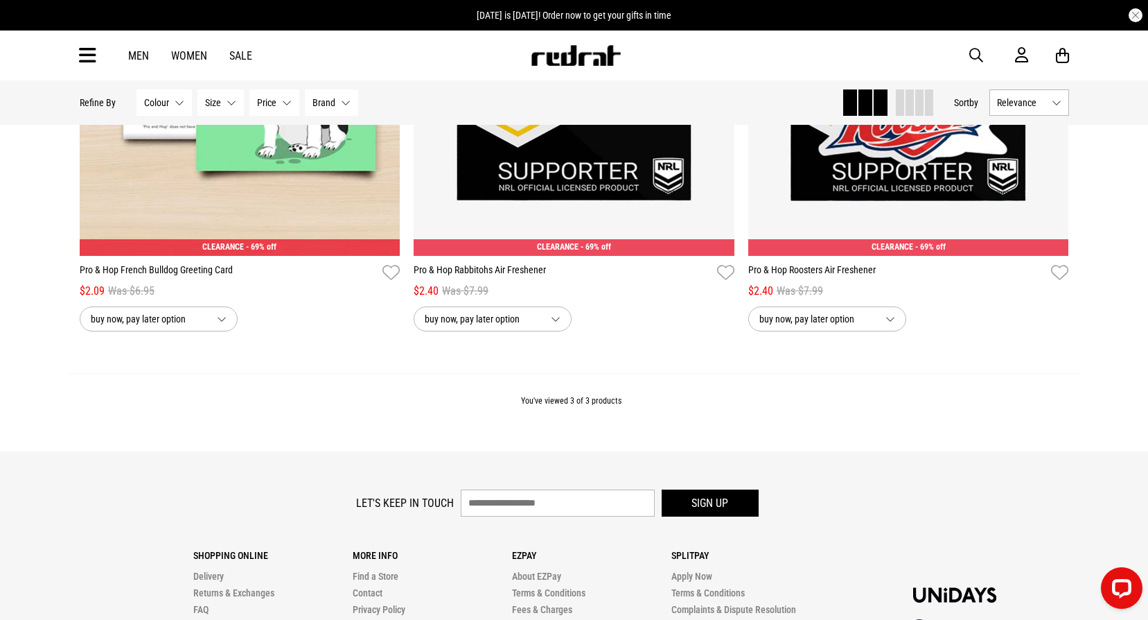
scroll to position [485, 0]
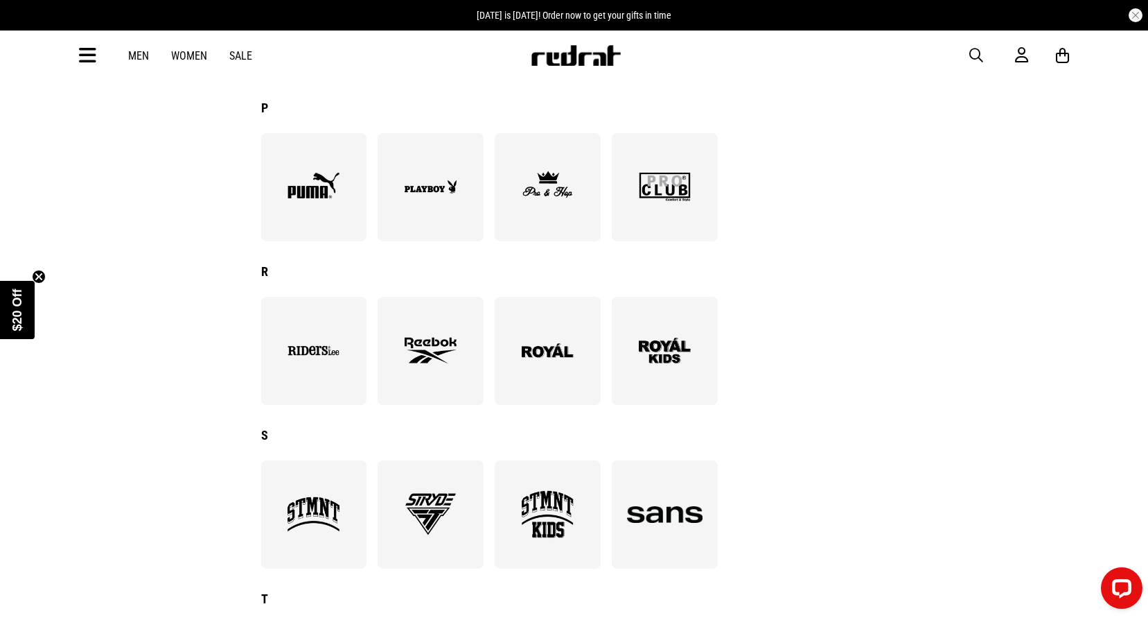
scroll to position [1649, 0]
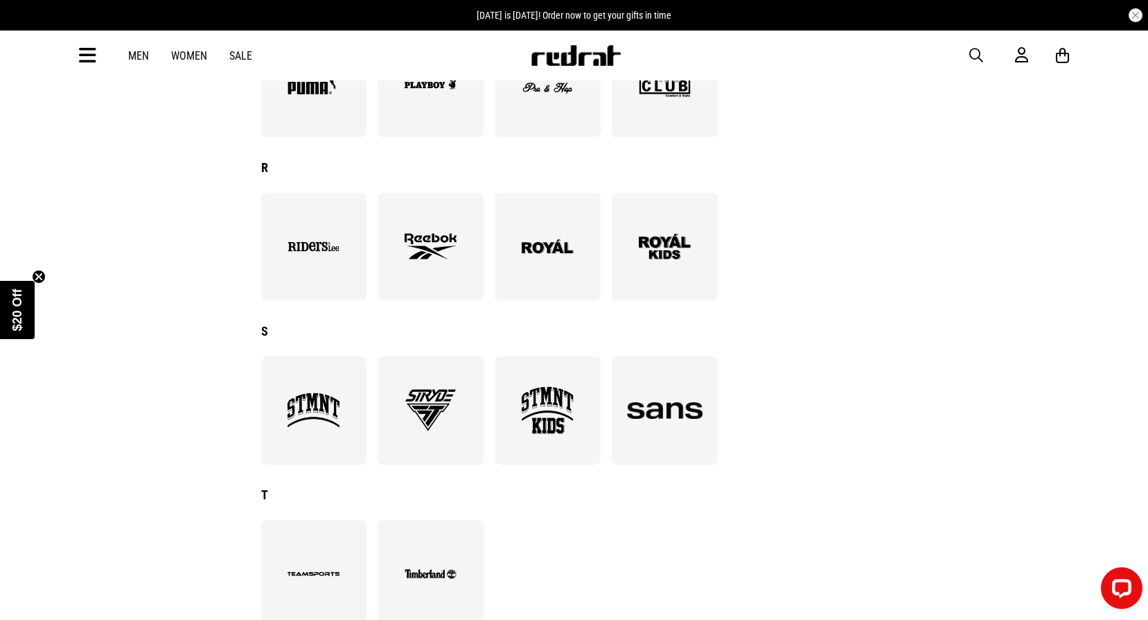
click at [457, 276] on div at bounding box center [431, 247] width 106 height 108
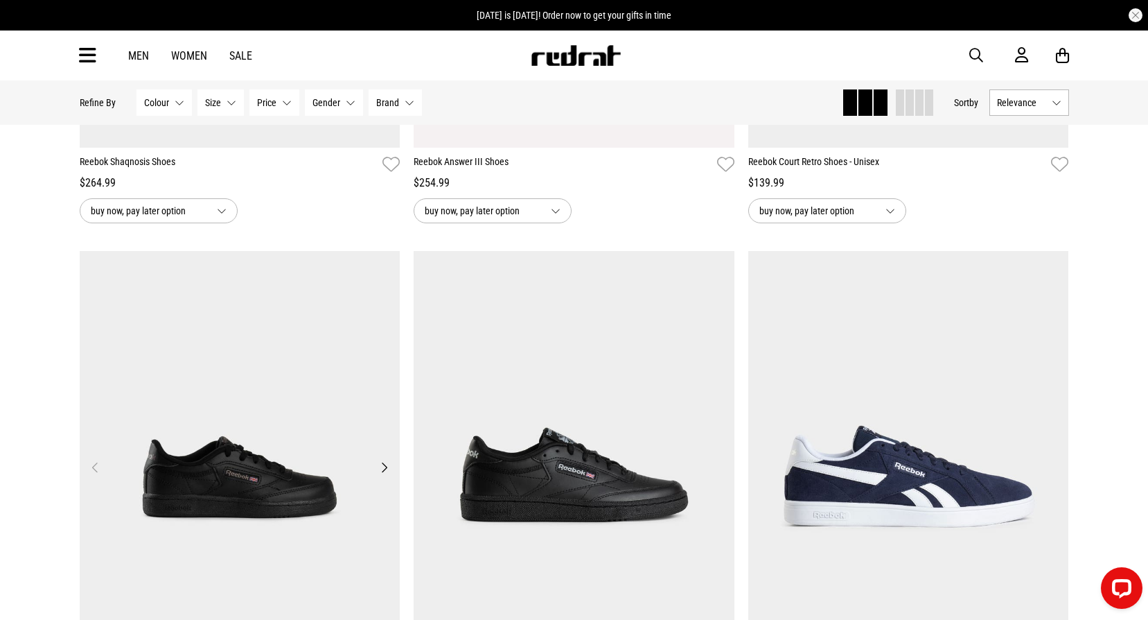
scroll to position [762, 0]
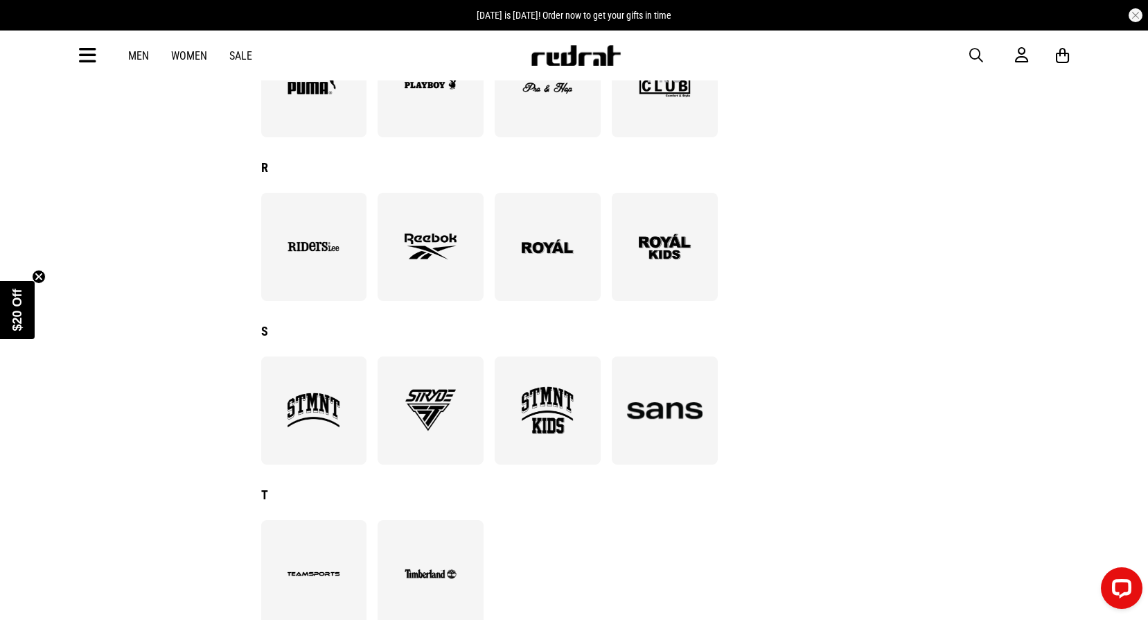
click at [633, 439] on div at bounding box center [665, 410] width 106 height 108
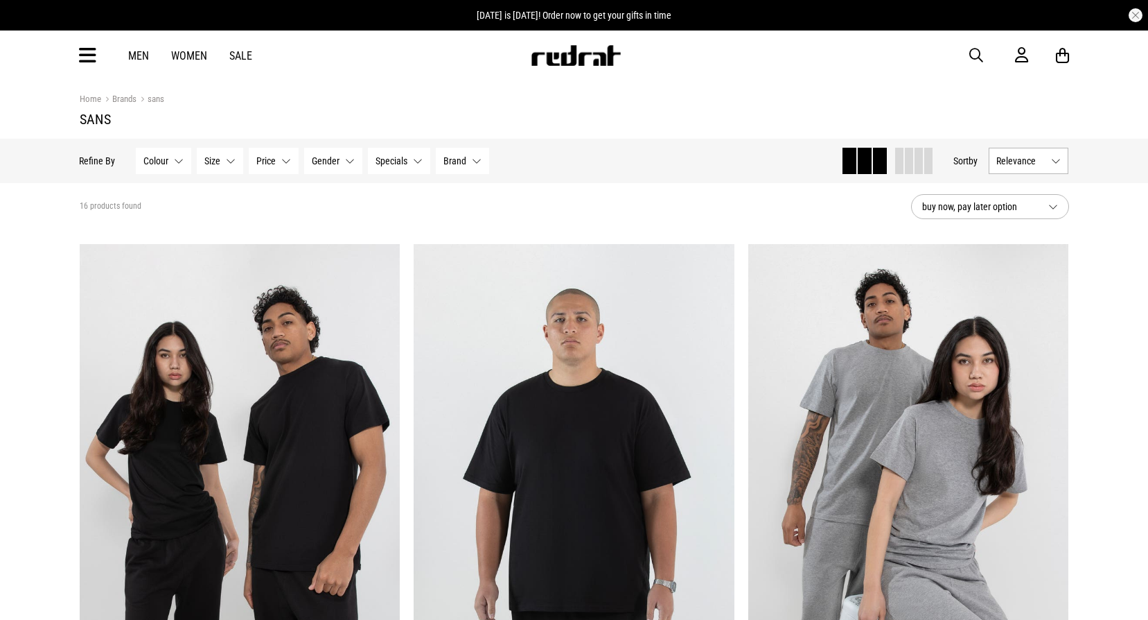
click at [223, 169] on button "Size None selected" at bounding box center [220, 161] width 46 height 26
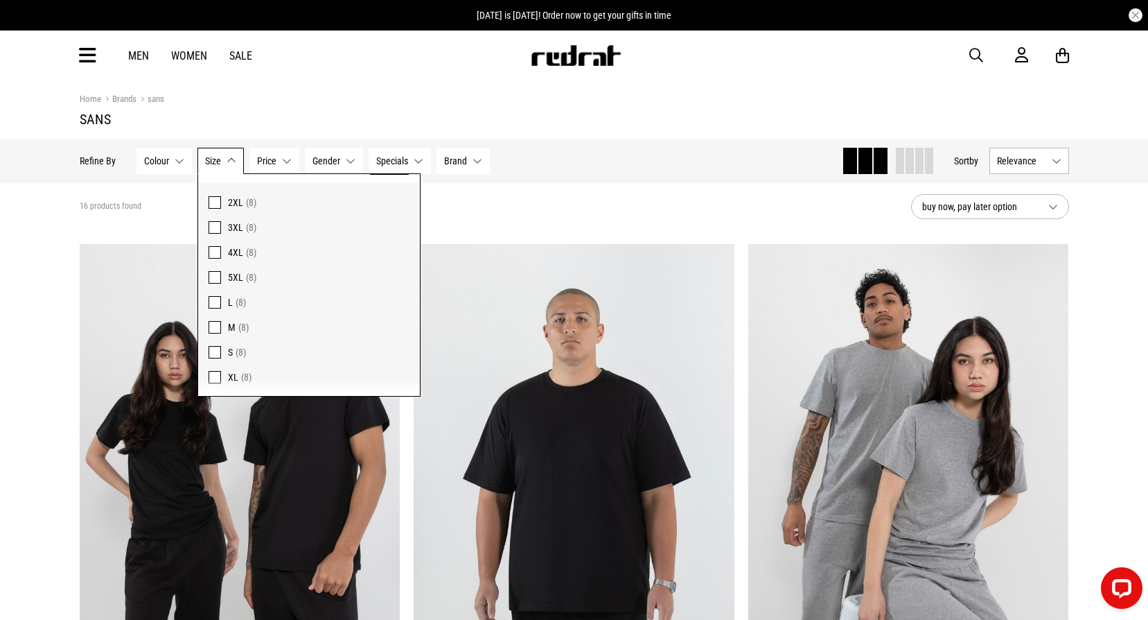
click at [511, 198] on section "16 products found buy now, pay later option" at bounding box center [575, 206] width 1012 height 47
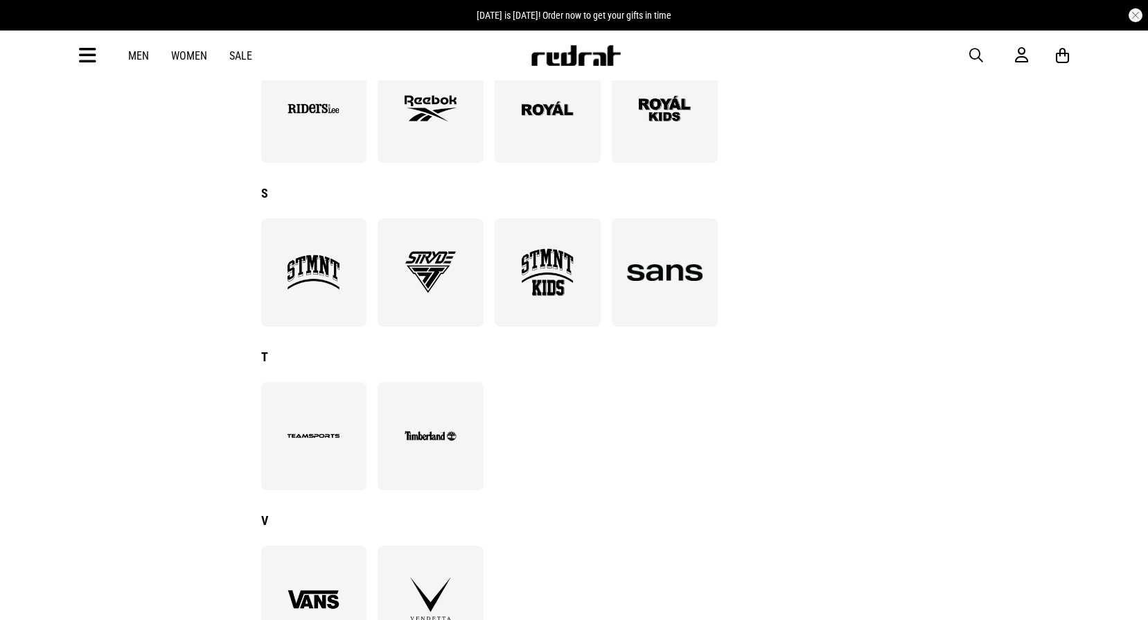
scroll to position [1788, 0]
click at [432, 411] on img at bounding box center [431, 435] width 76 height 52
click at [361, 123] on div at bounding box center [314, 108] width 106 height 108
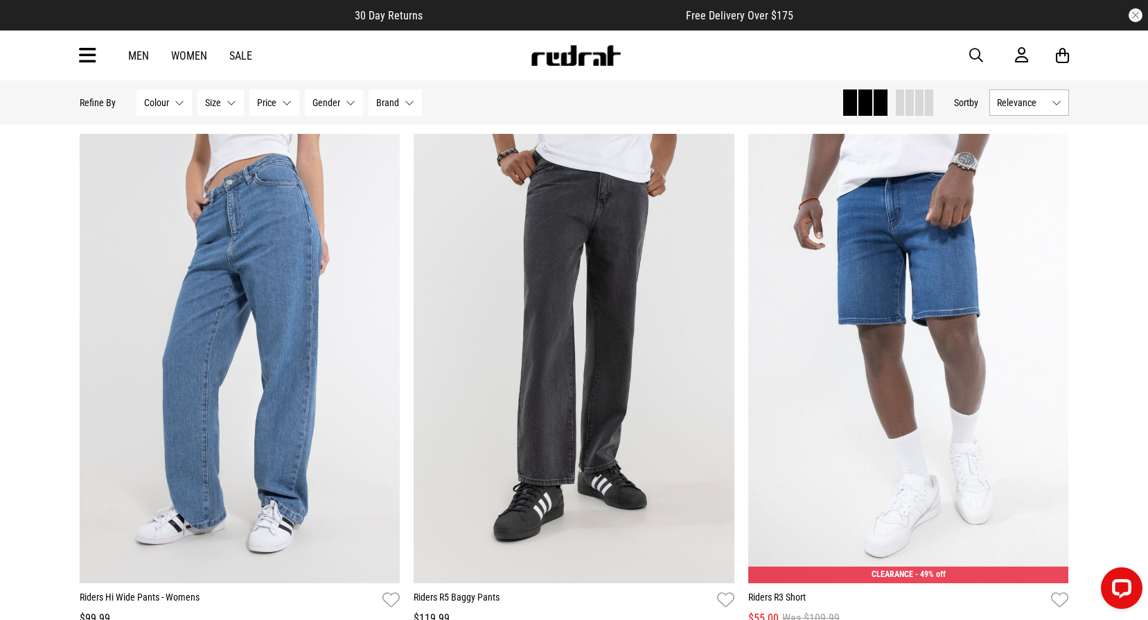
scroll to position [762, 0]
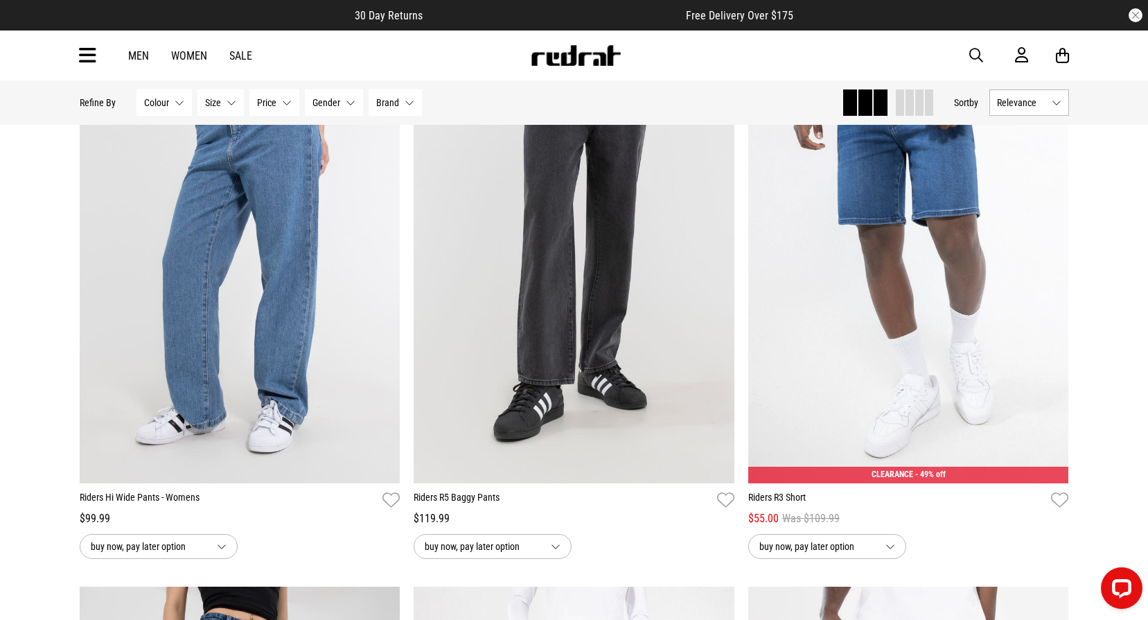
click at [220, 113] on button "Size None selected" at bounding box center [220, 102] width 46 height 26
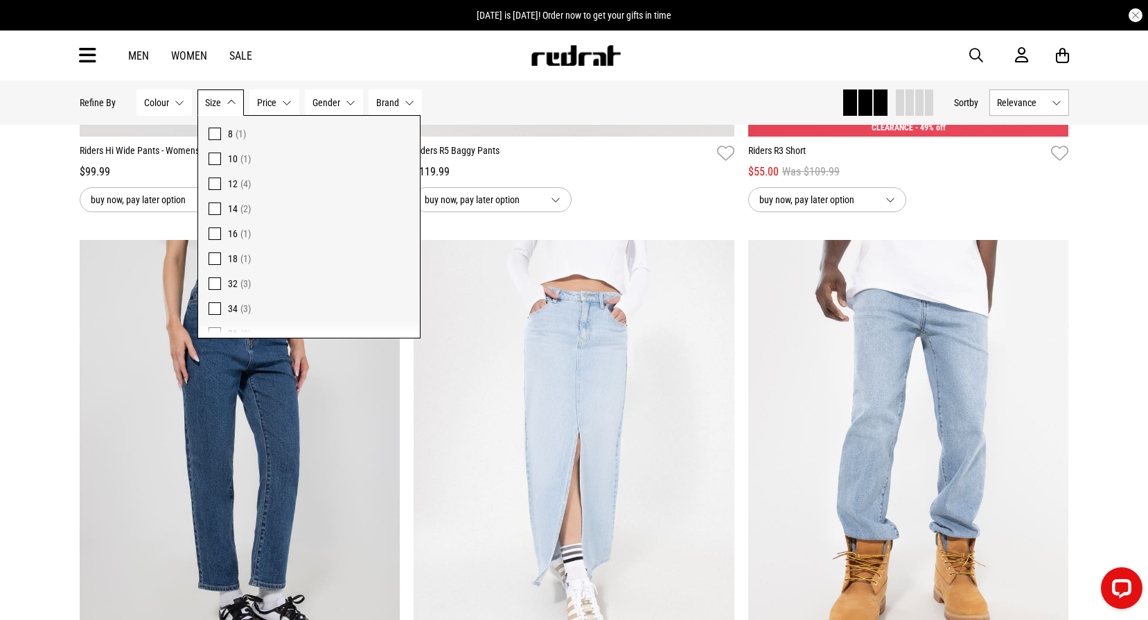
scroll to position [0, 0]
drag, startPoint x: 12, startPoint y: 182, endPoint x: 51, endPoint y: 186, distance: 39.1
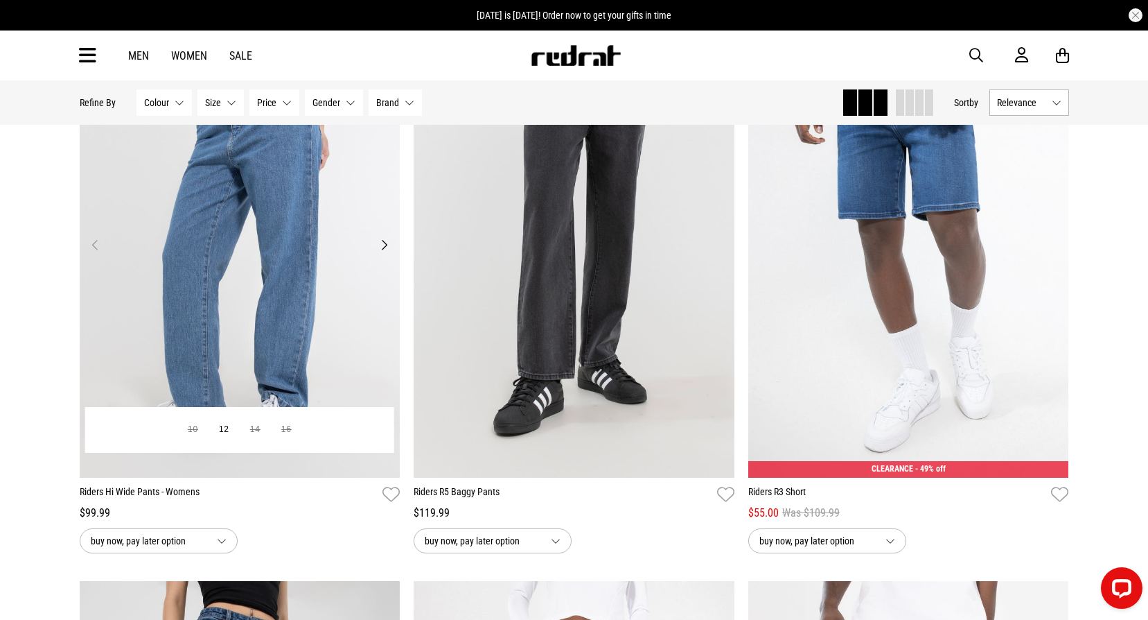
scroll to position [762, 0]
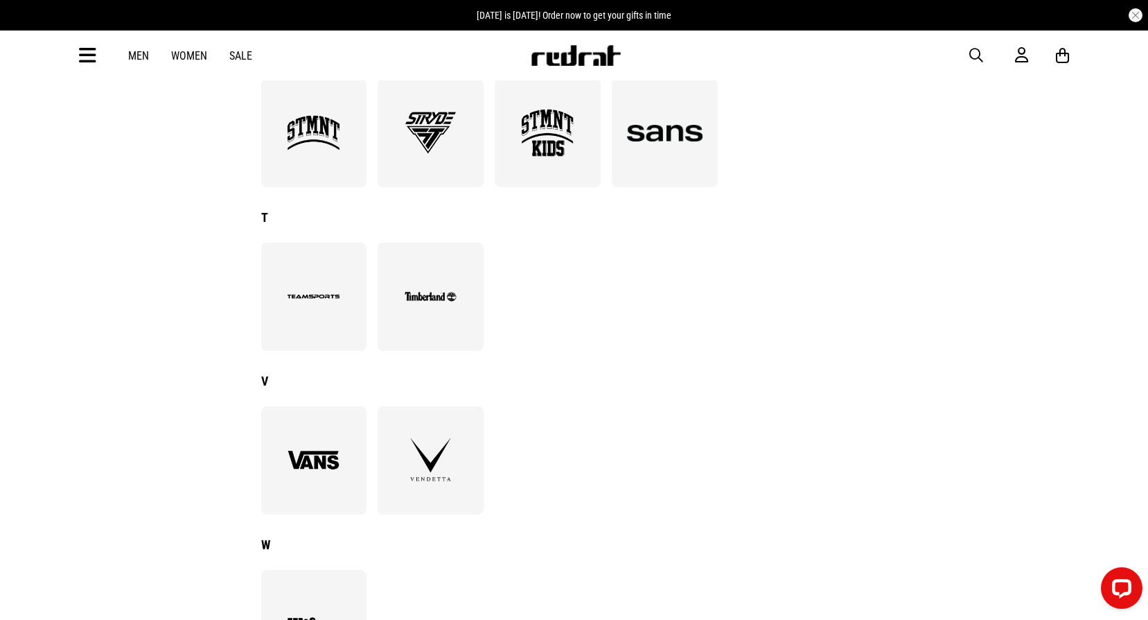
click at [355, 299] on div at bounding box center [314, 297] width 106 height 108
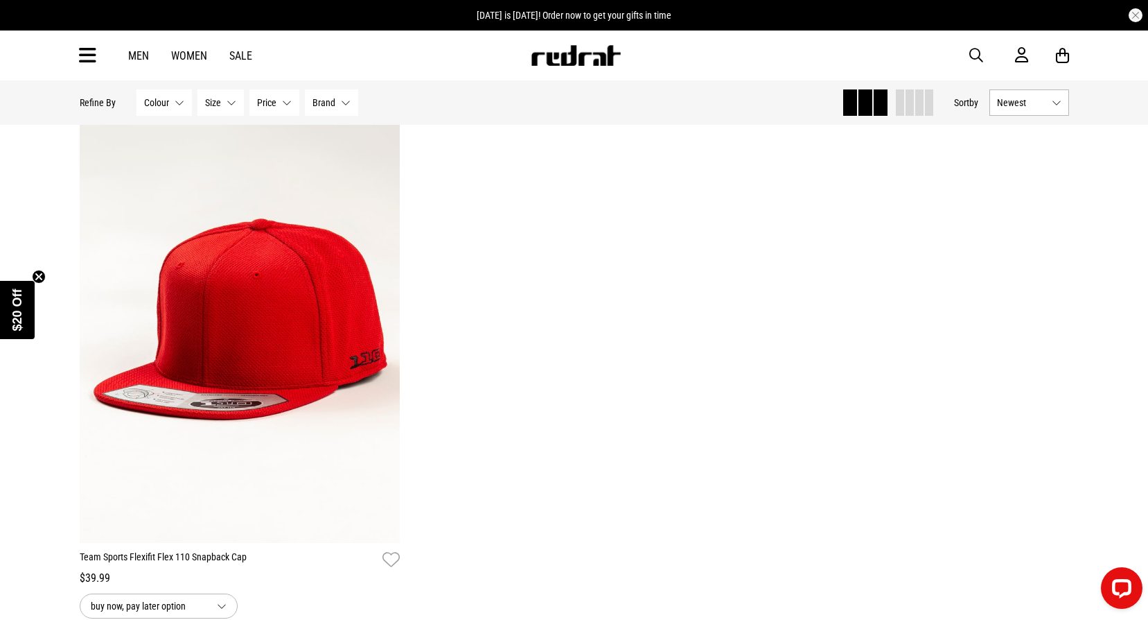
scroll to position [139, 0]
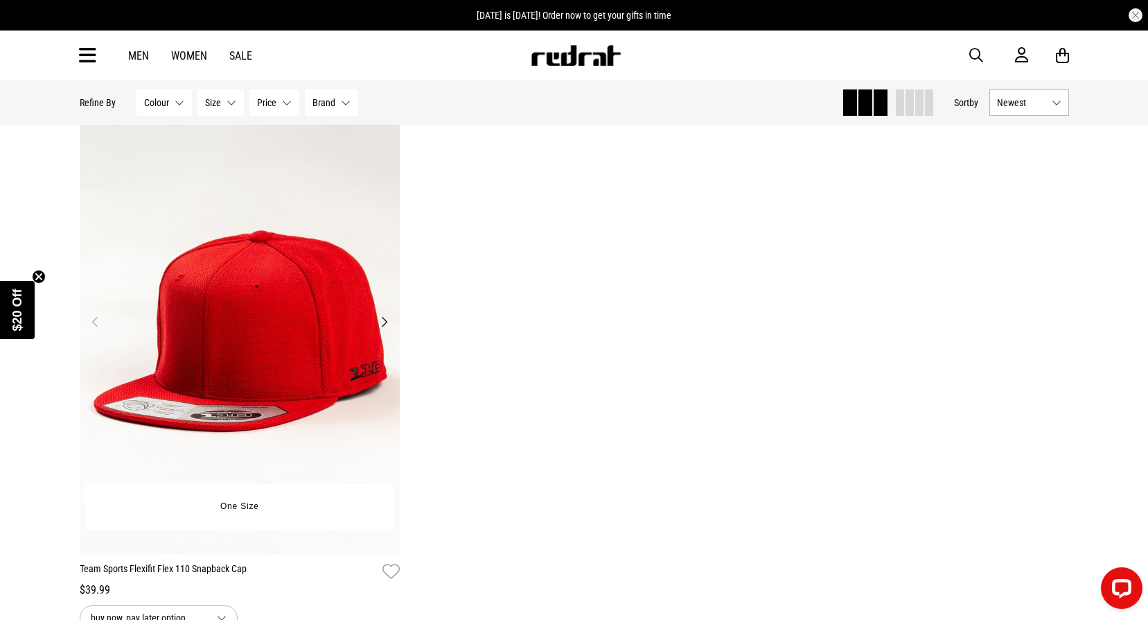
click at [382, 326] on button "Next" at bounding box center [384, 321] width 17 height 17
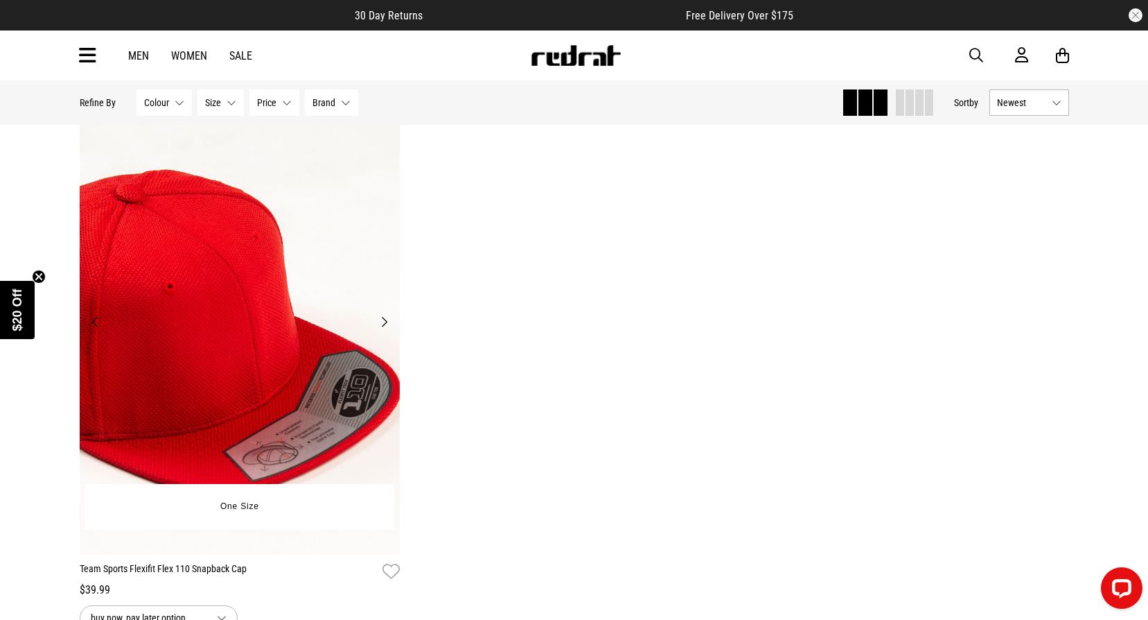
click at [389, 317] on button "Next" at bounding box center [384, 321] width 17 height 17
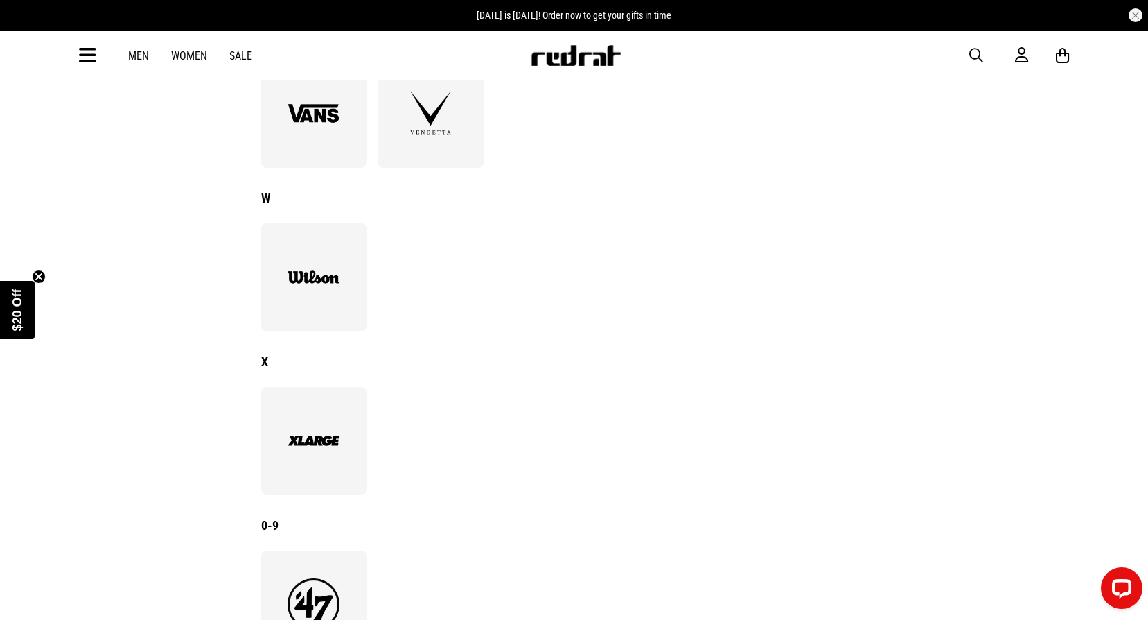
scroll to position [2204, 0]
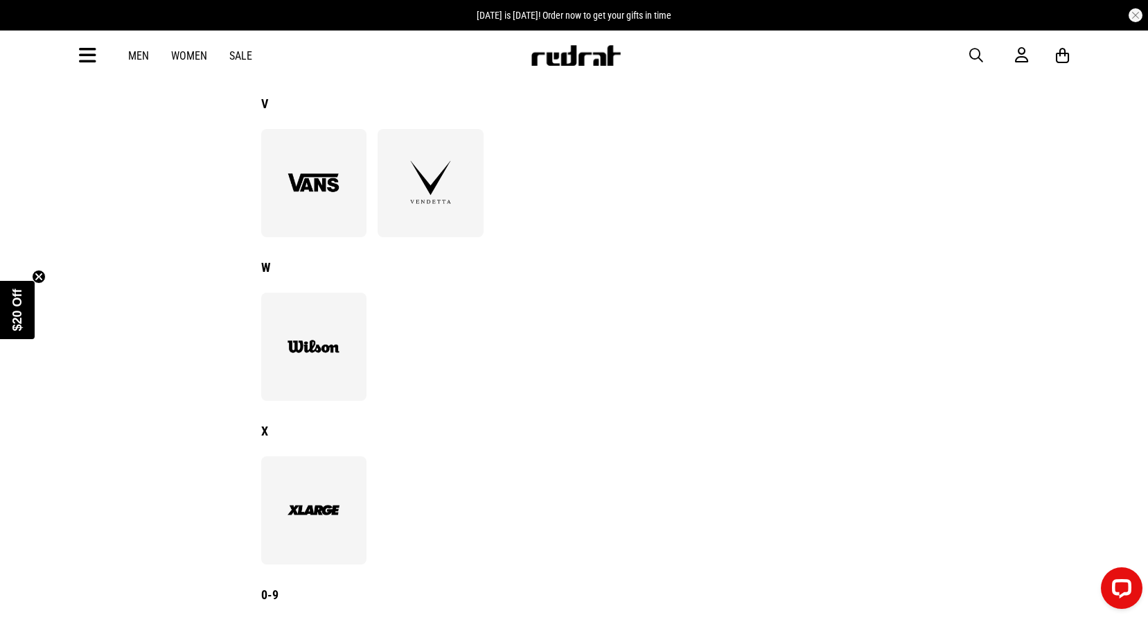
click at [343, 356] on img at bounding box center [314, 346] width 76 height 52
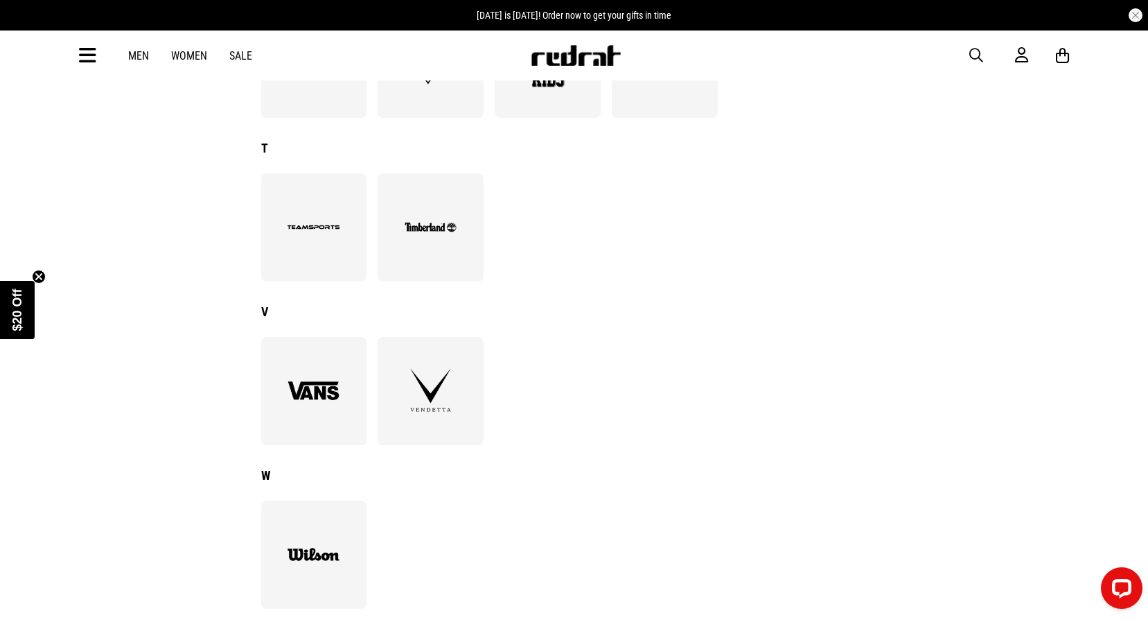
click at [278, 403] on img at bounding box center [314, 391] width 76 height 52
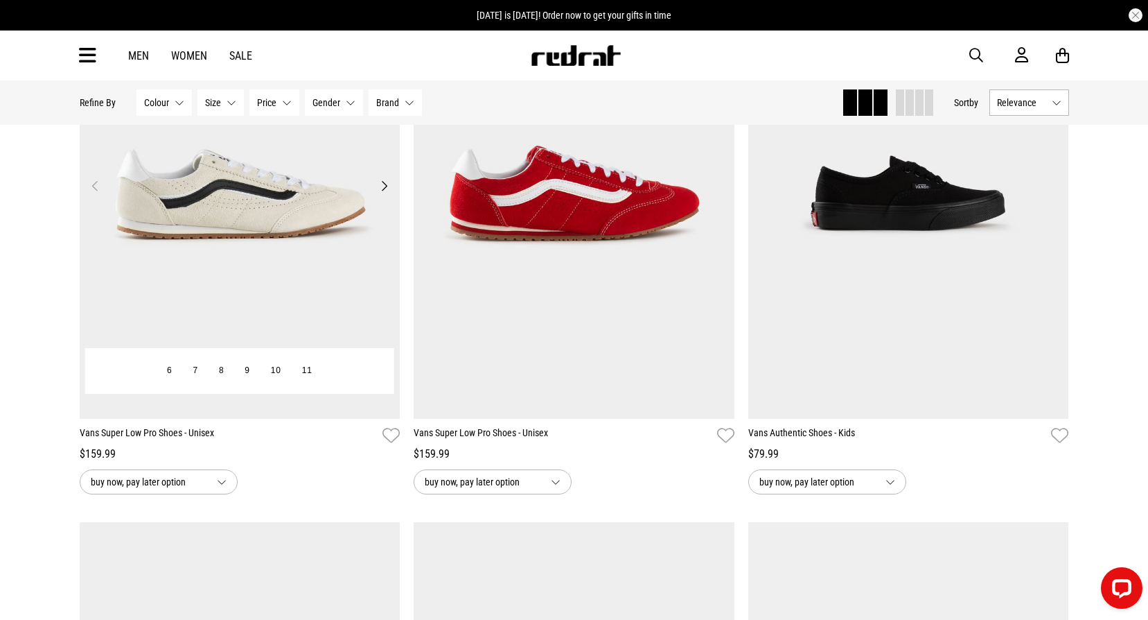
scroll to position [832, 0]
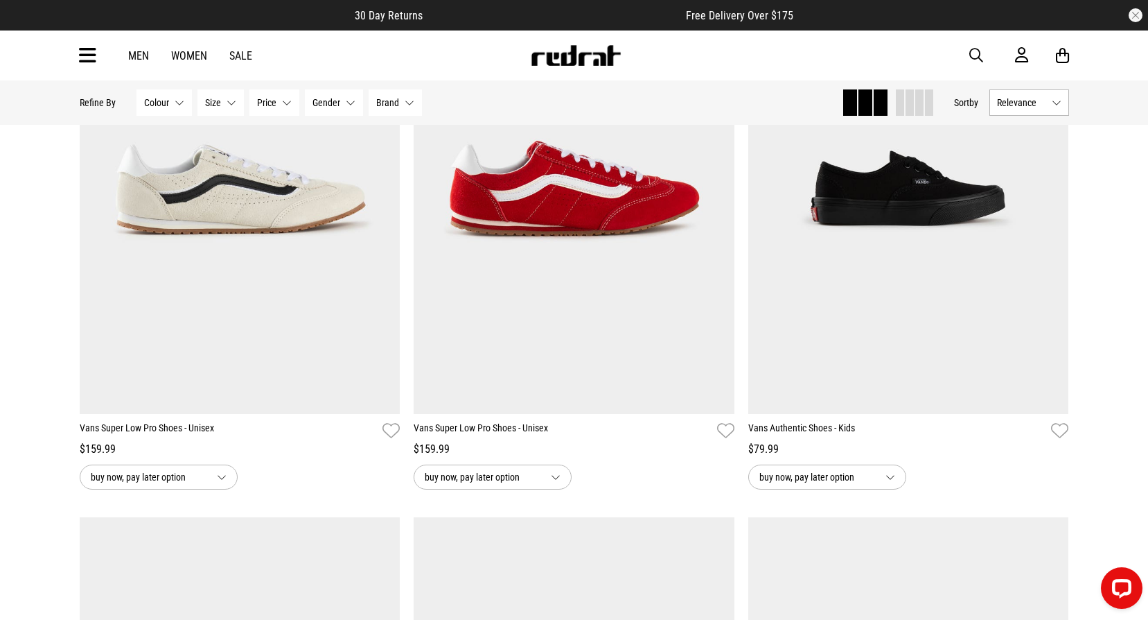
click at [236, 93] on button "Size None selected" at bounding box center [220, 102] width 46 height 26
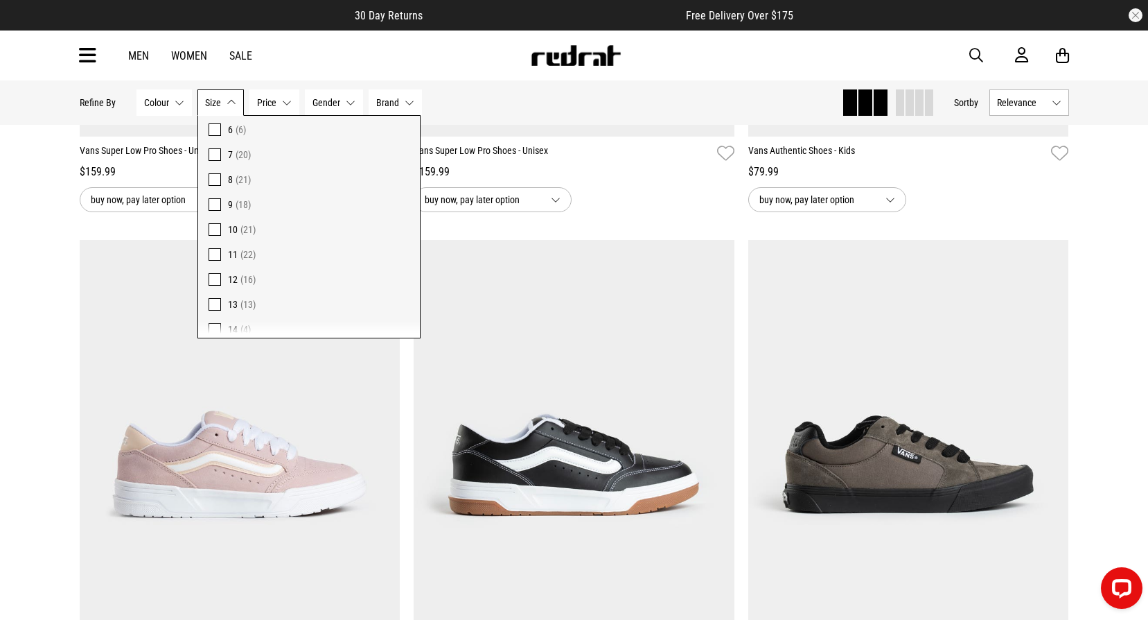
scroll to position [253, 0]
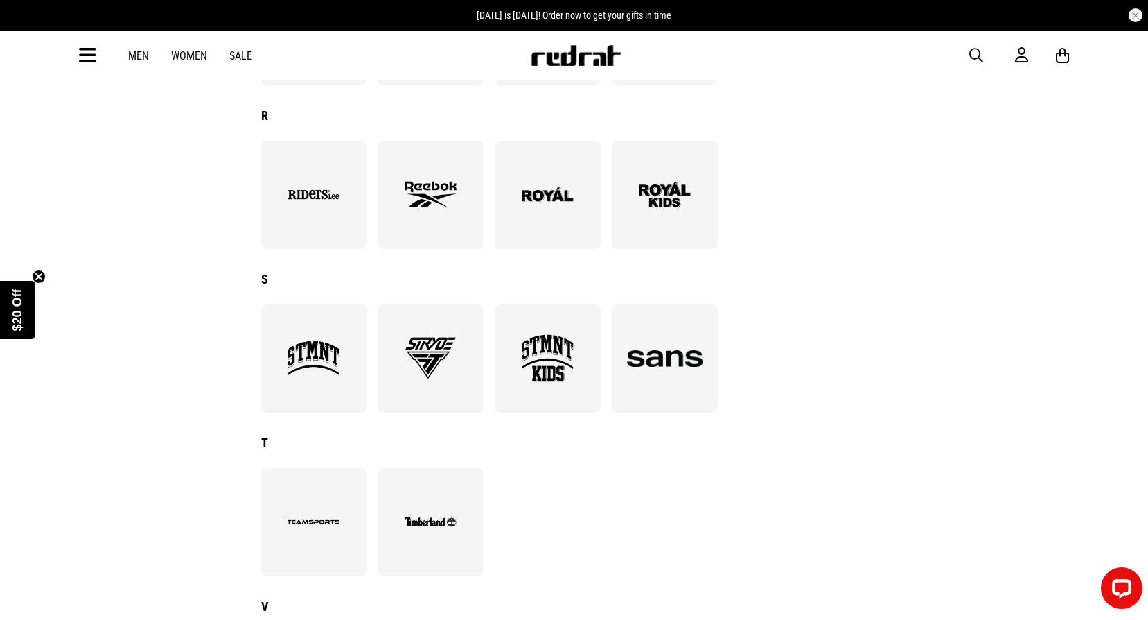
scroll to position [1649, 0]
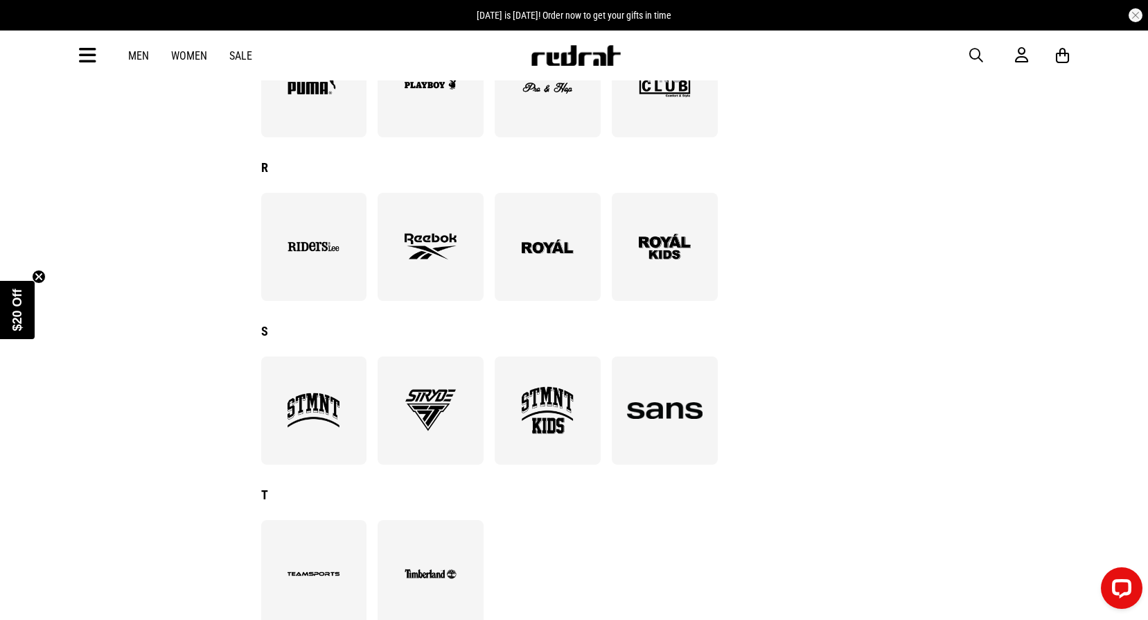
click at [292, 403] on img at bounding box center [314, 410] width 76 height 52
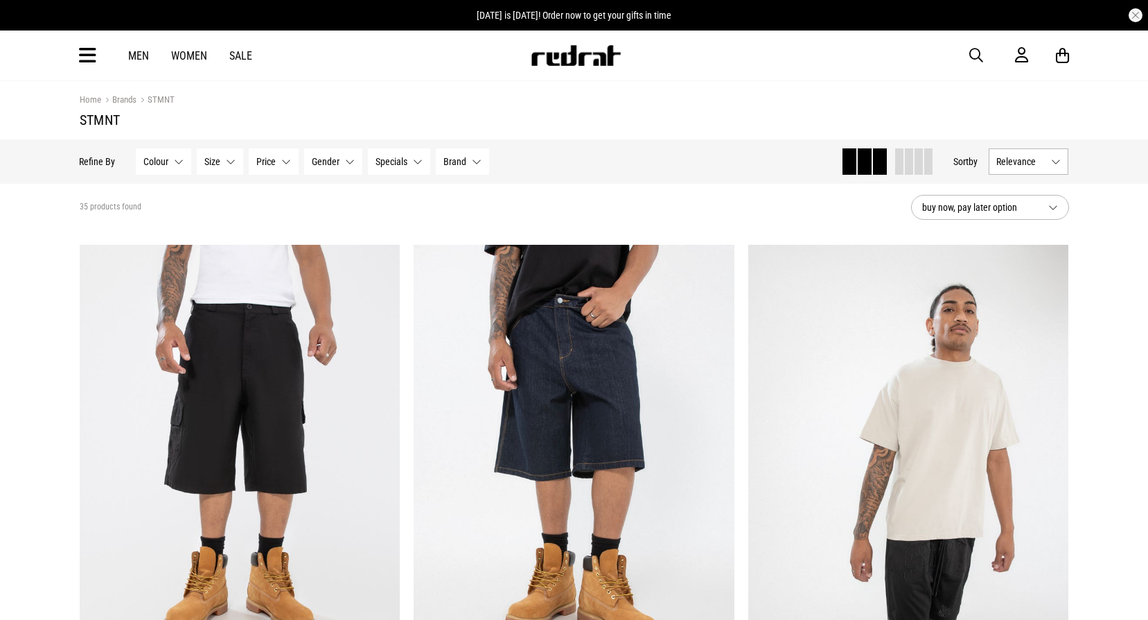
click at [235, 153] on button "Size None selected" at bounding box center [220, 161] width 46 height 26
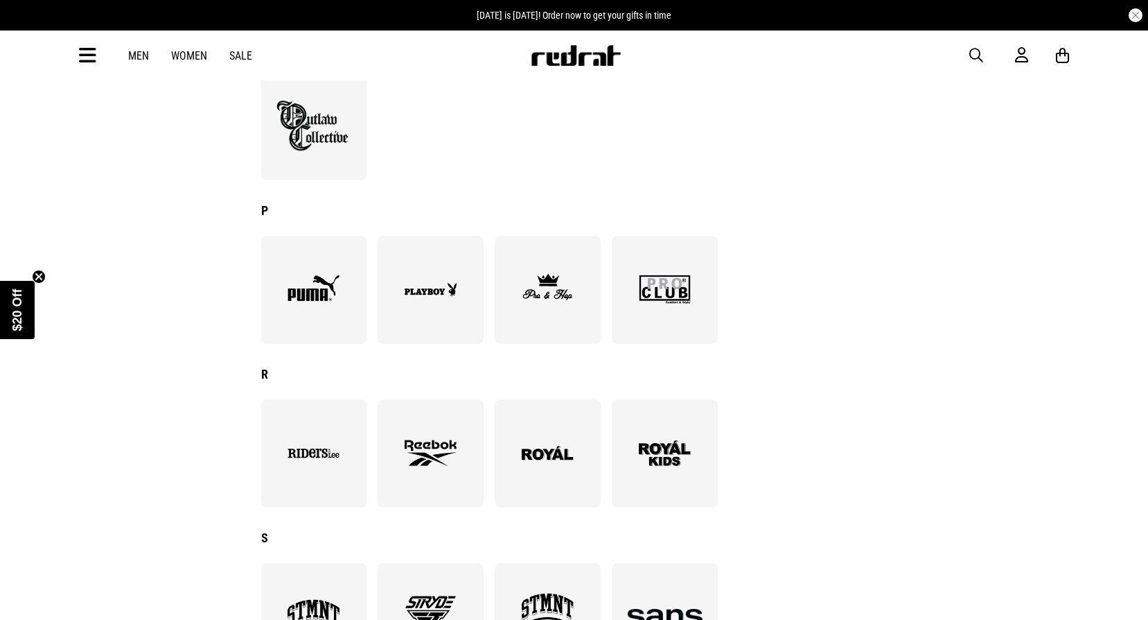
scroll to position [1441, 0]
click at [696, 290] on img at bounding box center [665, 291] width 76 height 52
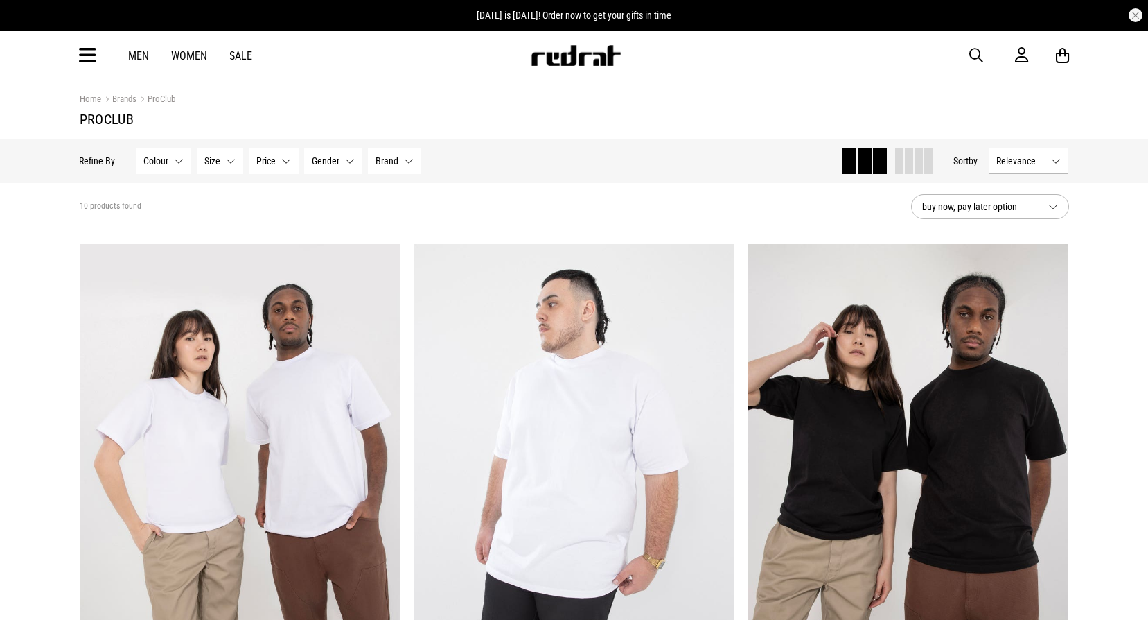
click at [216, 153] on button "Size None selected" at bounding box center [220, 161] width 46 height 26
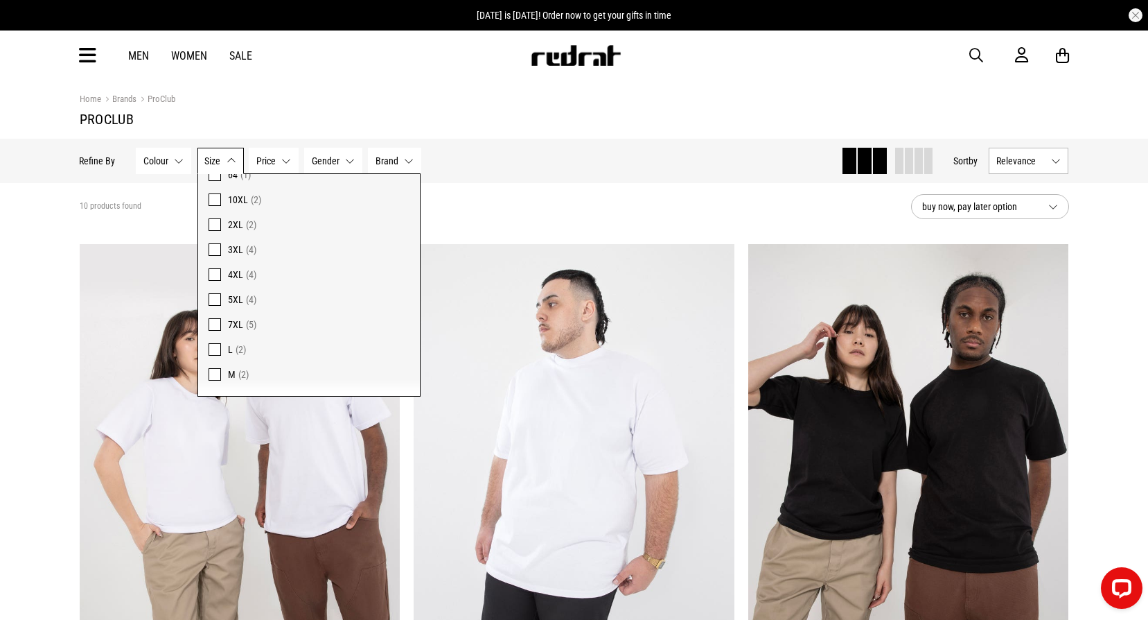
scroll to position [84, 0]
drag, startPoint x: 499, startPoint y: 192, endPoint x: 297, endPoint y: 123, distance: 213.2
click at [499, 191] on section "10 products found buy now, pay later option" at bounding box center [575, 206] width 1012 height 47
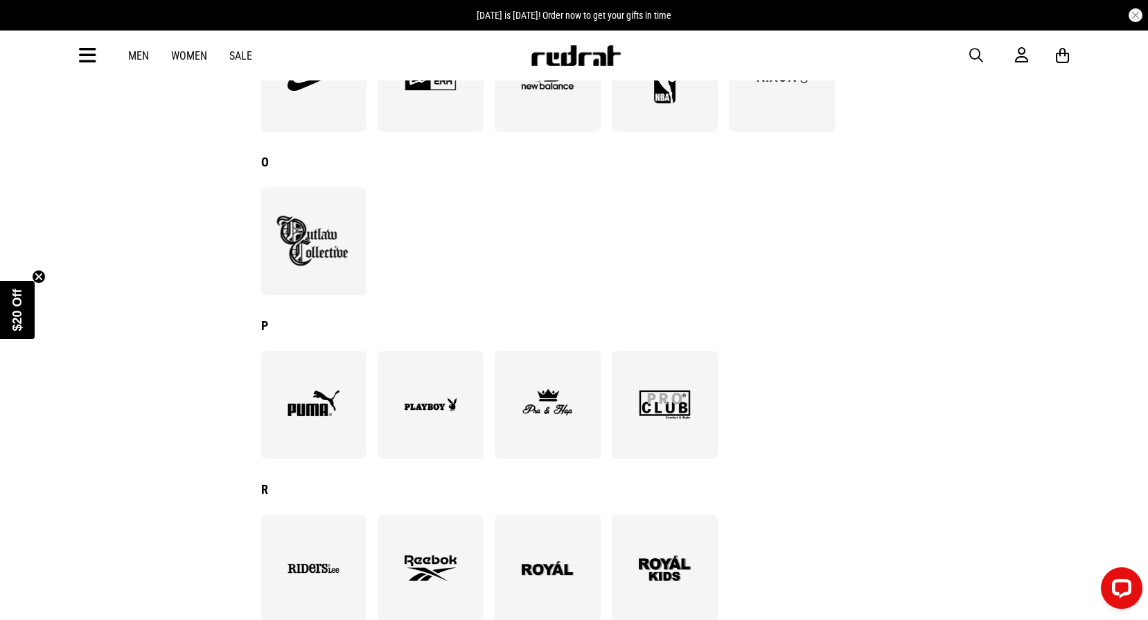
scroll to position [1303, 0]
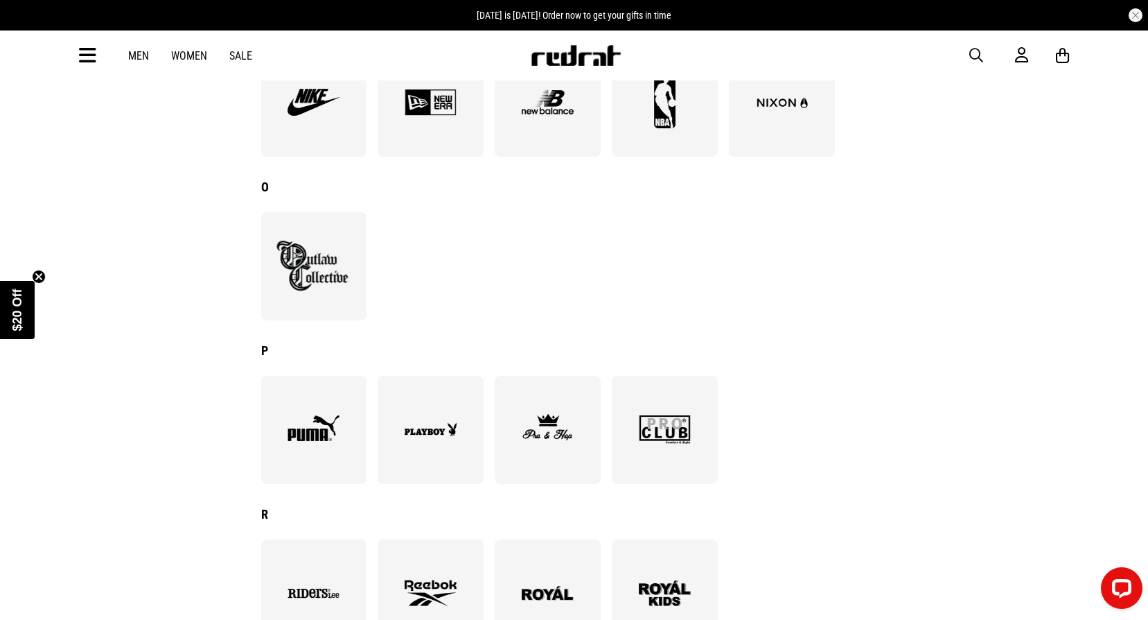
click at [407, 421] on img at bounding box center [431, 429] width 76 height 52
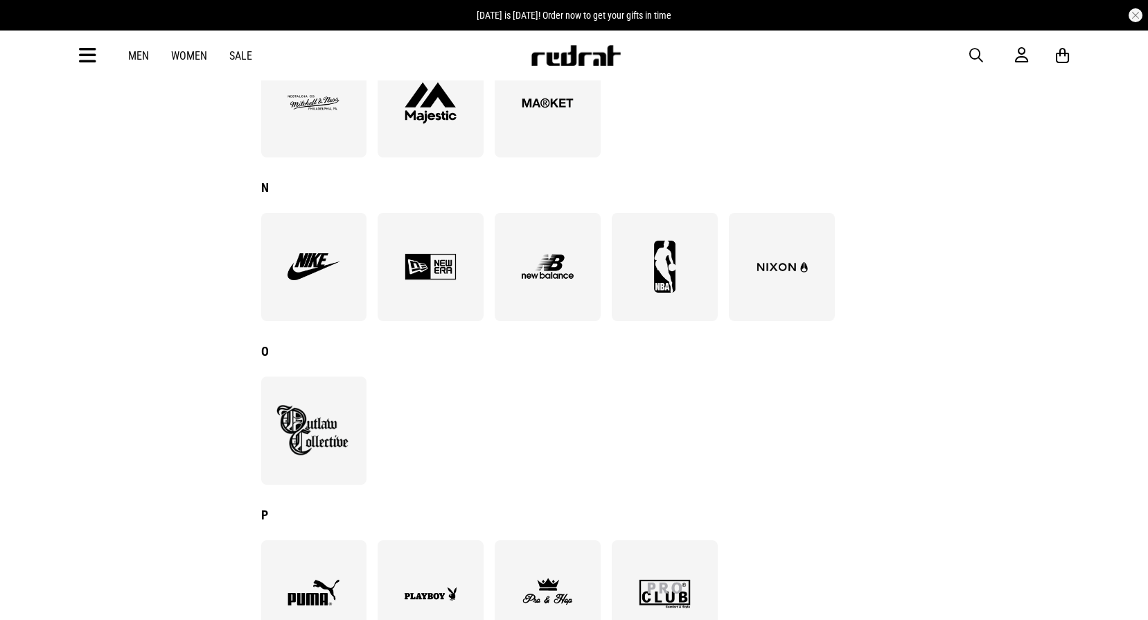
scroll to position [1095, 0]
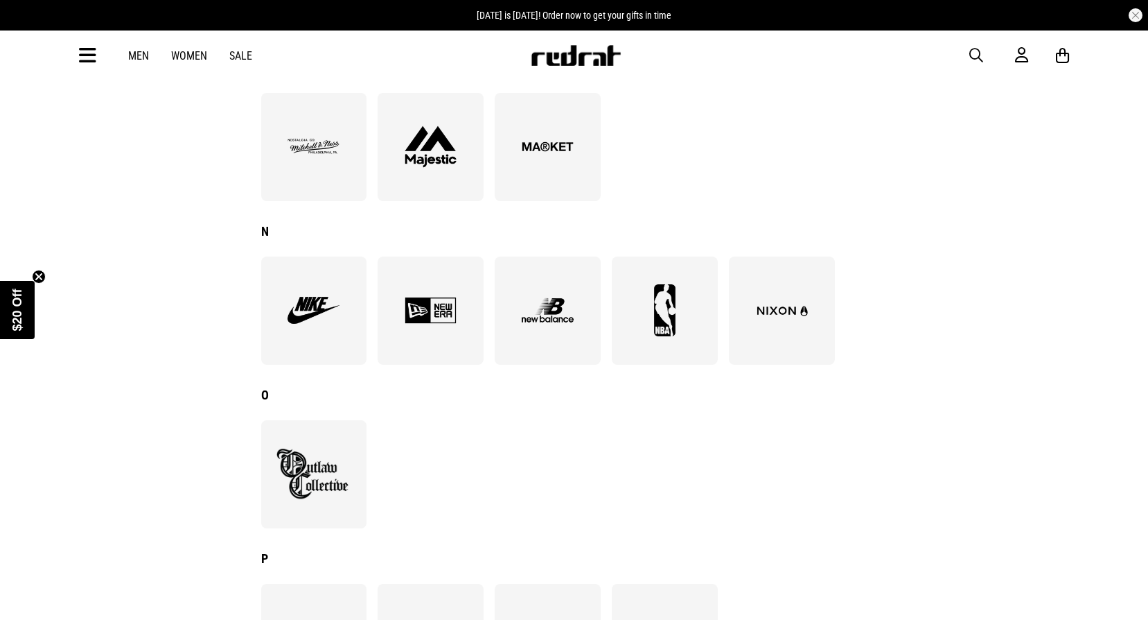
click at [783, 311] on img at bounding box center [782, 310] width 76 height 52
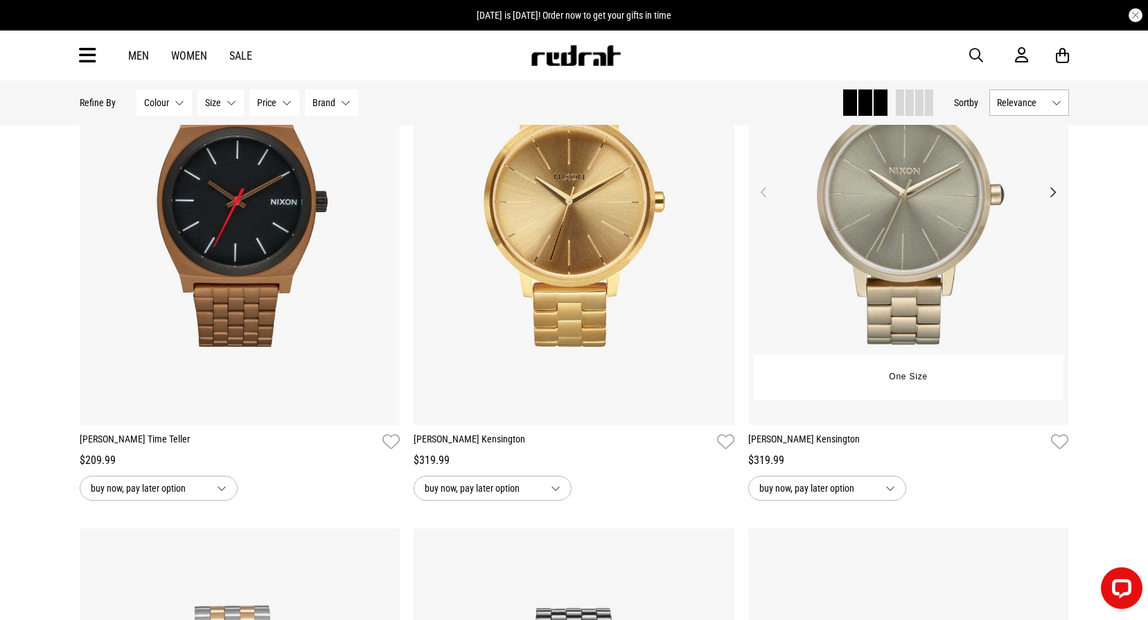
scroll to position [208, 0]
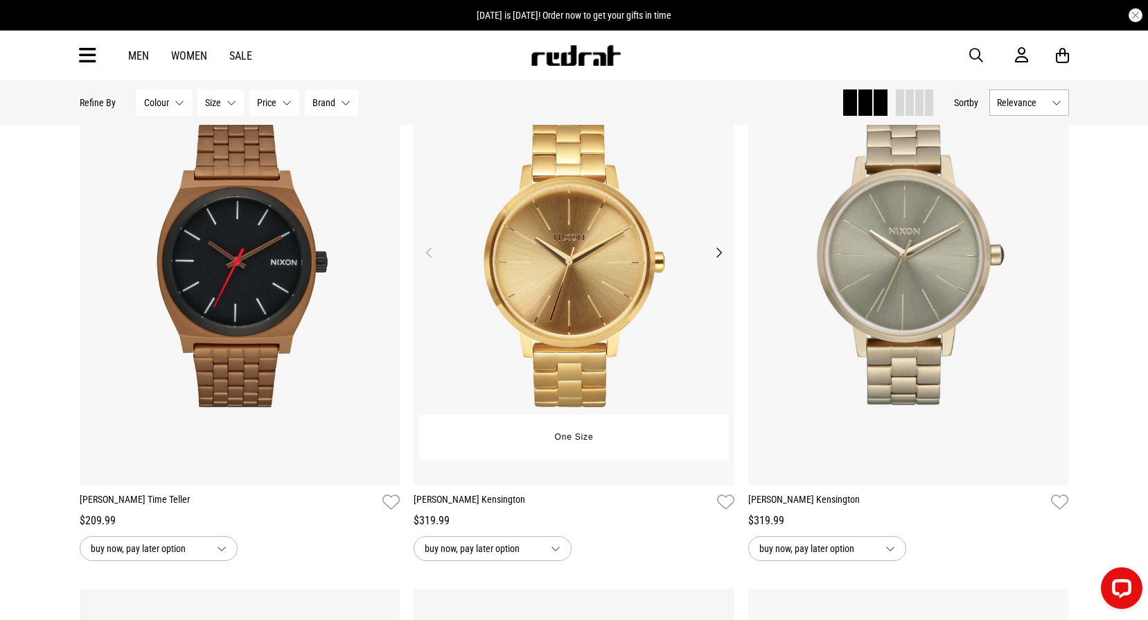
click at [718, 253] on button "Next" at bounding box center [718, 252] width 17 height 17
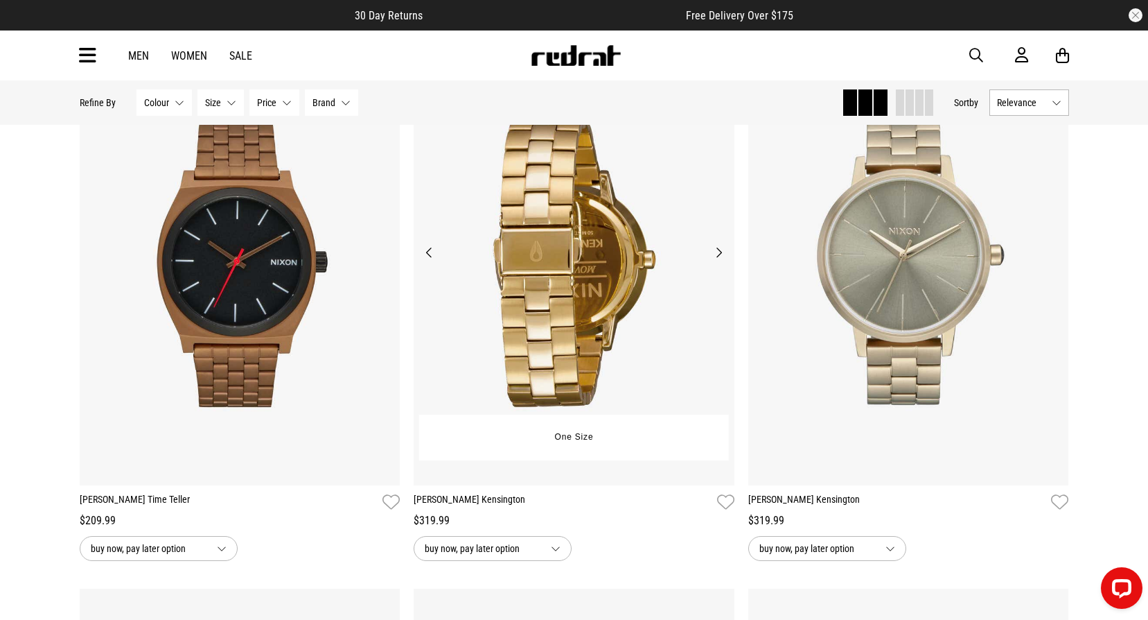
click at [718, 253] on button "Next" at bounding box center [718, 252] width 17 height 17
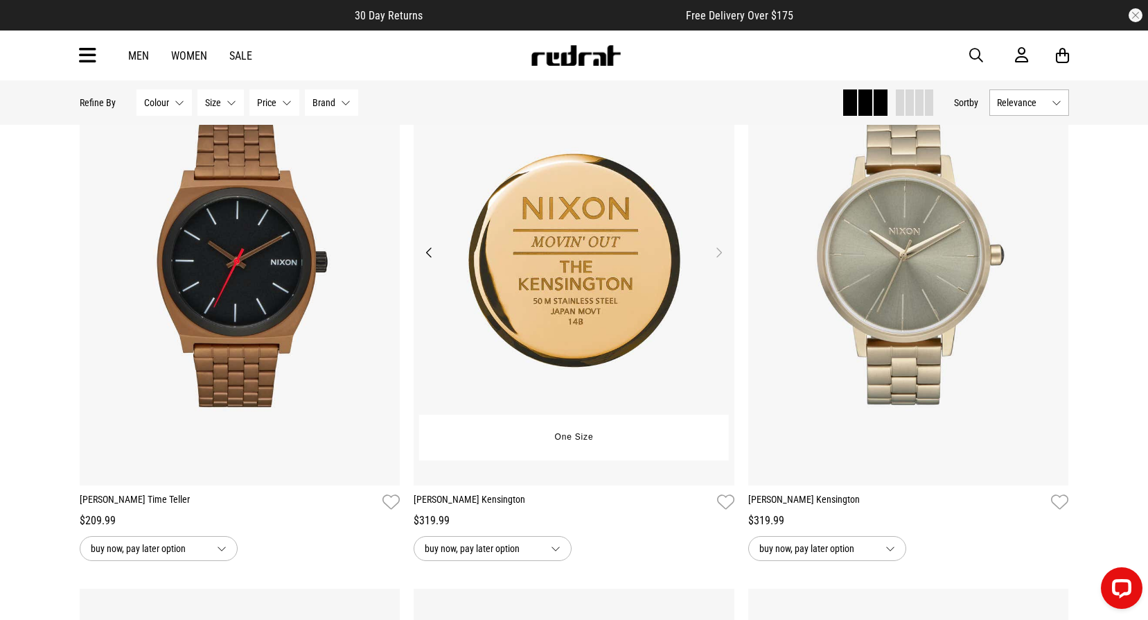
click at [719, 253] on button "Next" at bounding box center [718, 252] width 17 height 17
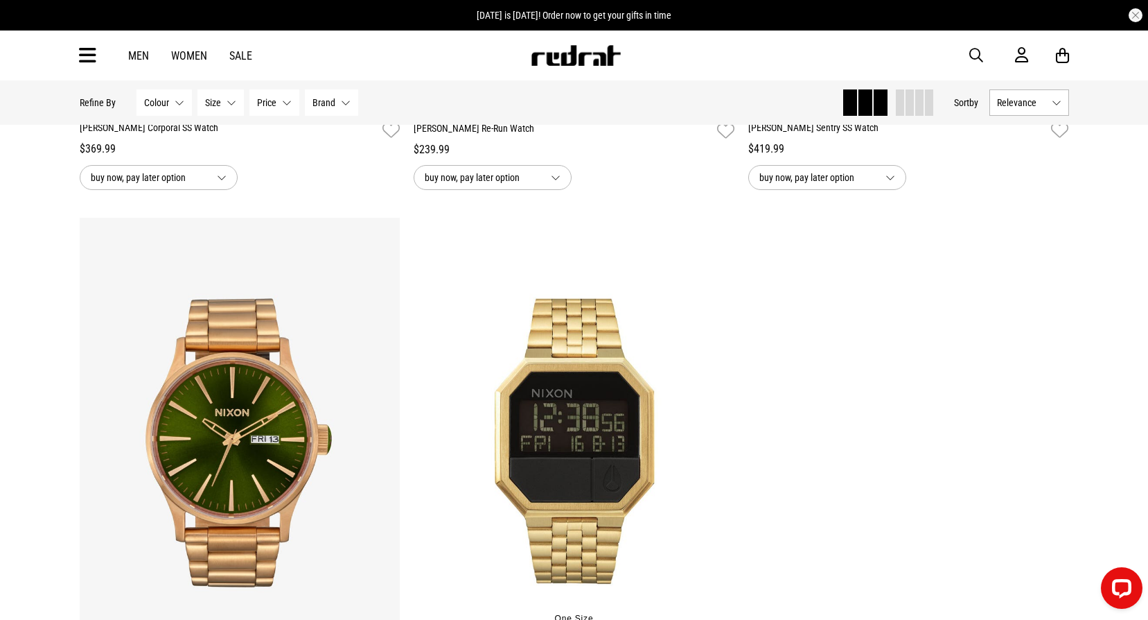
scroll to position [1732, 0]
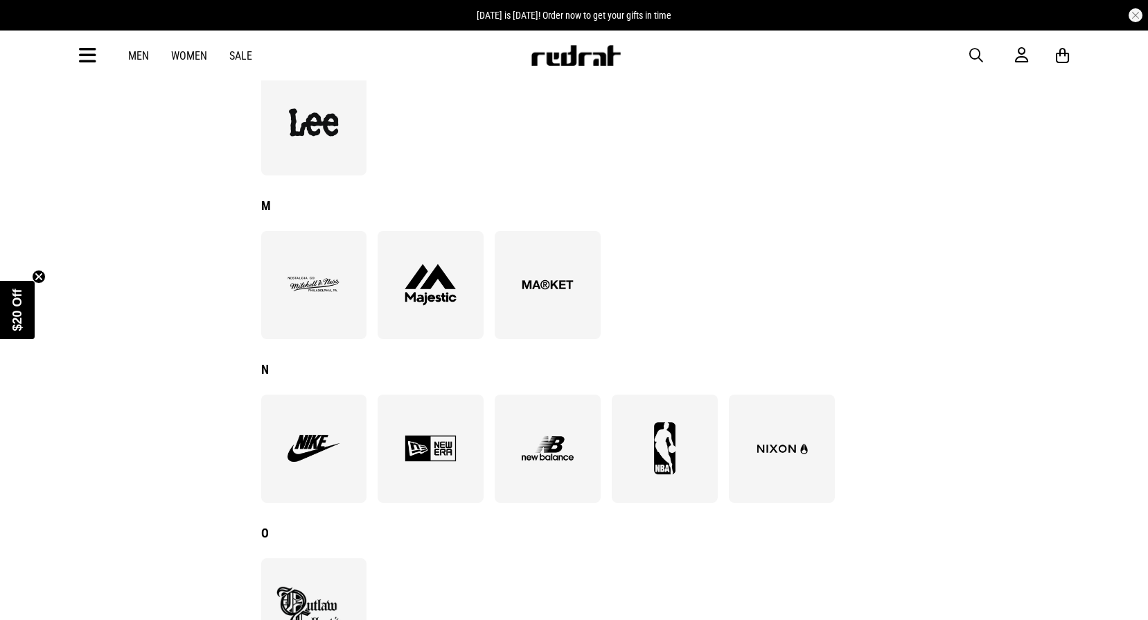
scroll to position [956, 0]
click at [450, 296] on img at bounding box center [431, 285] width 76 height 52
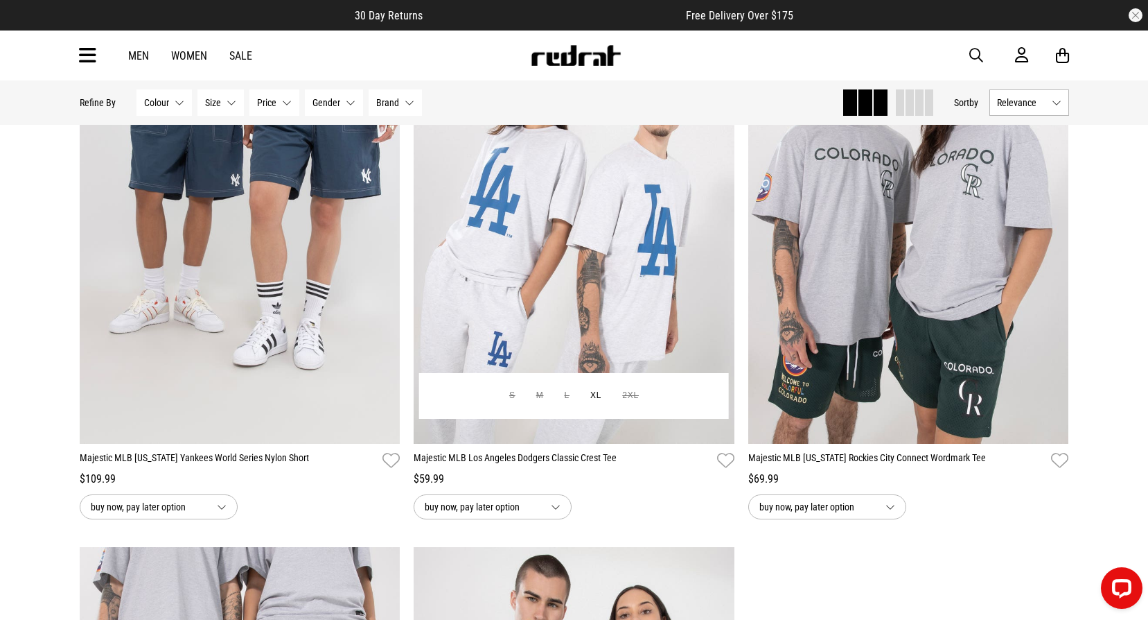
scroll to position [762, 0]
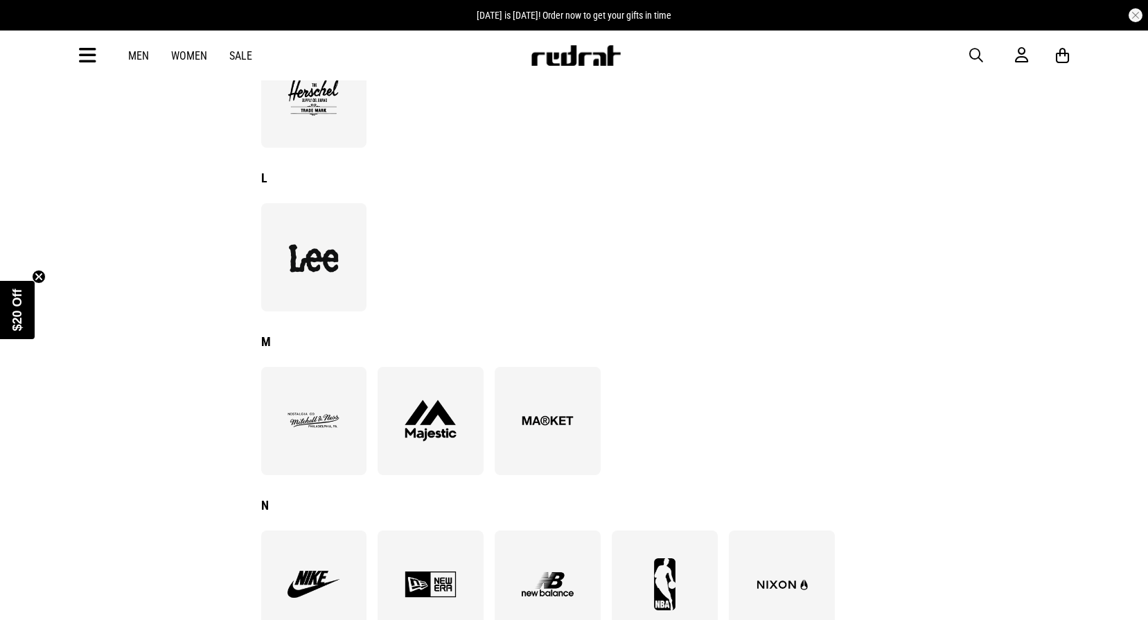
scroll to position [818, 0]
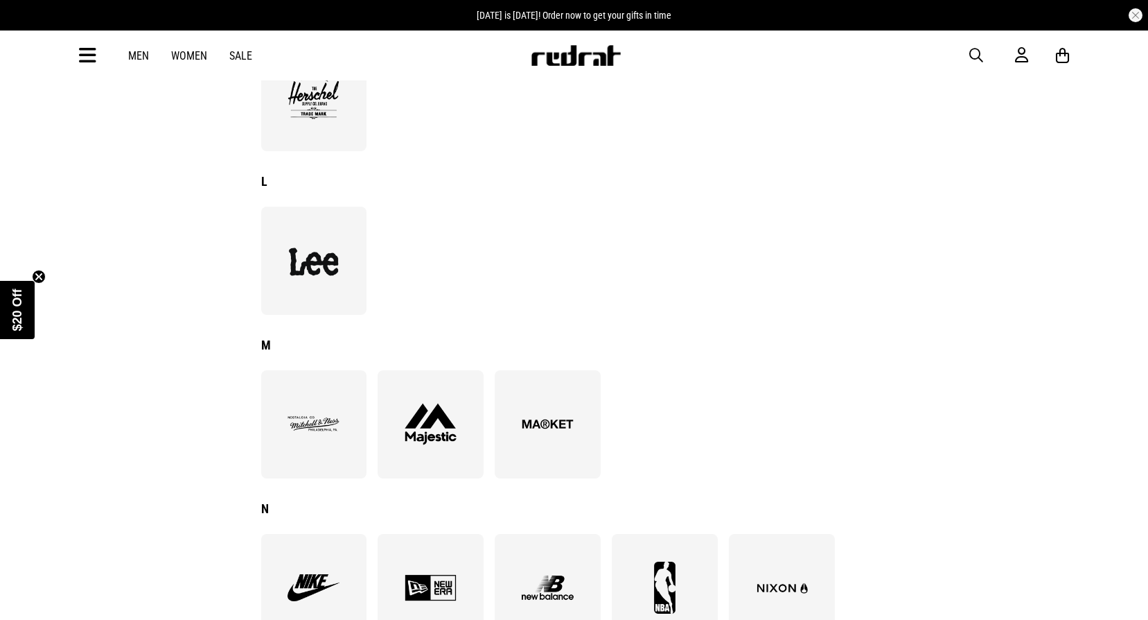
click at [347, 277] on img at bounding box center [314, 260] width 76 height 52
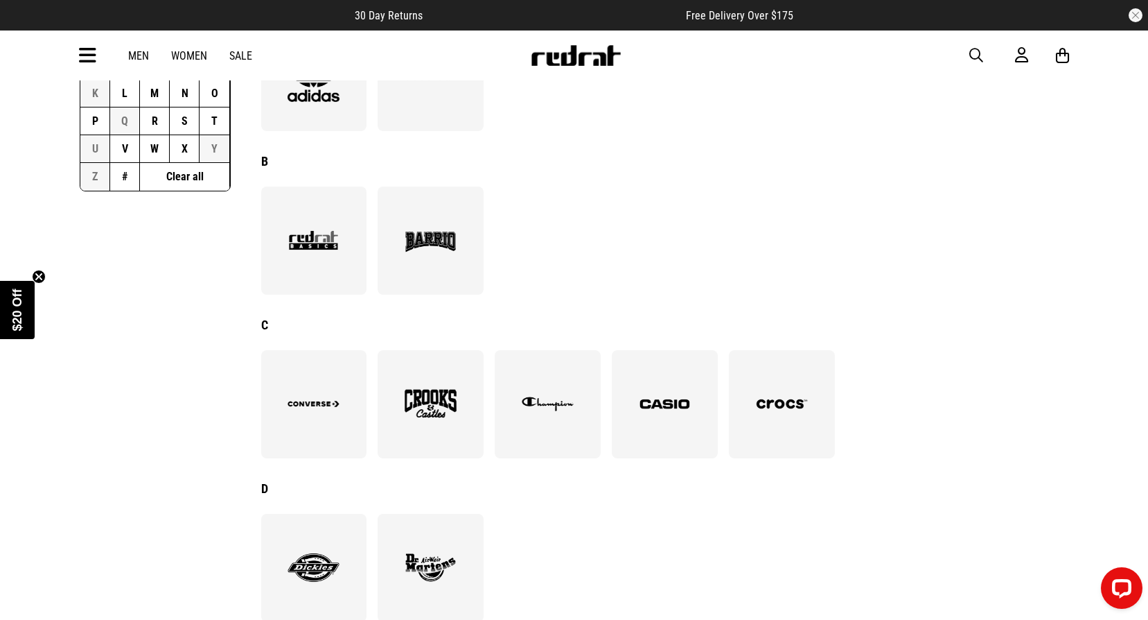
scroll to position [208, 0]
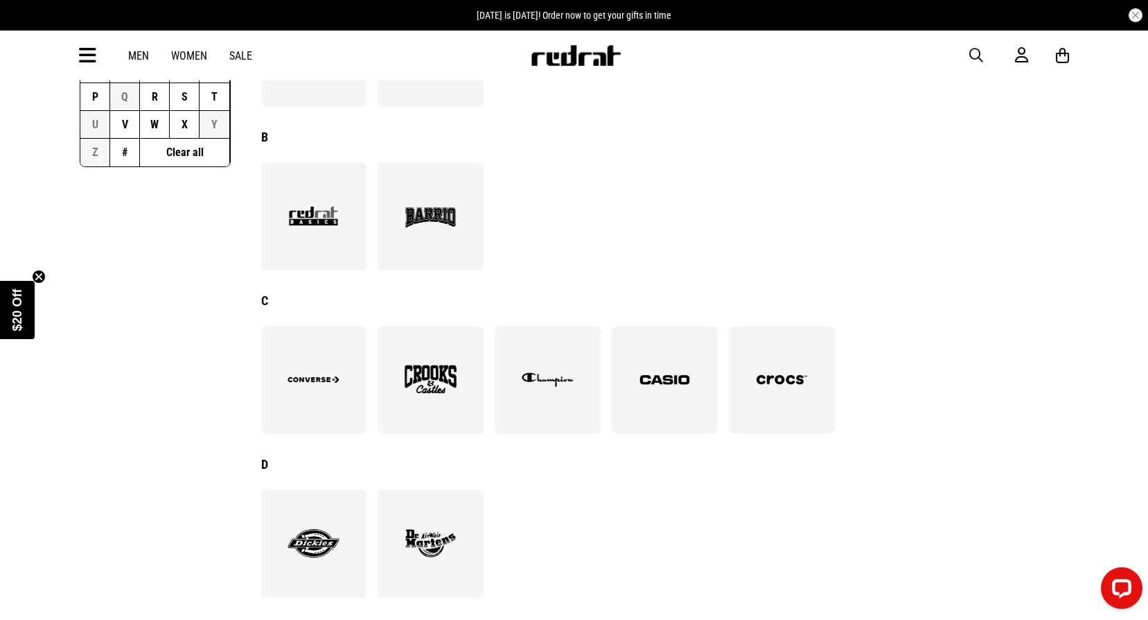
click at [407, 362] on img at bounding box center [431, 379] width 76 height 52
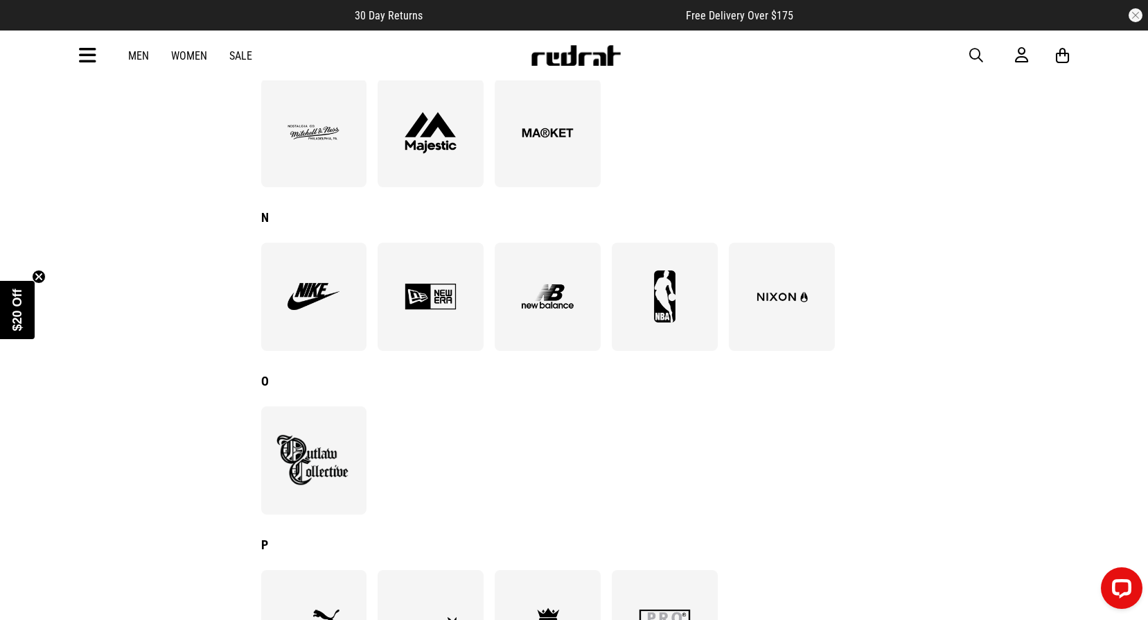
scroll to position [1039, 0]
